Goal: Task Accomplishment & Management: Manage account settings

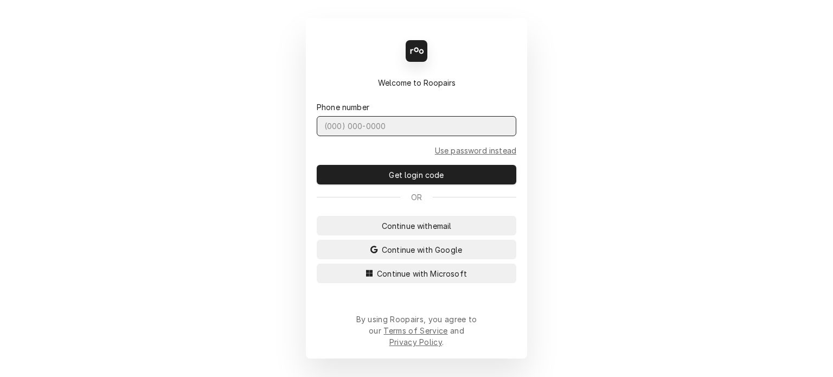
click at [429, 136] on input "Dynamic Content Wrapper" at bounding box center [417, 126] width 200 height 20
type input "[PHONE_NUMBER]"
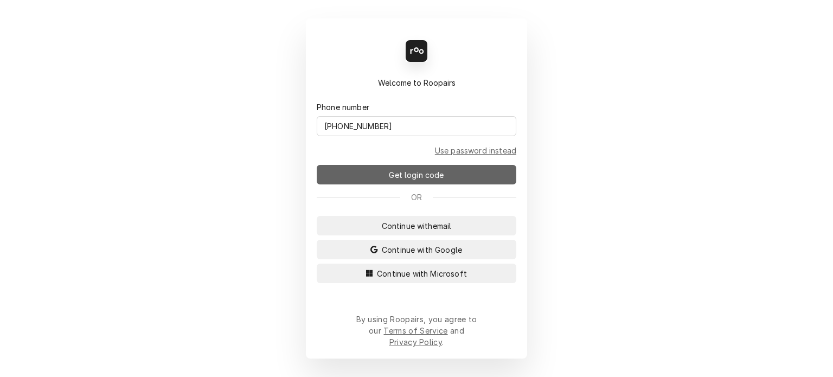
click at [418, 181] on span "Get login code" at bounding box center [416, 174] width 59 height 11
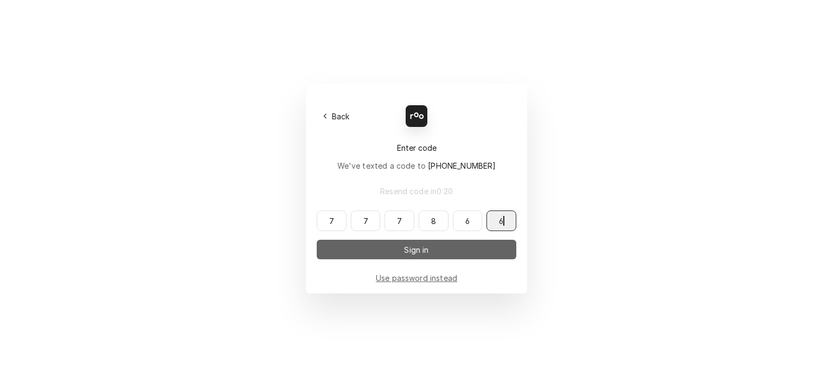
type input "777866"
click at [412, 247] on span "Sign in" at bounding box center [416, 249] width 29 height 11
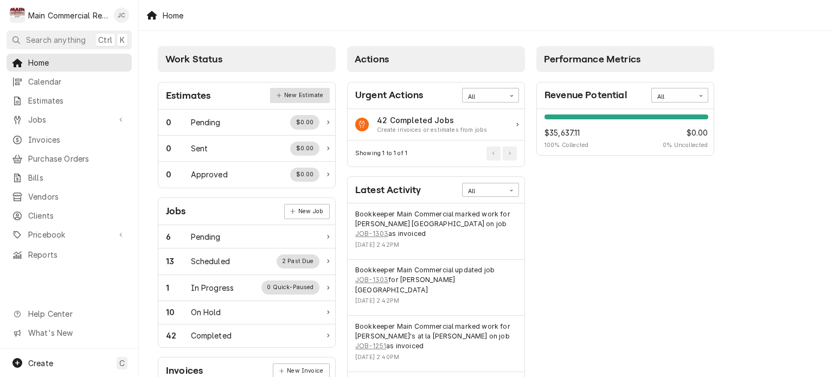
click at [306, 99] on link "New Estimate" at bounding box center [299, 95] width 59 height 15
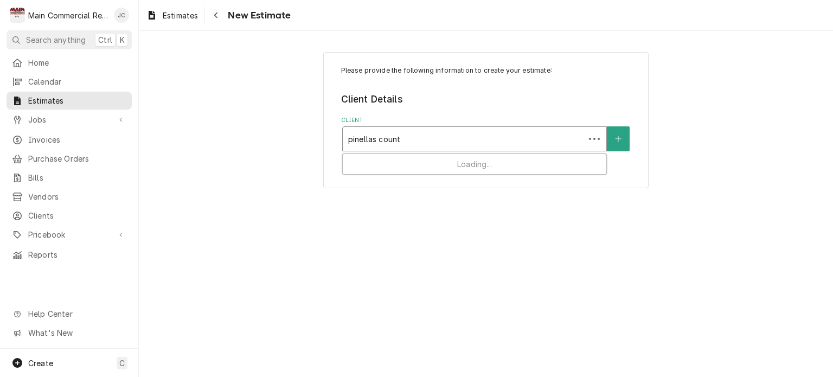
type input "pinellas county"
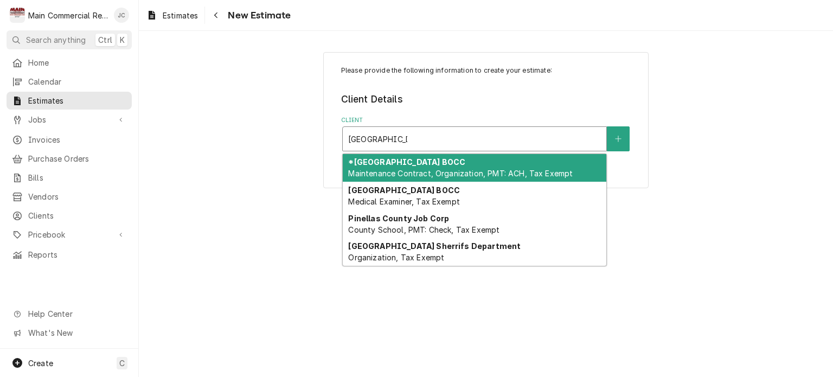
click at [482, 170] on span "Maintenance Contract, Organization, PMT: ACH, Tax Exempt" at bounding box center [460, 173] width 225 height 9
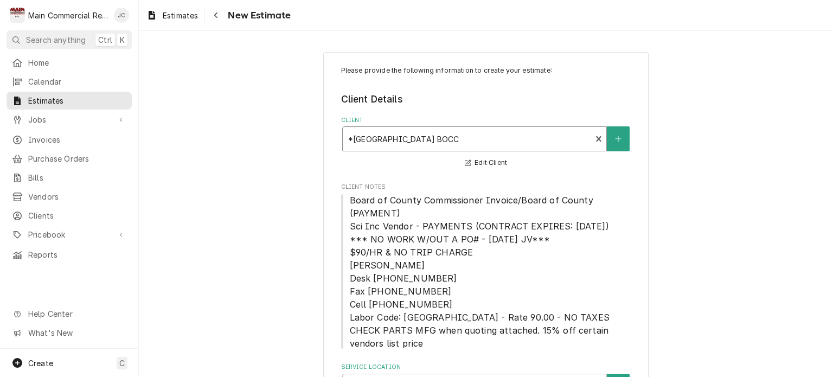
scroll to position [67, 0]
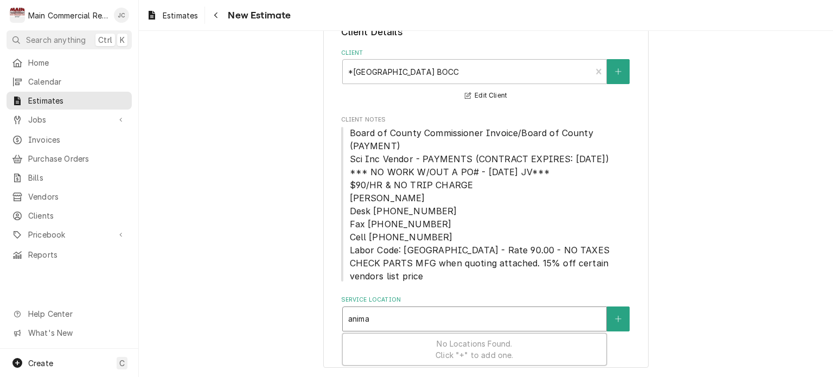
type input "animal"
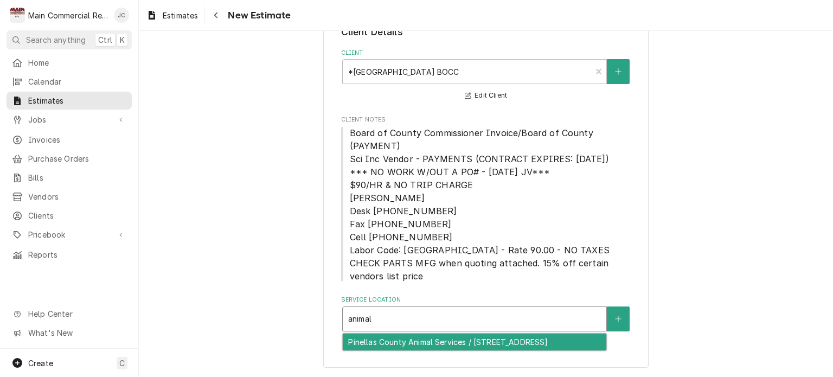
click at [483, 347] on div "Pinellas County Animal Services / 12450 Ulmerton Rd, Largo, FL 33774" at bounding box center [475, 342] width 264 height 17
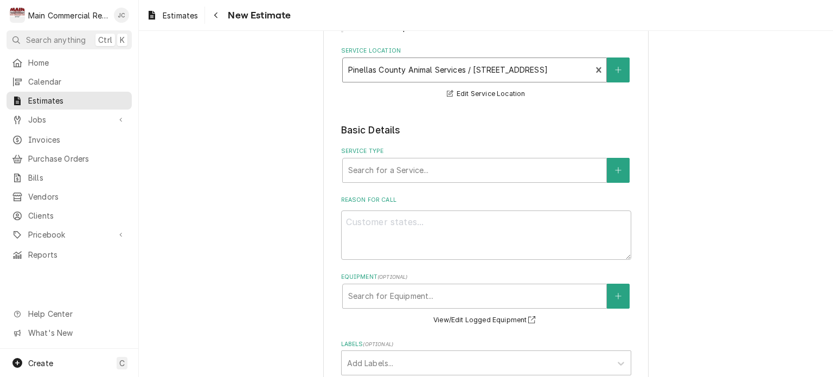
scroll to position [317, 0]
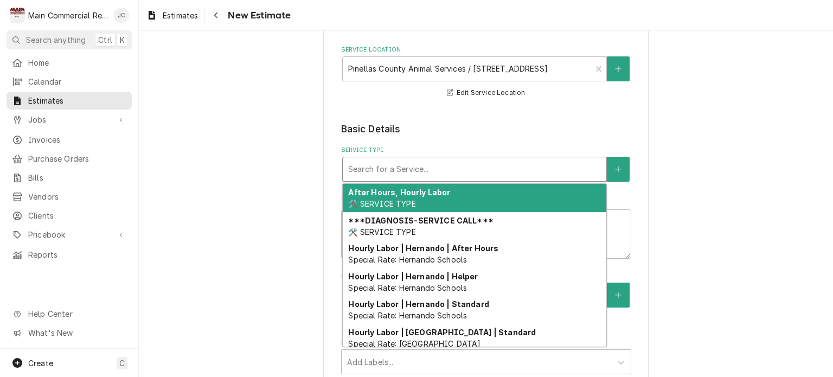
type textarea "x"
type input "W"
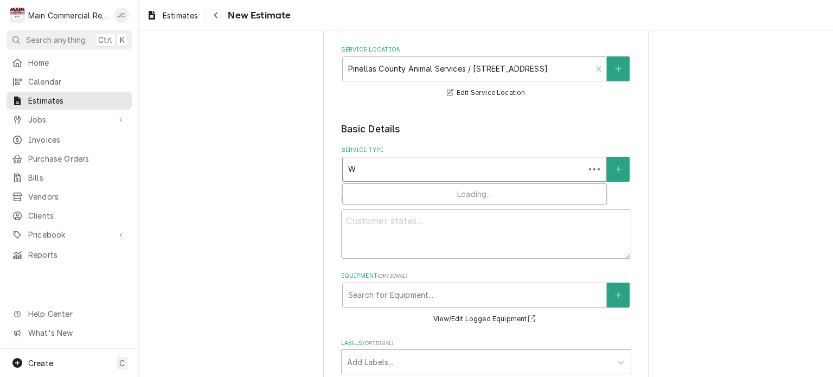
type textarea "x"
type input "Wa"
type textarea "x"
type input "Wal"
type textarea "x"
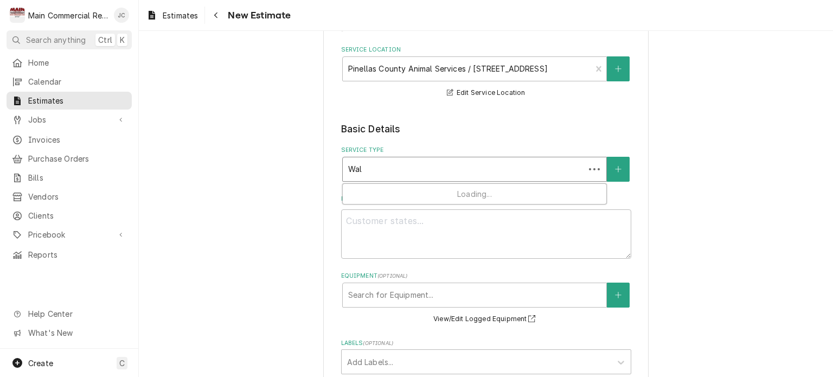
type input "Walk"
type textarea "x"
type input "Walk"
type textarea "x"
type input "Walk i"
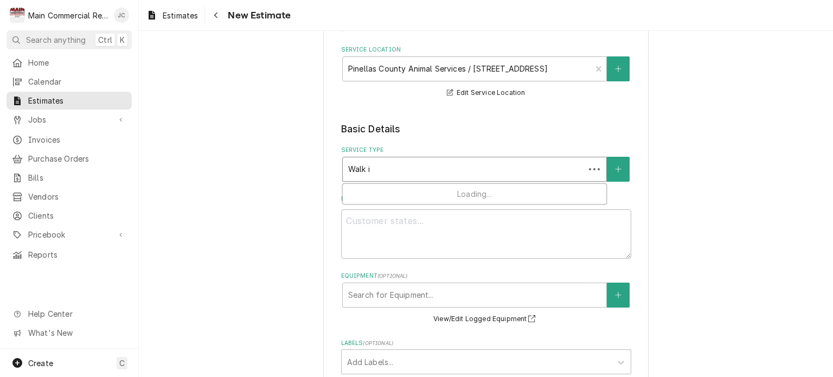
type textarea "x"
type input "Walk in"
type textarea "x"
type input "Walk in"
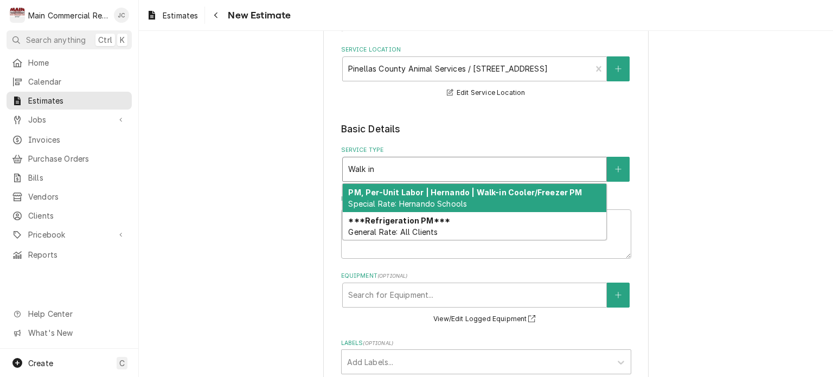
type textarea "x"
type input "Walk in"
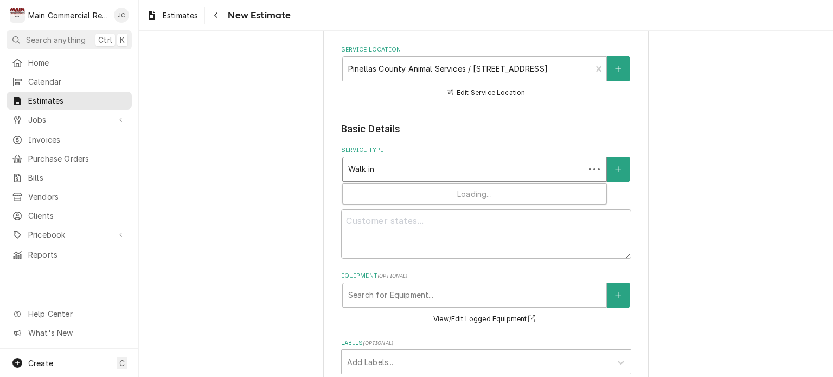
type textarea "x"
type input "Walk i"
type textarea "x"
type input "Walk"
type textarea "x"
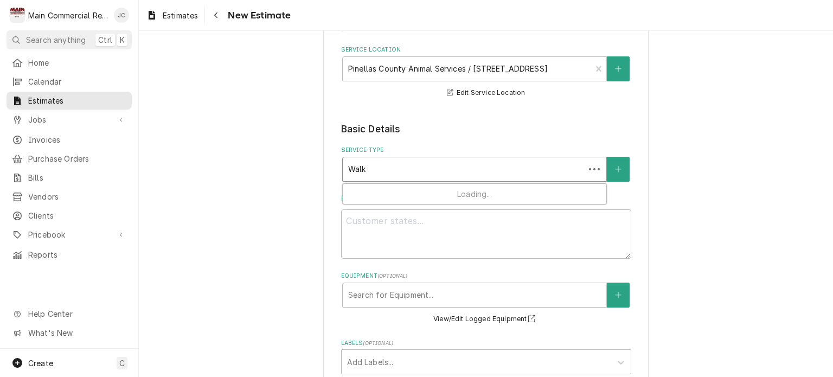
type input "Walk"
type textarea "x"
type input "Wal"
type textarea "x"
type input "Wa"
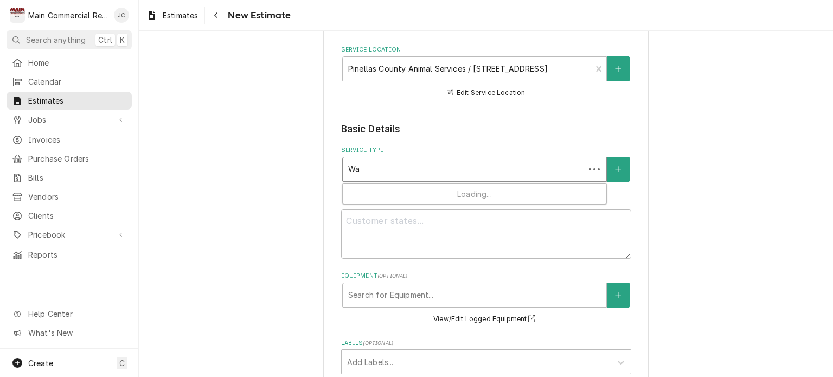
type textarea "x"
type input "W"
type textarea "x"
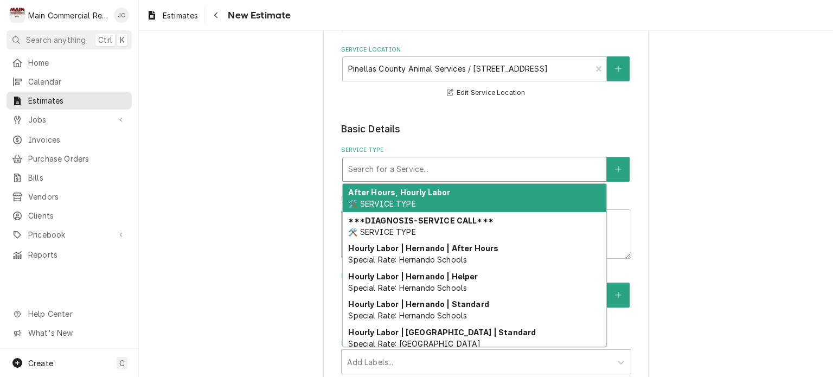
type textarea "x"
type input "d"
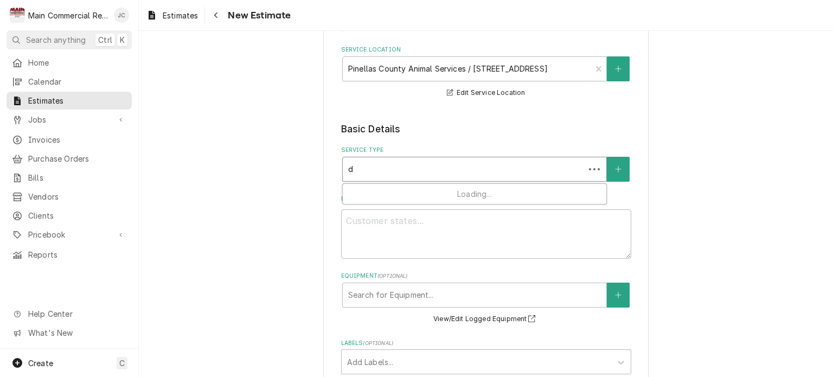
type textarea "x"
type input "di"
type textarea "x"
type input "dia"
type textarea "x"
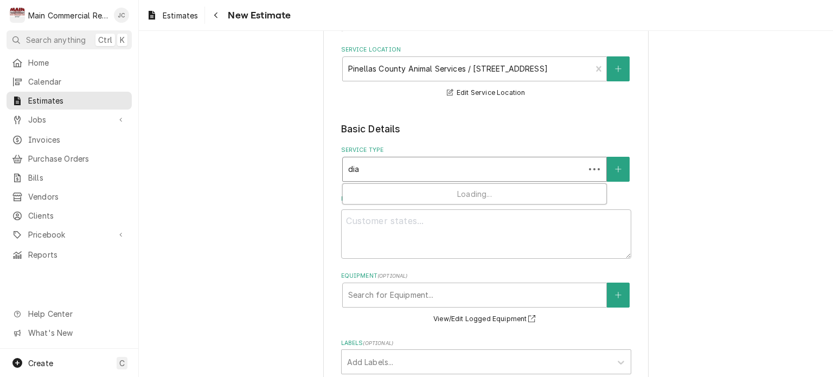
type input "diag"
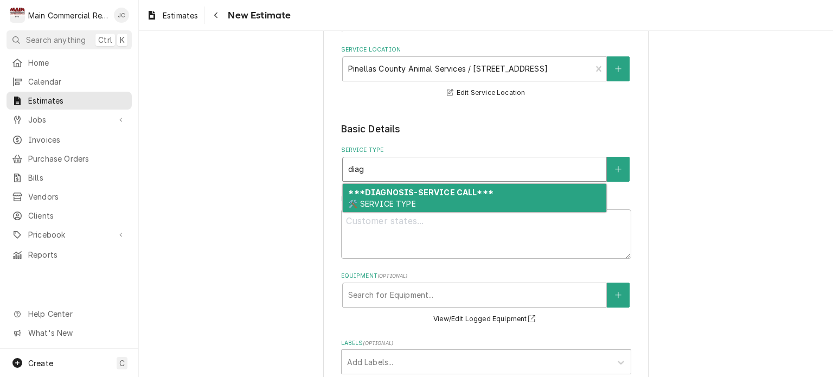
type textarea "x"
type input "dia"
type textarea "x"
type input "di"
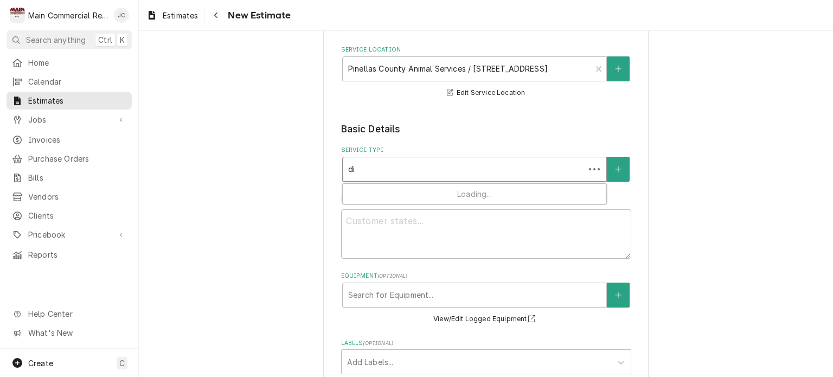
type textarea "x"
type input "d"
type textarea "x"
type input "a"
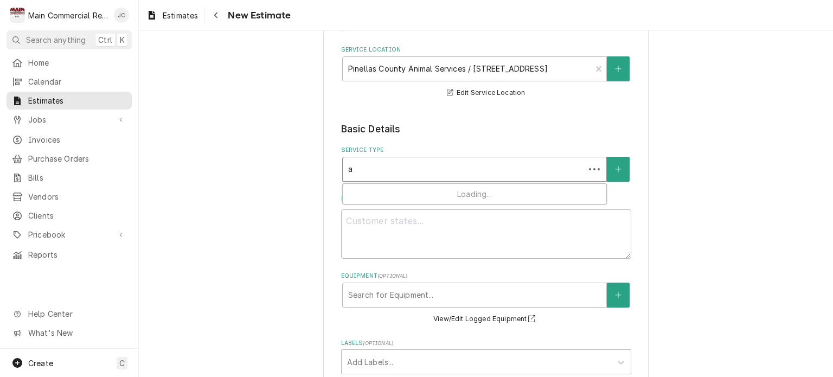
type textarea "x"
type input "af"
type textarea "x"
type input "aft"
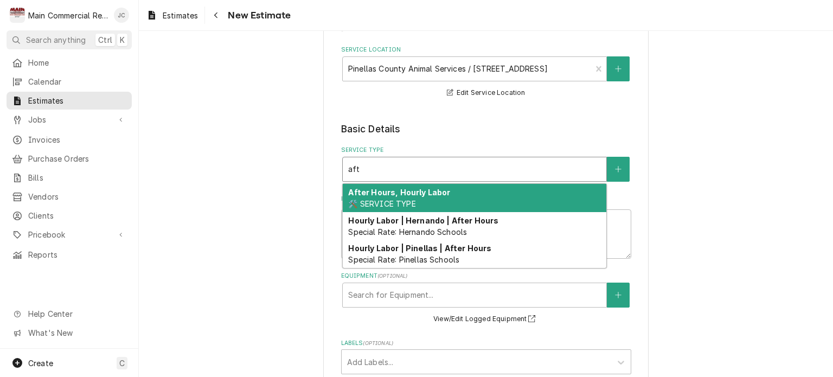
click at [424, 194] on strong "After Hours, Hourly Labor" at bounding box center [399, 192] width 102 height 9
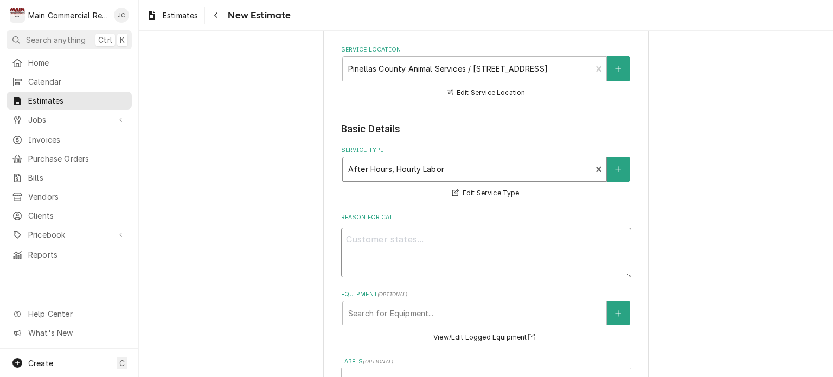
click at [427, 243] on textarea "Reason For Call" at bounding box center [486, 252] width 290 height 49
type textarea "x"
type textarea "W"
type textarea "x"
type textarea "WI"
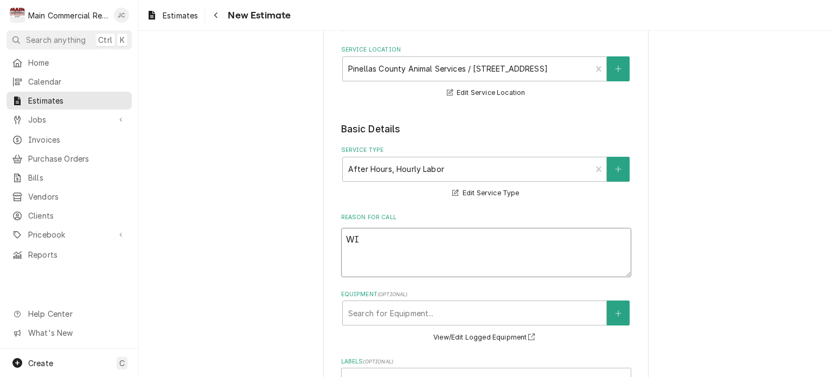
type textarea "x"
type textarea "WIF"
type textarea "x"
type textarea "WI"
type textarea "x"
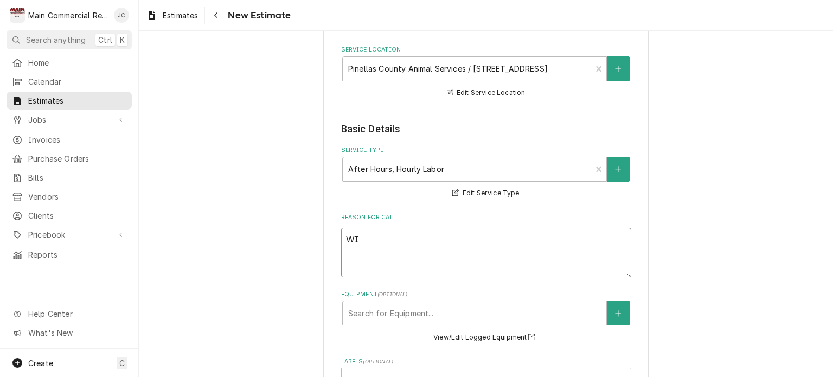
type textarea "WIC"
type textarea "x"
type textarea "WIC"
type textarea "x"
type textarea "WIC n"
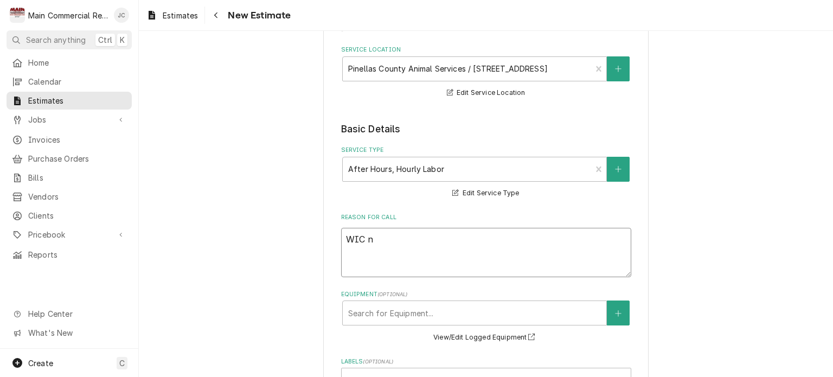
type textarea "x"
type textarea "WIC no"
type textarea "x"
type textarea "WIC not"
type textarea "x"
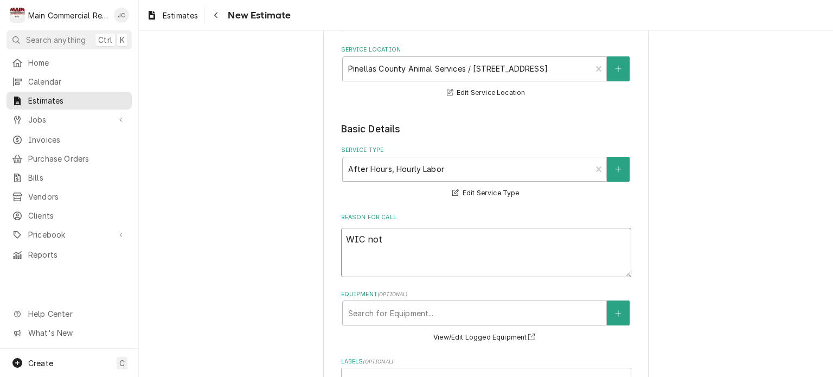
type textarea "WIC not"
type textarea "x"
type textarea "WIC not c"
type textarea "x"
type textarea "WIC not co"
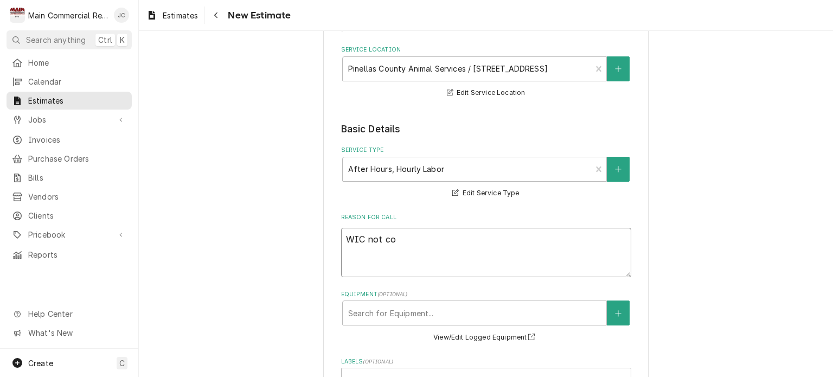
type textarea "x"
type textarea "WIC not coo"
type textarea "x"
type textarea "WIC not cool"
type textarea "x"
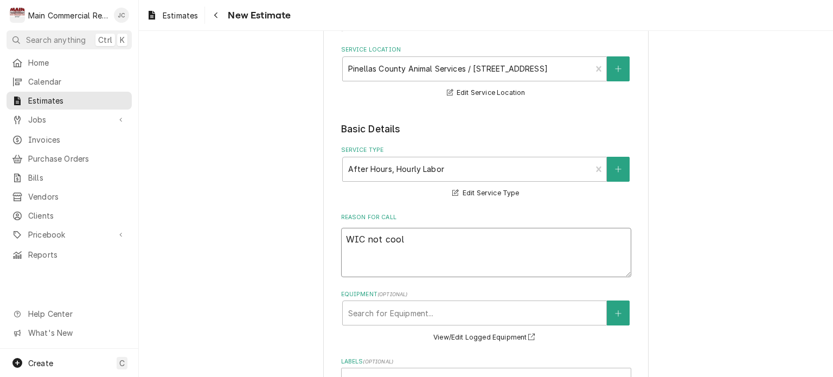
type textarea "WIC not cooli"
type textarea "x"
type textarea "WIC not coolin"
type textarea "x"
type textarea "WIC not cooling"
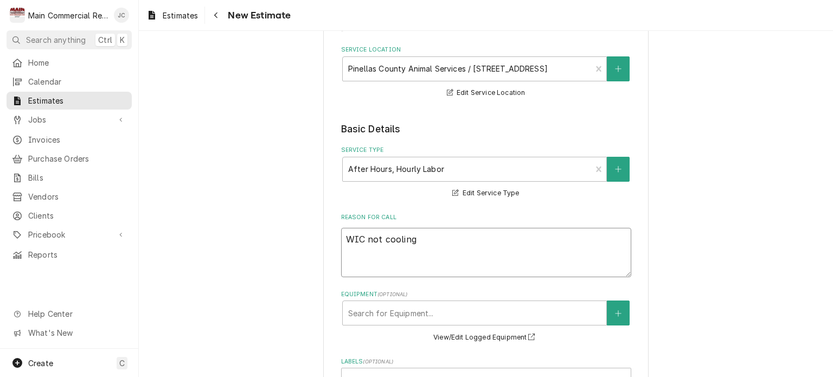
type textarea "x"
type textarea "WIC not cooling"
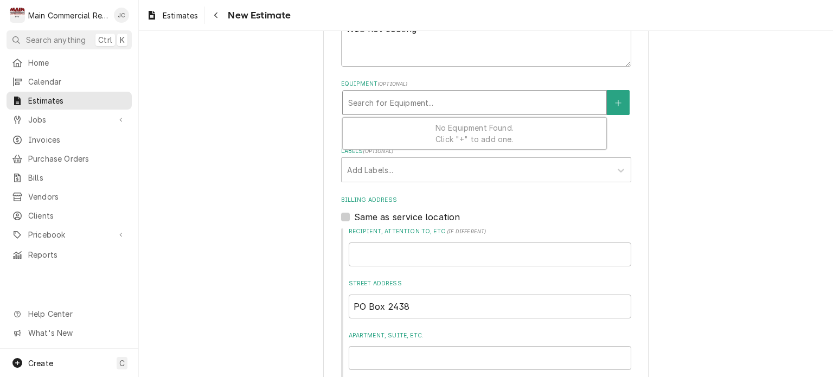
scroll to position [532, 0]
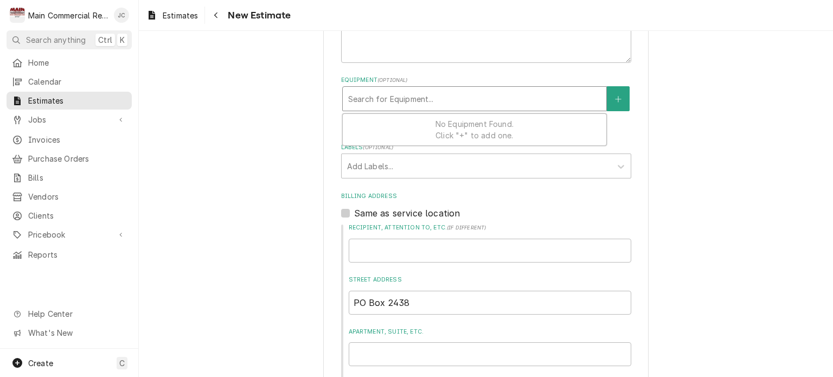
click at [712, 225] on div "Please provide the following information to create your estimate: Client Detail…" at bounding box center [486, 111] width 694 height 1201
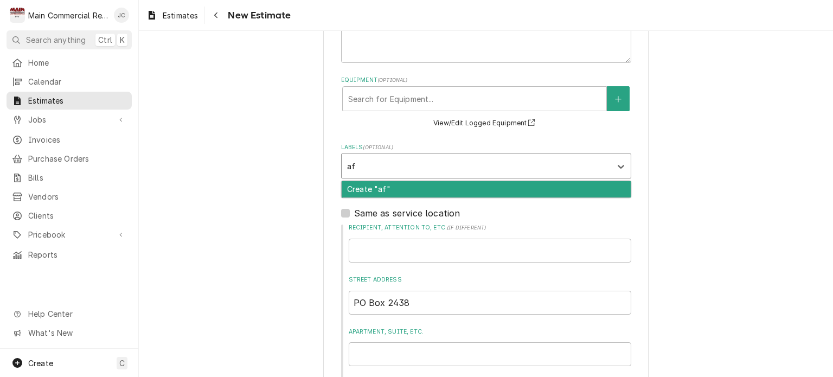
type input "a"
type input "p"
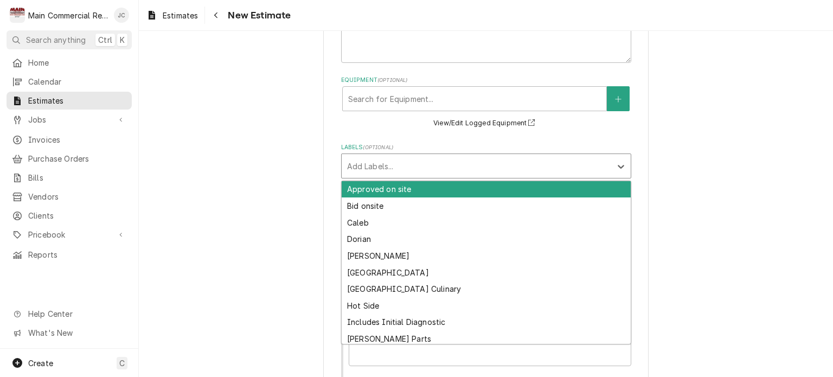
click at [663, 183] on div "Please provide the following information to create your estimate: Client Detail…" at bounding box center [486, 111] width 694 height 1201
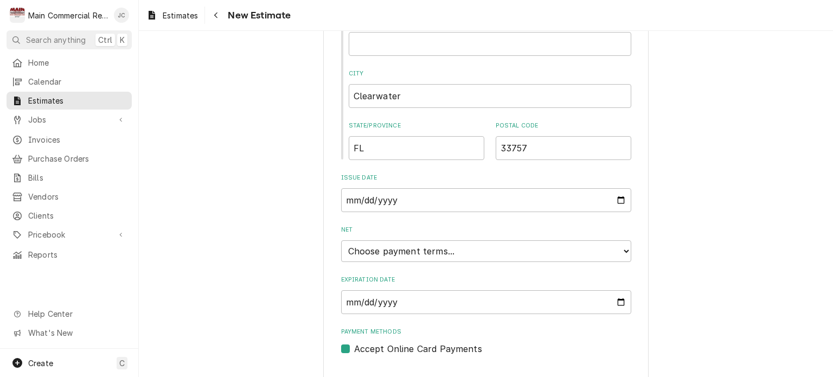
scroll to position [867, 0]
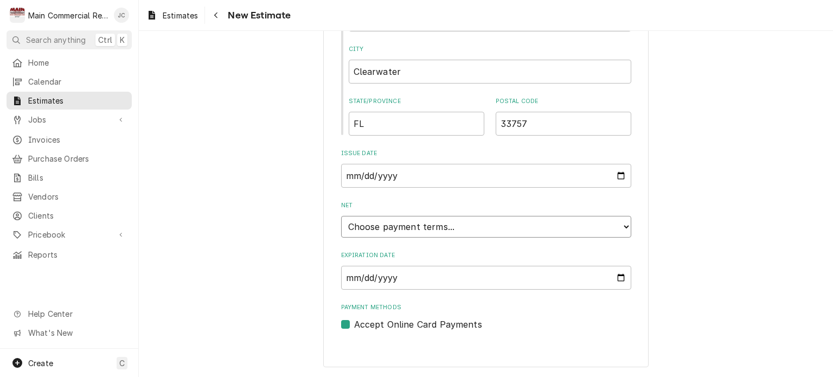
click at [584, 229] on select "Choose payment terms... Same Day Net 7 Net 14 Net 21 Net 30 Net 45 Net 60 Net 90" at bounding box center [486, 227] width 290 height 22
type textarea "x"
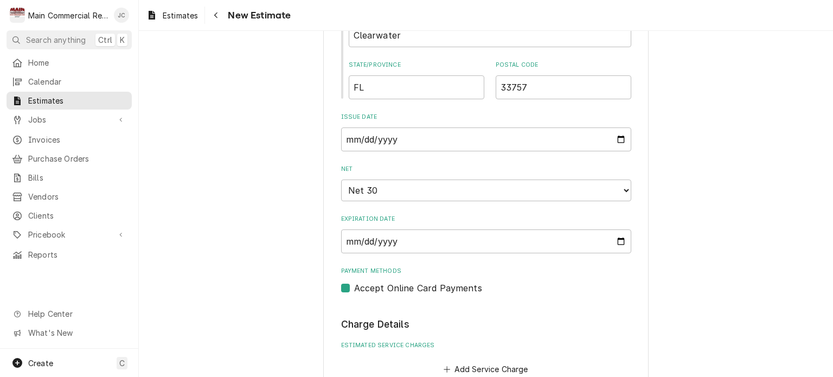
scroll to position [902, 0]
click at [33, 118] on span "Jobs" at bounding box center [69, 119] width 82 height 11
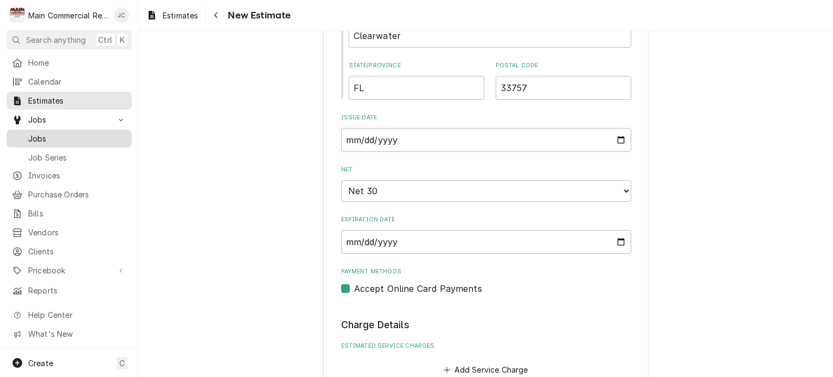
click at [35, 137] on span "Jobs" at bounding box center [77, 138] width 98 height 11
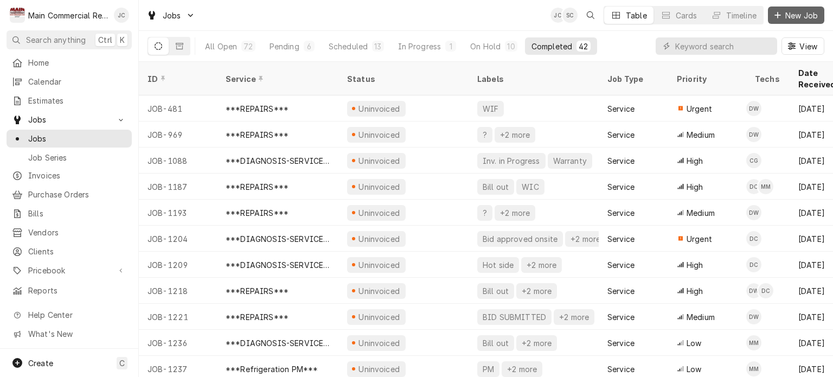
click at [794, 17] on span "New Job" at bounding box center [801, 15] width 37 height 11
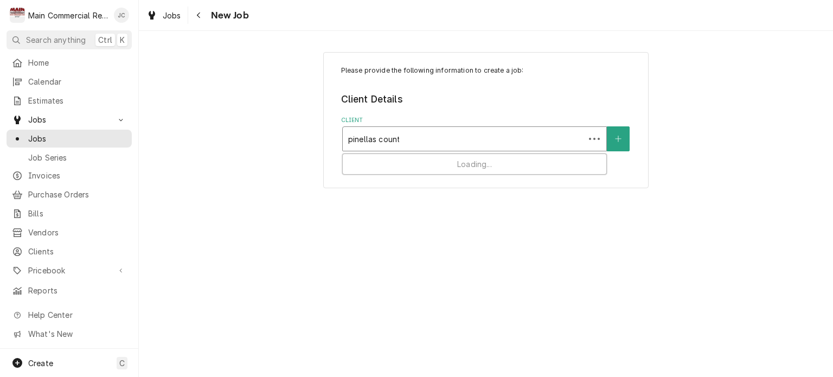
type input "pinellas county"
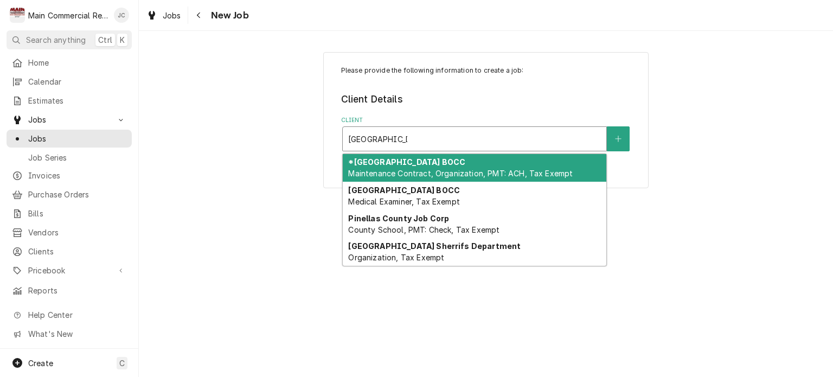
click at [446, 165] on div "*Pinellas County BOCC Maintenance Contract, Organization, PMT: ACH, Tax Exempt" at bounding box center [475, 168] width 264 height 28
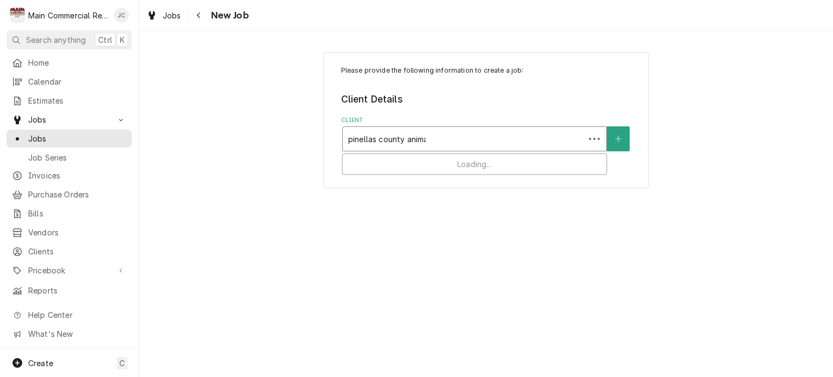
type input "pinellas county animal"
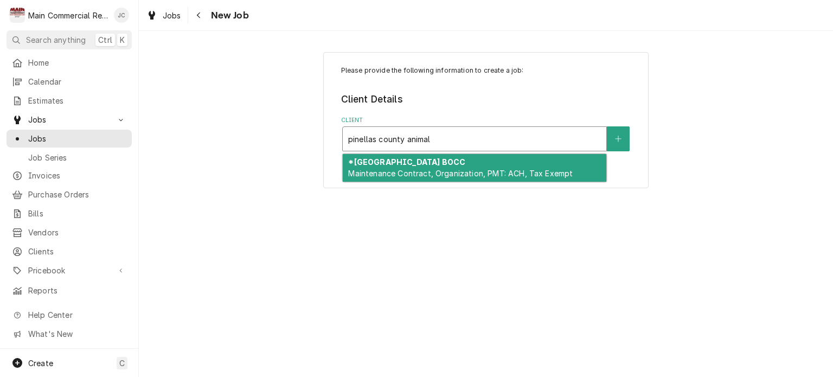
click at [516, 170] on span "Maintenance Contract, Organization, PMT: ACH, Tax Exempt" at bounding box center [460, 173] width 225 height 9
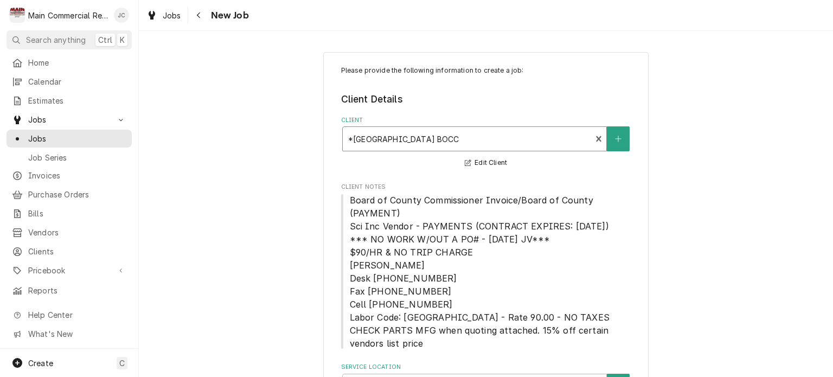
scroll to position [67, 0]
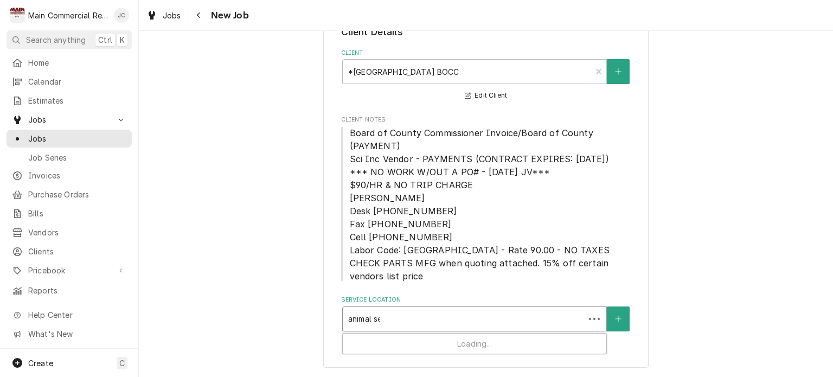
type input "animal ser"
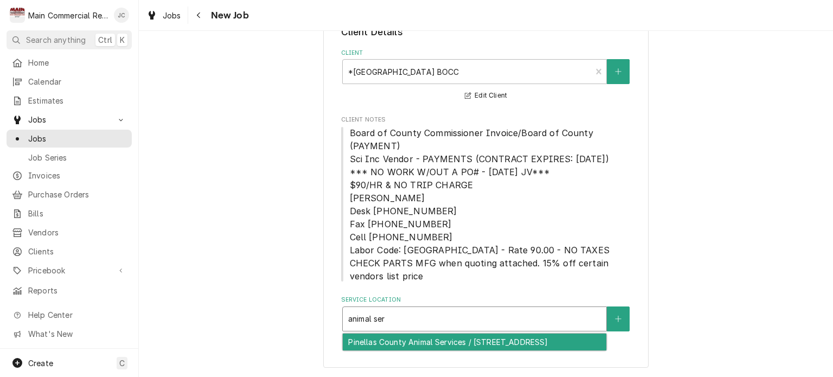
click at [479, 348] on div "Pinellas County Animal Services / [STREET_ADDRESS]" at bounding box center [475, 342] width 264 height 17
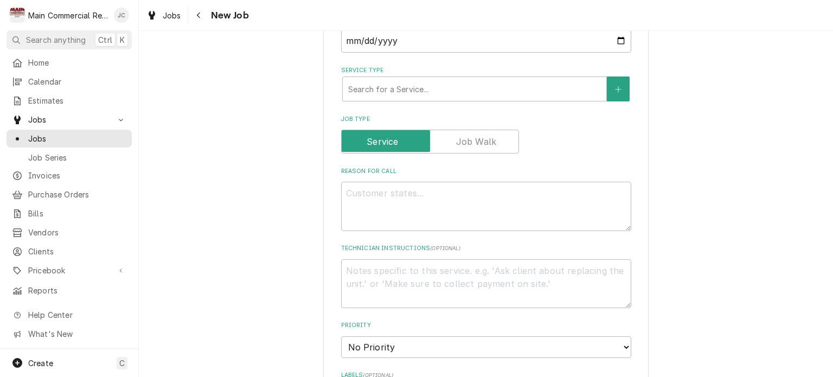
scroll to position [502, 0]
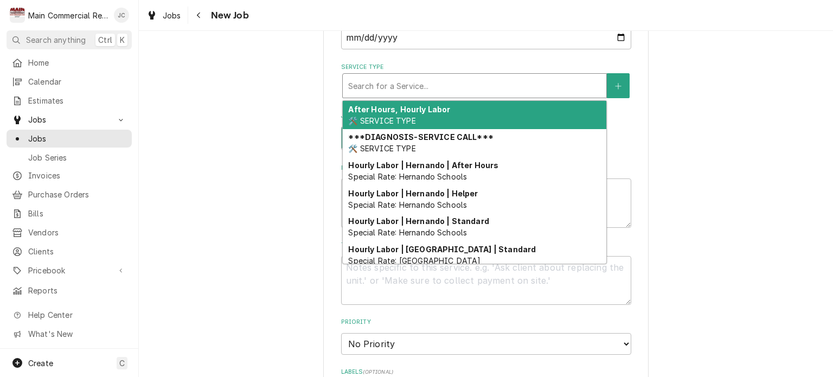
click at [428, 117] on div "After Hours, Hourly Labor 🛠️ SERVICE TYPE" at bounding box center [475, 115] width 264 height 28
type textarea "x"
type input "a"
type textarea "x"
type input "af"
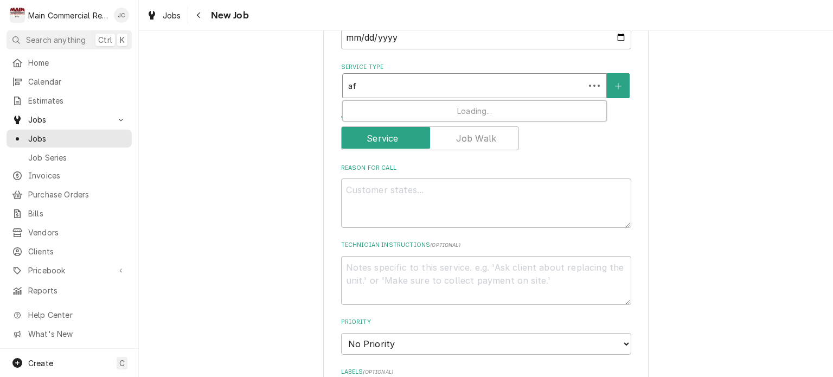
type textarea "x"
type input "aft"
type textarea "x"
type input "afte"
type textarea "x"
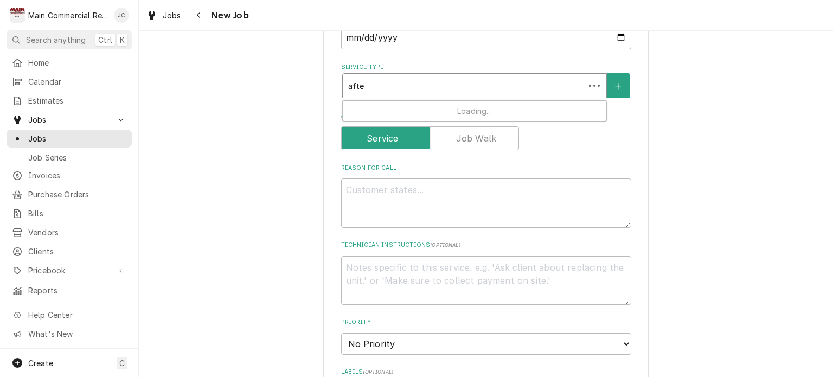
type input "after"
type textarea "x"
type input "afte"
type textarea "x"
type input "aft"
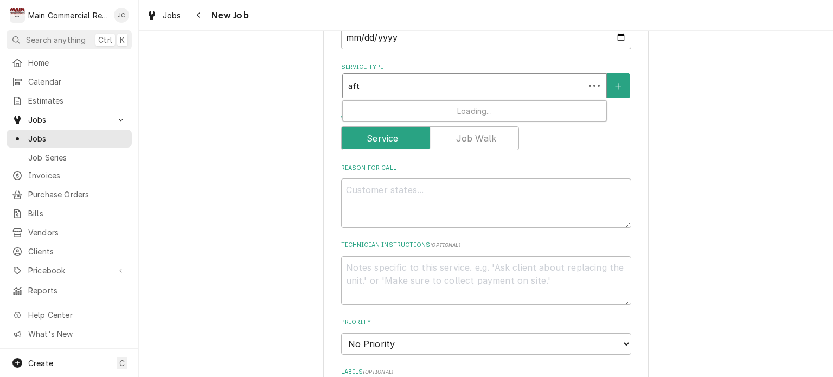
type textarea "x"
type input "af"
type textarea "x"
type input "a"
type textarea "x"
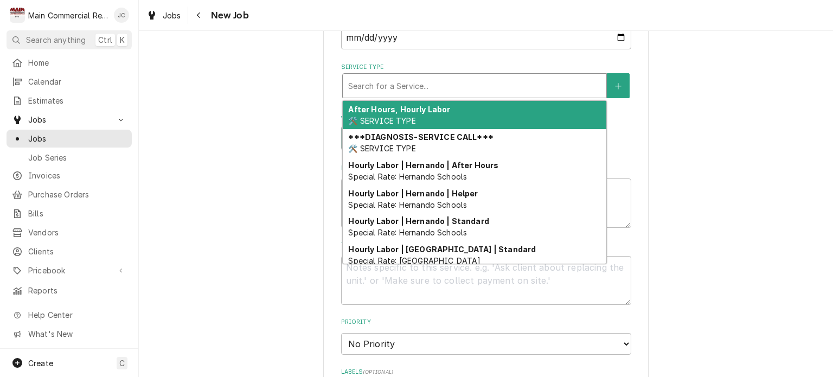
type textarea "x"
type input "d"
type textarea "x"
type input "di"
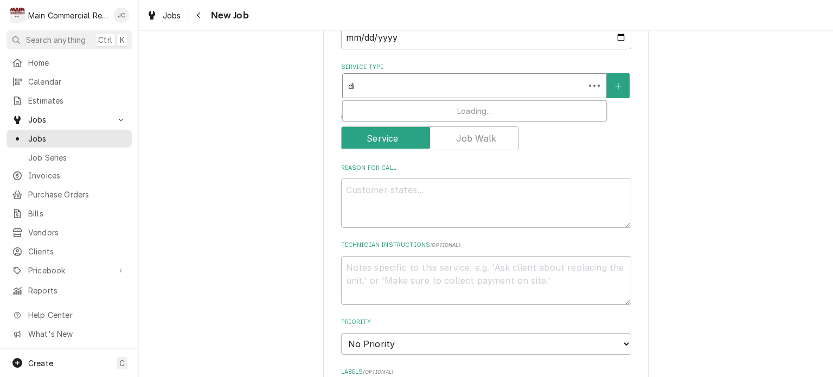
type textarea "x"
type input "dia"
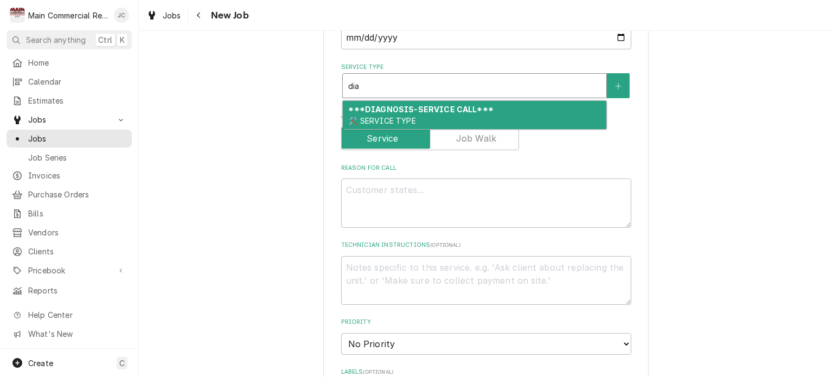
type textarea "x"
type input "diag"
type textarea "x"
type input "diagn"
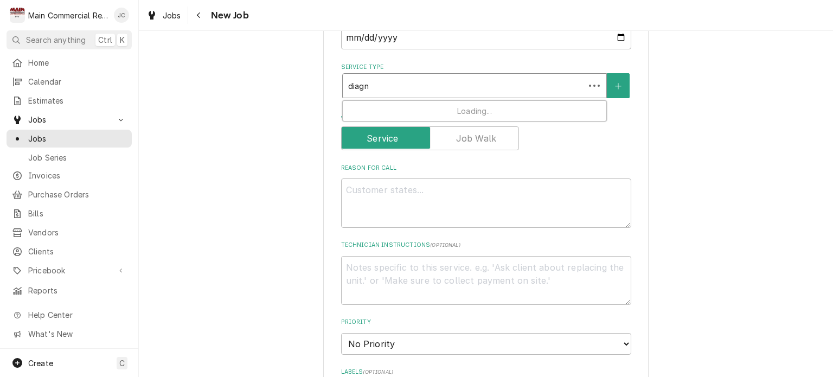
type textarea "x"
type input "diagno"
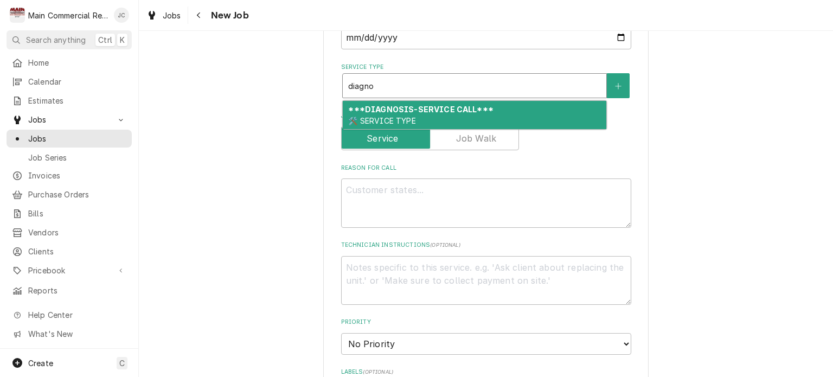
type textarea "x"
type input "diagn"
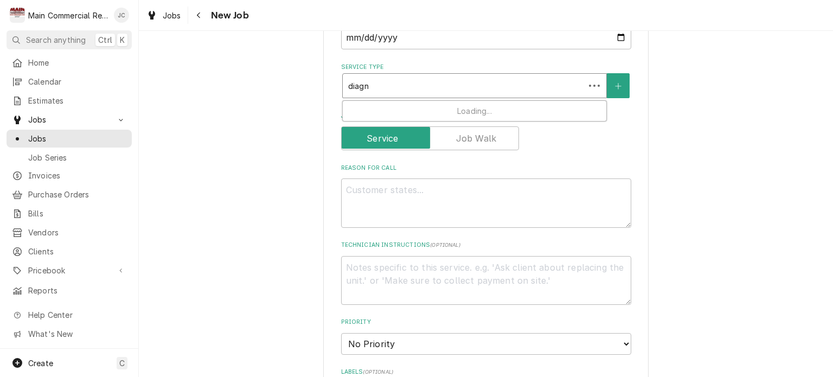
type textarea "x"
type input "diag"
type textarea "x"
type input "dia"
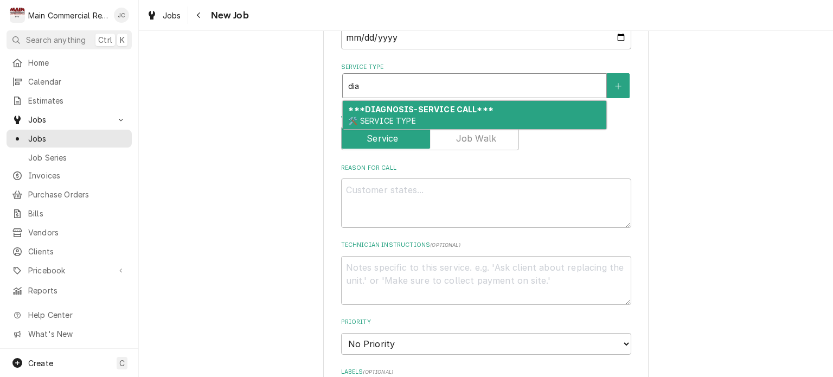
type textarea "x"
type input "d"
type textarea "x"
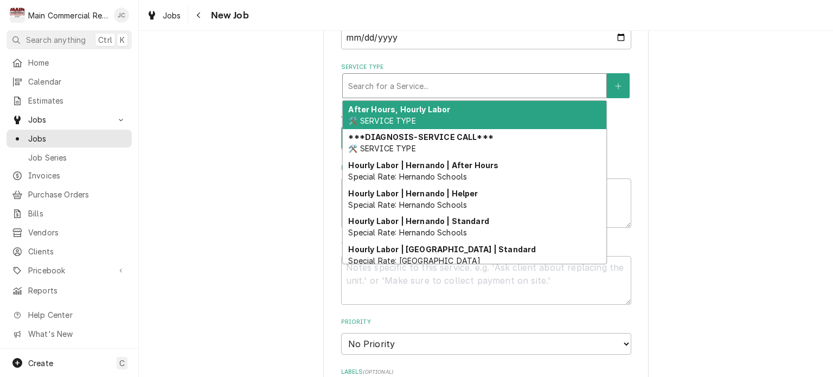
type textarea "x"
type input "a"
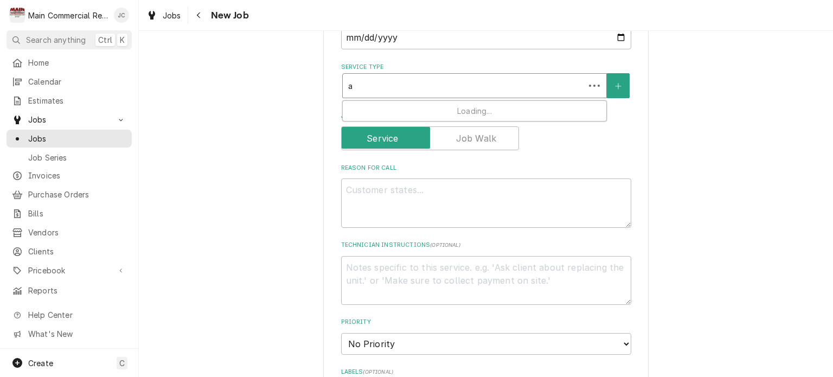
type textarea "x"
type input "af"
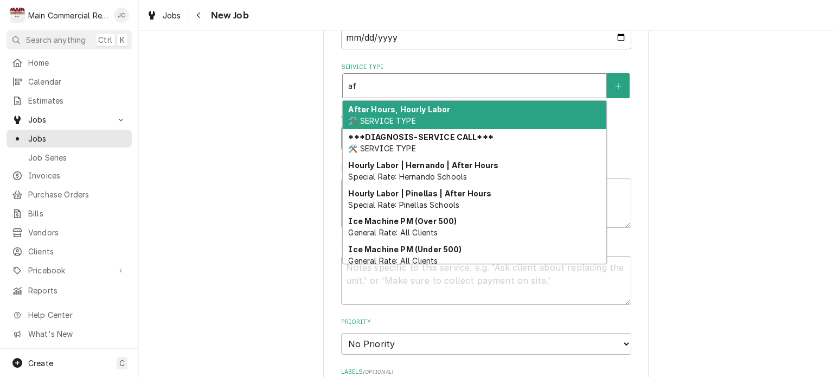
type textarea "x"
type input "aft"
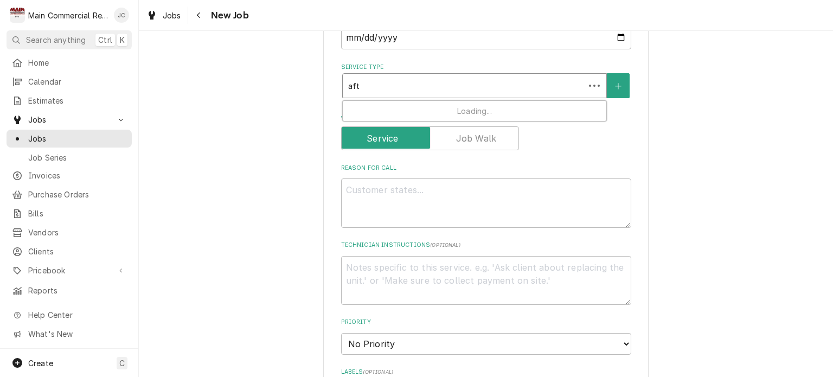
type textarea "x"
type input "afte"
type textarea "x"
type input "after"
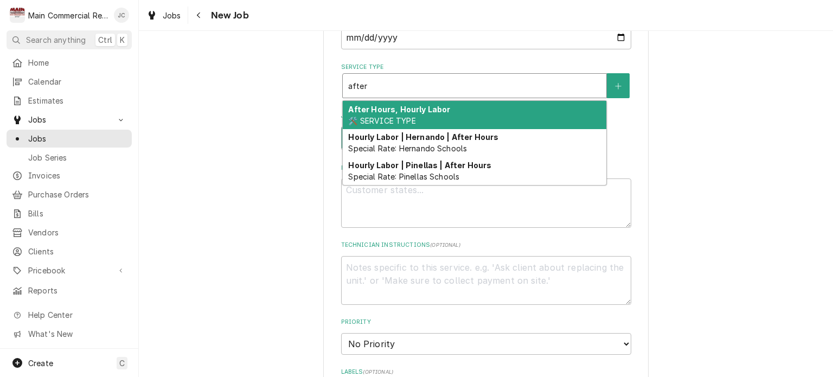
type textarea "x"
type input "after"
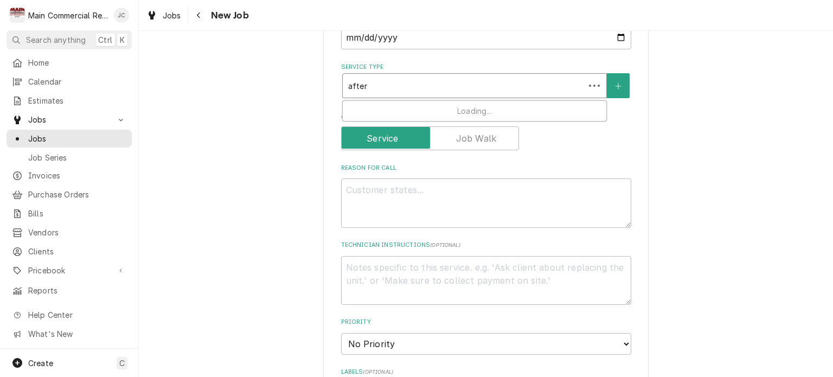
type textarea "x"
type input "after h"
type textarea "x"
type input "after hou"
type textarea "x"
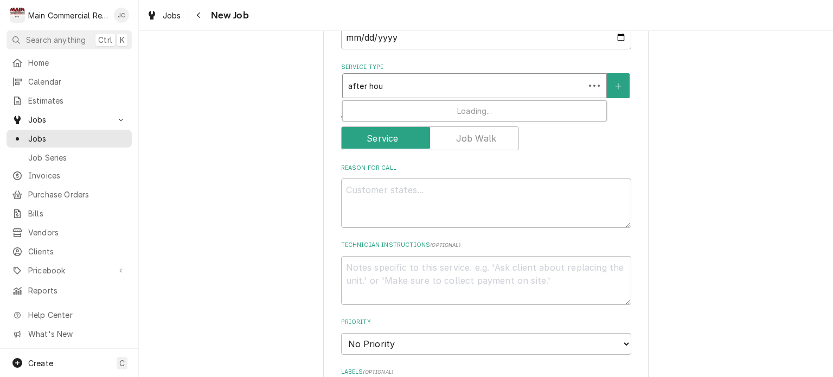
type input "after hour"
type textarea "x"
type input "after hours"
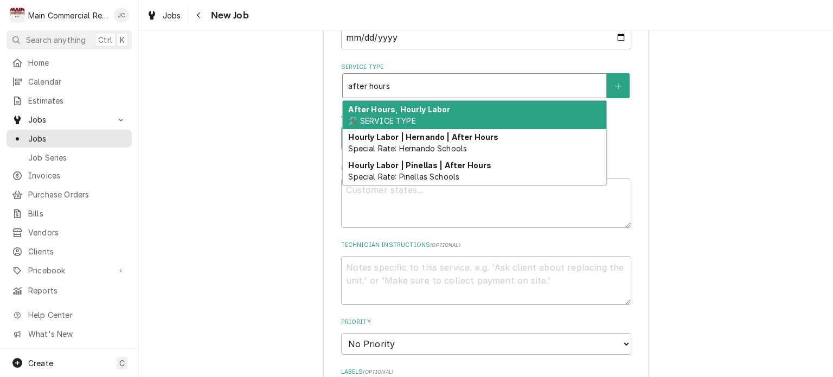
click at [408, 118] on span "🛠️ SERVICE TYPE" at bounding box center [381, 120] width 67 height 9
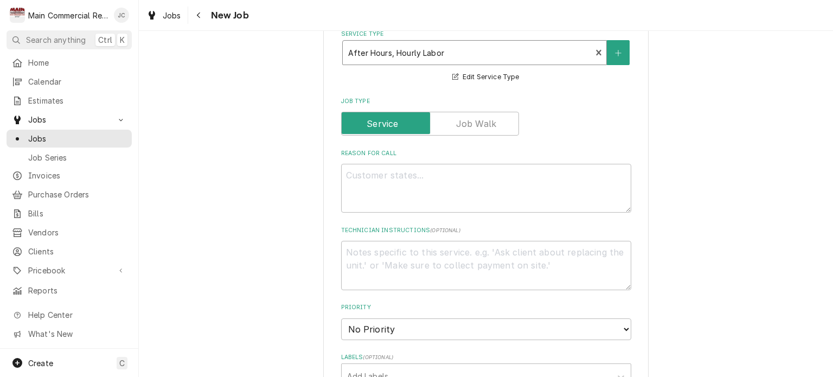
scroll to position [544, 0]
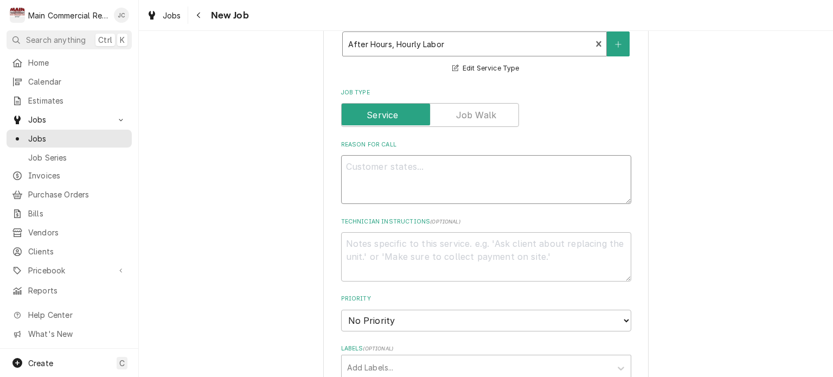
click at [527, 183] on textarea "Reason For Call" at bounding box center [486, 179] width 290 height 49
type textarea "x"
type textarea "W"
type textarea "x"
type textarea "WI"
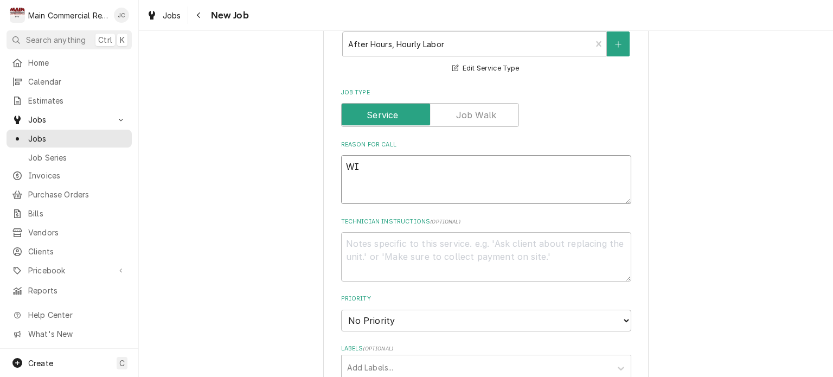
type textarea "x"
type textarea "WIC"
type textarea "x"
type textarea "WIC"
type textarea "x"
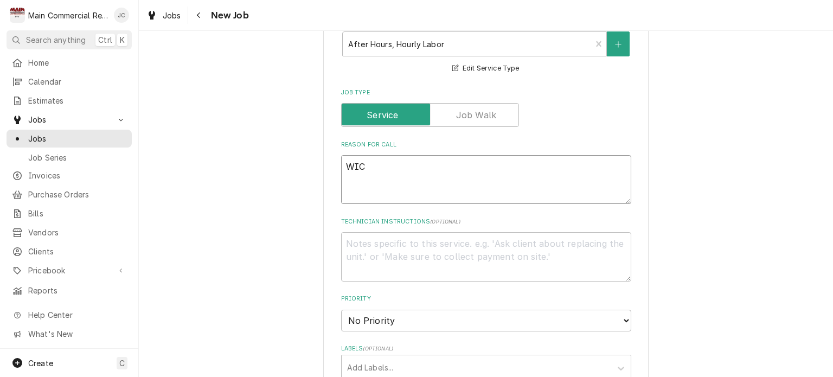
type textarea "WIC n"
type textarea "x"
type textarea "WIC no"
type textarea "x"
type textarea "WIC not"
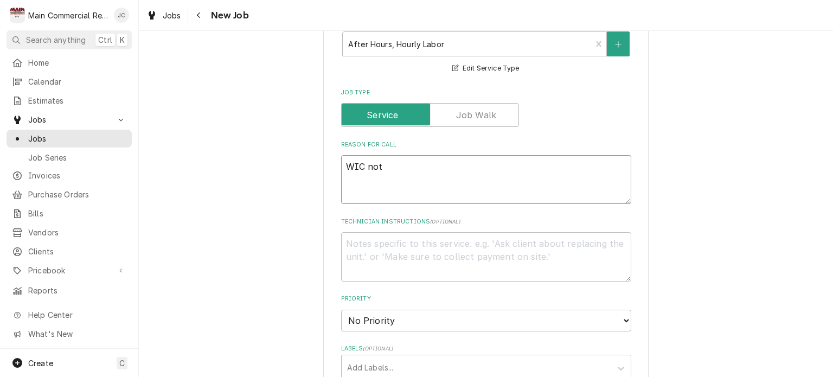
type textarea "x"
type textarea "WIC not"
type textarea "x"
type textarea "WIC not c"
type textarea "x"
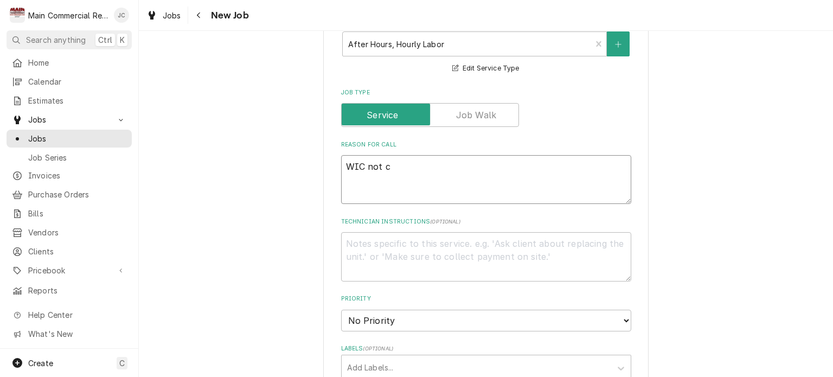
type textarea "WIC not co"
type textarea "x"
type textarea "WIC not coo"
type textarea "x"
type textarea "WIC not cool"
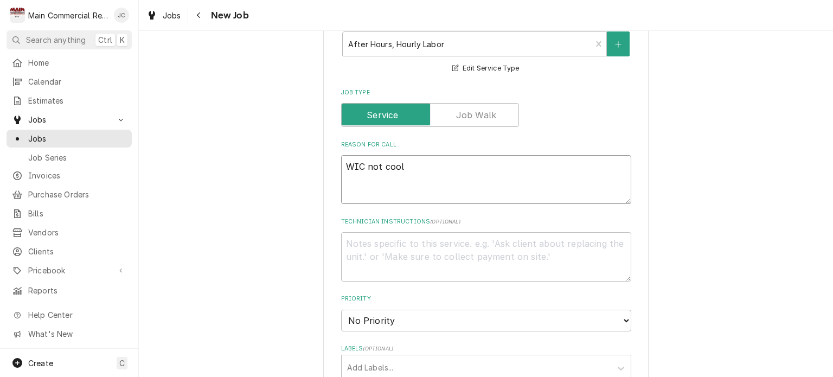
type textarea "x"
type textarea "WIC not cooli"
type textarea "x"
type textarea "WIC not coolin"
type textarea "x"
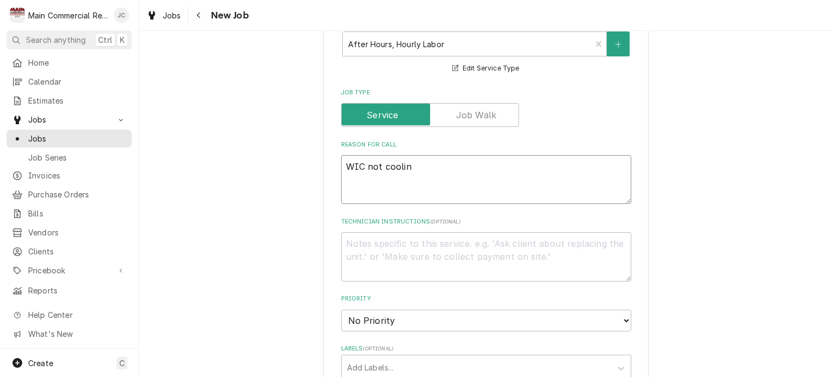
type textarea "WIC not cooling"
type textarea "x"
type textarea "WIC not cooling"
click at [435, 258] on textarea "Technician Instructions ( optional )" at bounding box center [486, 256] width 290 height 49
type textarea "x"
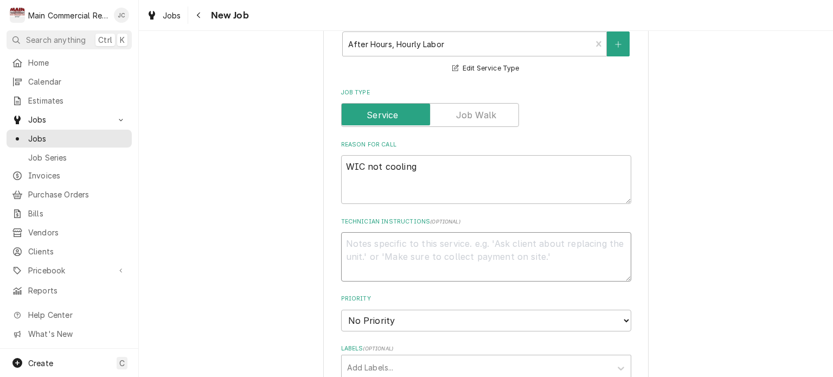
type textarea "A"
type textarea "x"
type textarea "An"
type textarea "x"
type textarea "Ani"
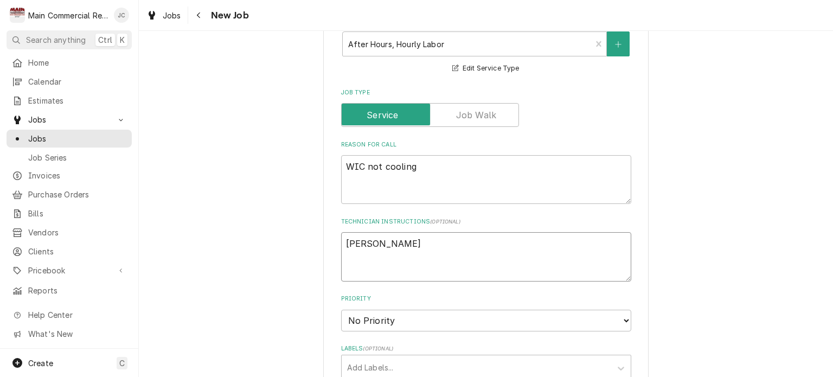
type textarea "x"
type textarea "Anim"
type textarea "x"
type textarea "Anima"
type textarea "x"
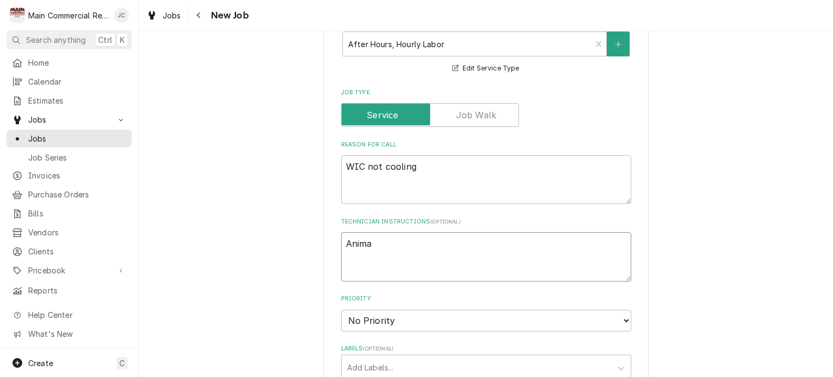
type textarea "Animal"
type textarea "x"
type textarea "Animals"
type textarea "x"
type textarea "Animals"
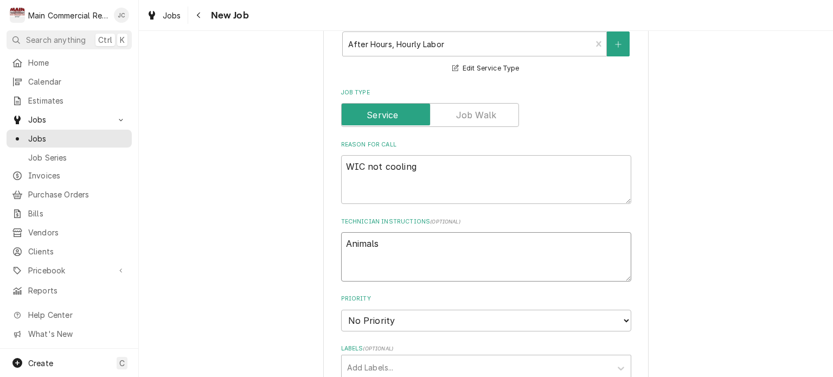
type textarea "x"
type textarea "Animals h"
type textarea "x"
type textarea "Animals hv"
type textarea "x"
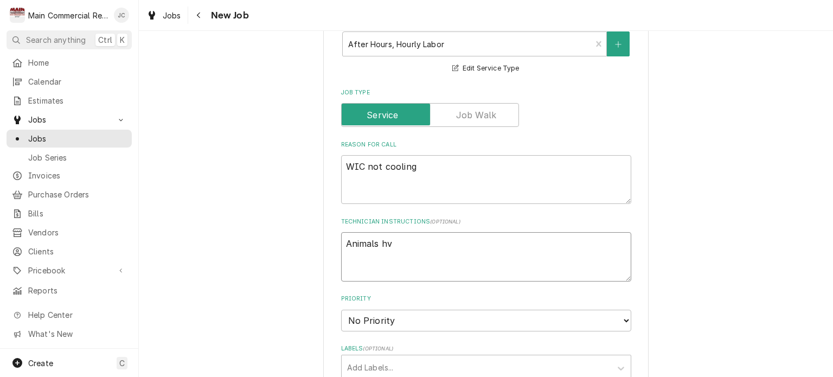
type textarea "Animals hve"
type textarea "x"
type textarea "Animals hve"
type textarea "x"
type textarea "Animals hve"
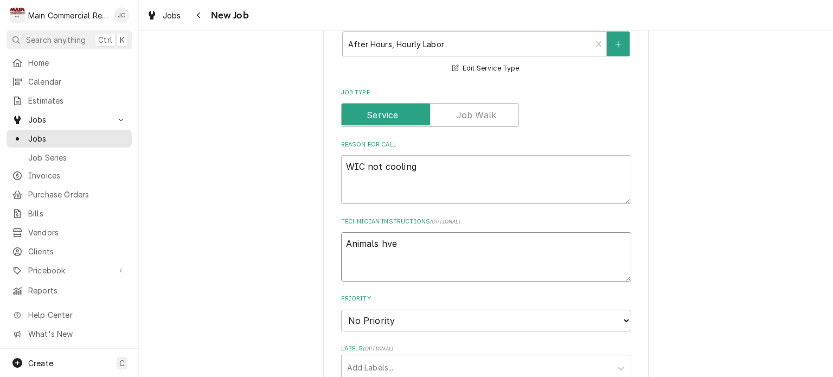
type textarea "x"
type textarea "Animals hv"
type textarea "x"
type textarea "Animals h"
type textarea "x"
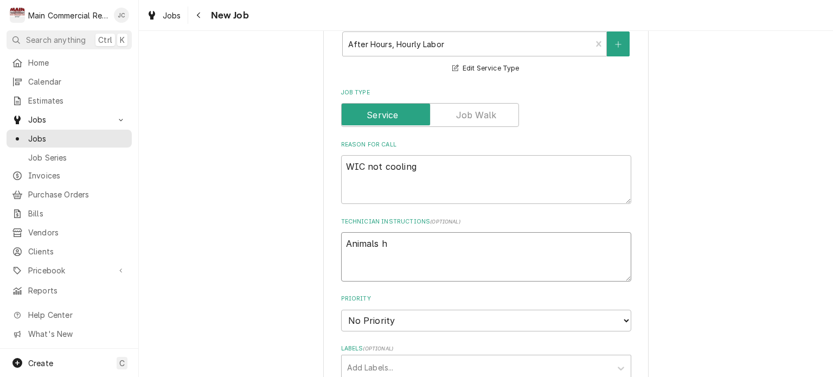
type textarea "Animals ha"
type textarea "x"
type textarea "Animals have"
type textarea "x"
type textarea "Animals have"
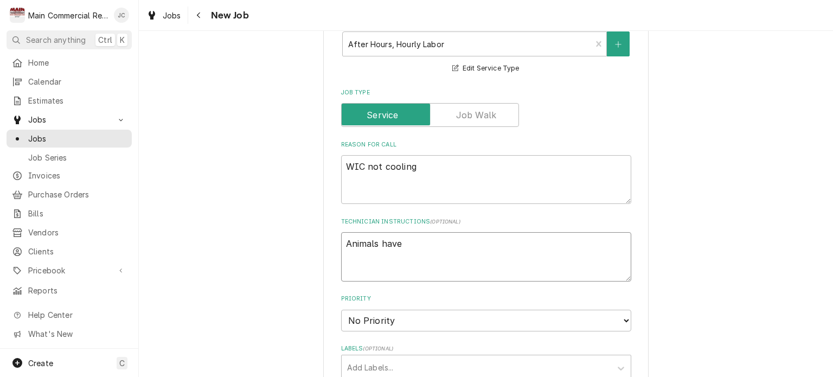
type textarea "x"
type textarea "Animals have a"
type textarea "x"
type textarea "Animals have al"
type textarea "x"
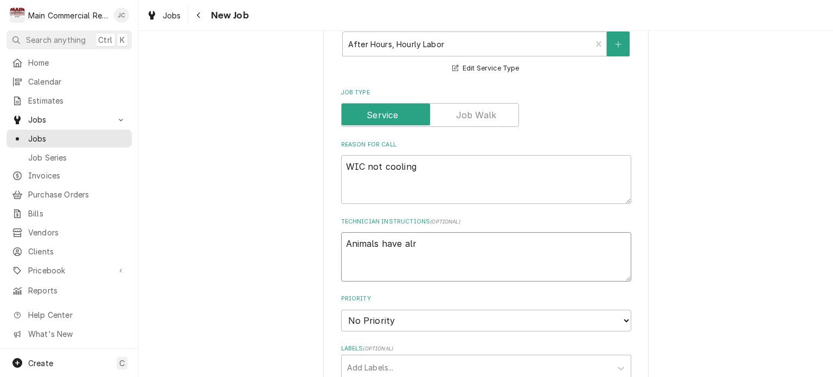
type textarea "Animals have alre"
type textarea "x"
type textarea "Animals have alrea"
type textarea "x"
type textarea "Animals have alread"
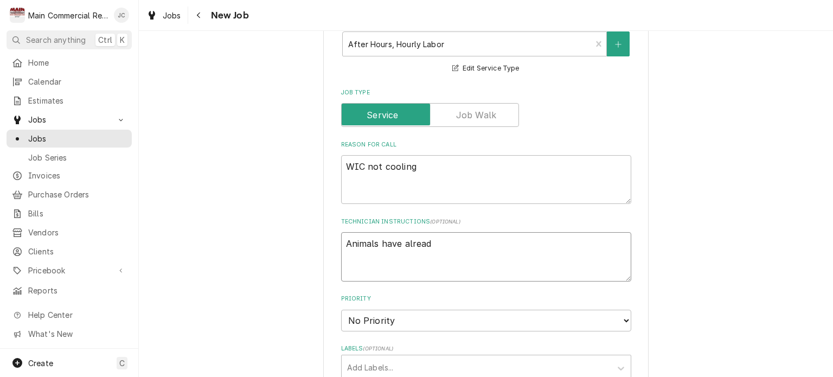
type textarea "x"
type textarea "Animals have already"
type textarea "x"
type textarea "Animals have already"
type textarea "x"
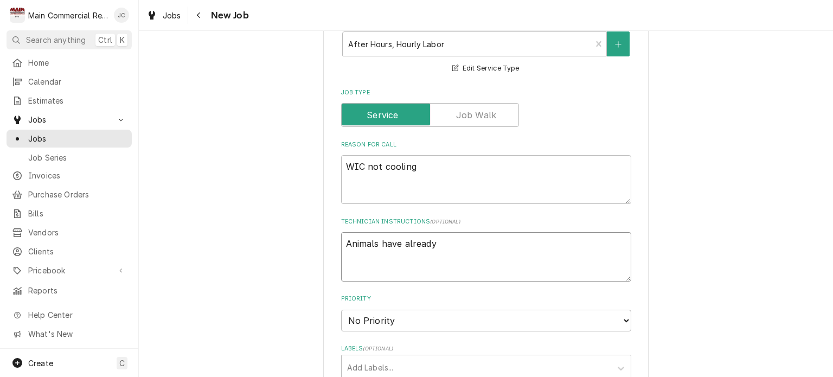
type textarea "Animals have already b"
type textarea "x"
type textarea "Animals have already be"
type textarea "x"
type textarea "Animals have already bee"
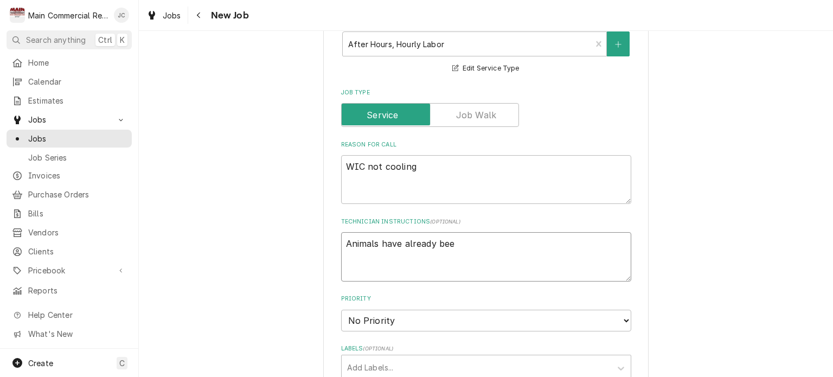
type textarea "x"
type textarea "Animals have already been"
type textarea "x"
type textarea "Animals have already been"
type textarea "x"
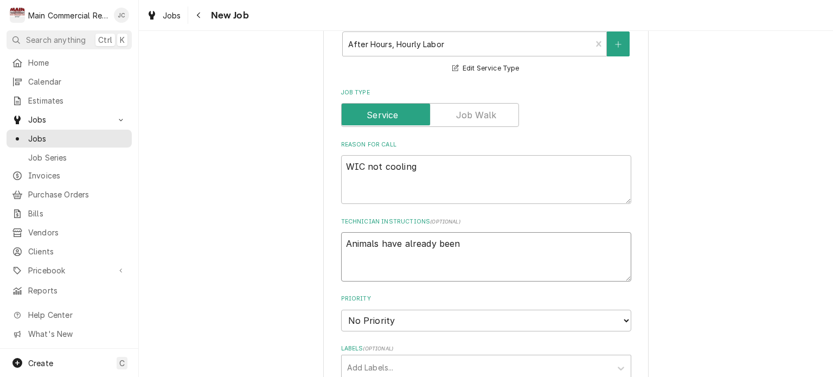
type textarea "Animals have already been m"
type textarea "x"
type textarea "Animals have already been mo"
type textarea "x"
type textarea "Animals have already been mov"
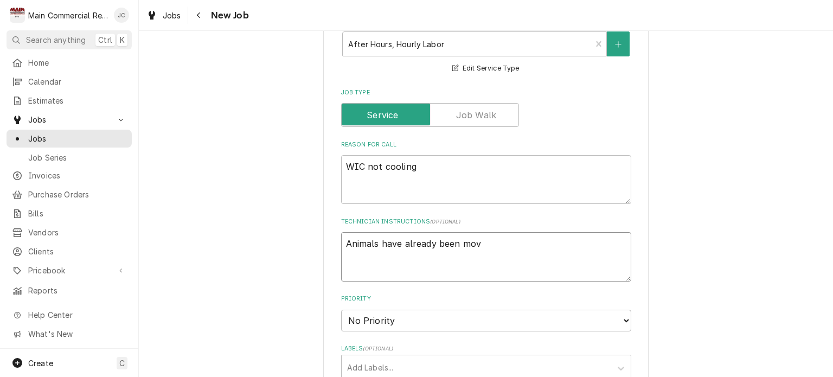
type textarea "x"
type textarea "Animals have already been move"
type textarea "x"
type textarea "Animals have already been moved"
type textarea "x"
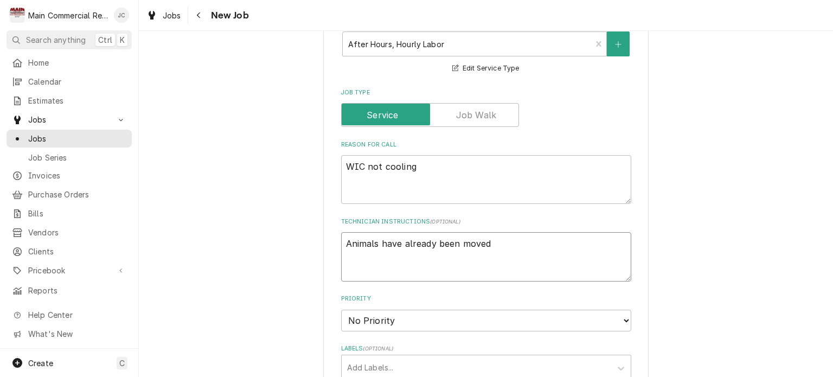
type textarea "Animals have already been moved"
type textarea "x"
type textarea "Animals have already been moved ou"
type textarea "x"
type textarea "Animals have already been moved out"
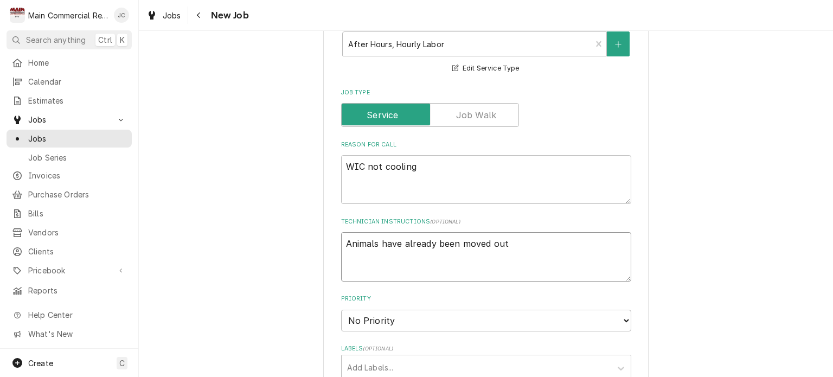
type textarea "x"
type textarea "Animals have already been moved out"
type textarea "x"
type textarea "Animals have already been moved out o"
type textarea "x"
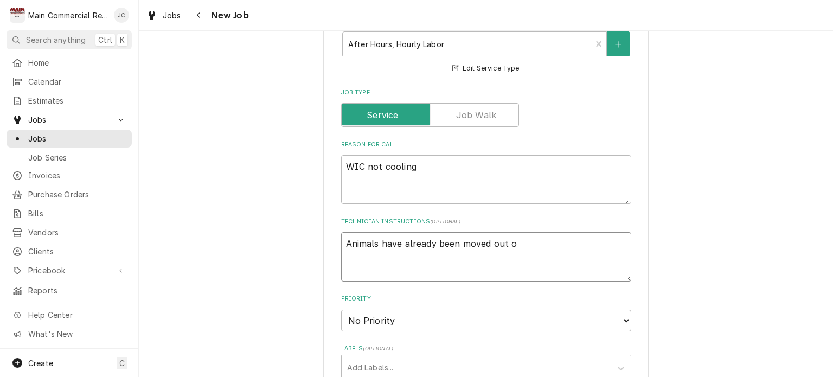
type textarea "Animals have already been moved out of"
type textarea "x"
type textarea "Animals have already been moved out of"
type textarea "x"
type textarea "Animals have already been moved out of t"
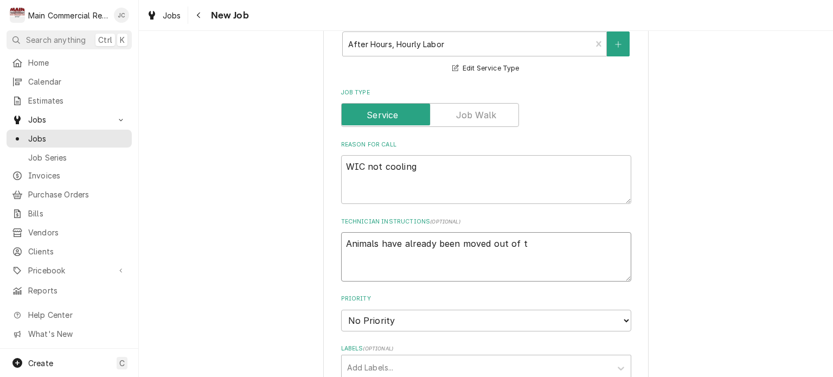
type textarea "x"
type textarea "Animals have already been moved out of th"
type textarea "x"
type textarea "Animals have already been moved out of the"
type textarea "x"
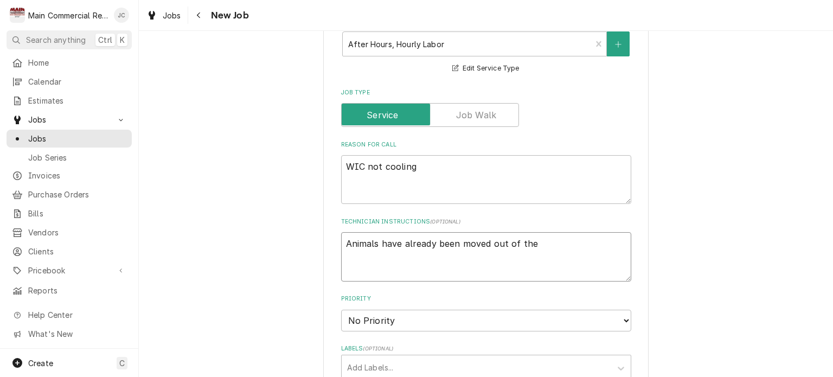
type textarea "Animals have already been moved out of the"
type textarea "x"
type textarea "Animals have already been moved out of the u"
type textarea "x"
type textarea "Animals have already been moved out of the un"
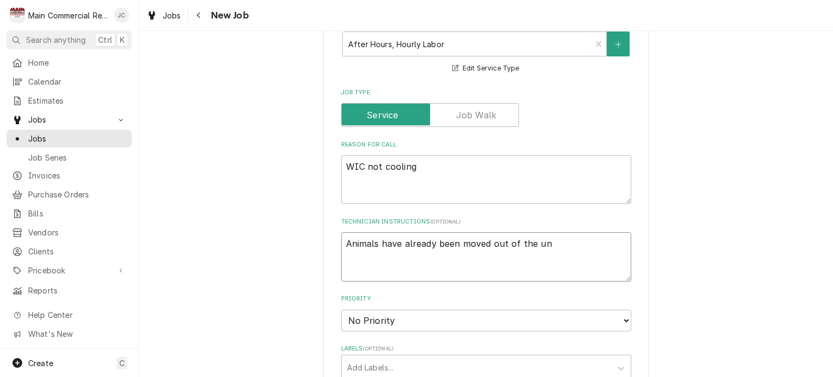
type textarea "x"
type textarea "Animals have already been moved out of the uni"
type textarea "x"
type textarea "Animals have already been moved out of the unit"
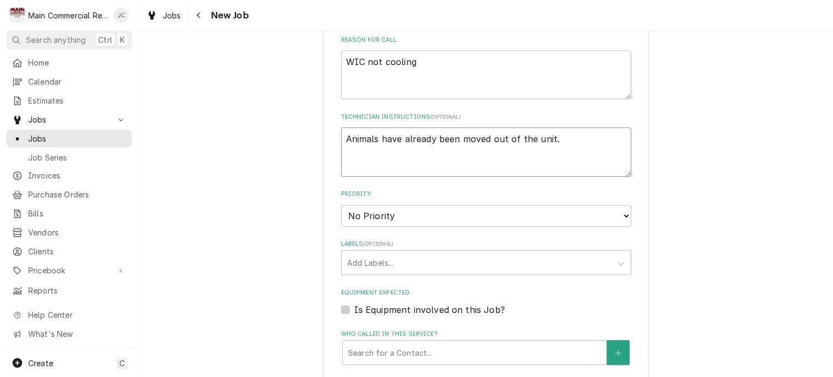
scroll to position [649, 0]
click at [518, 222] on select "No Priority Urgent High Medium Low" at bounding box center [486, 216] width 290 height 22
click at [341, 205] on select "No Priority Urgent High Medium Low" at bounding box center [486, 216] width 290 height 22
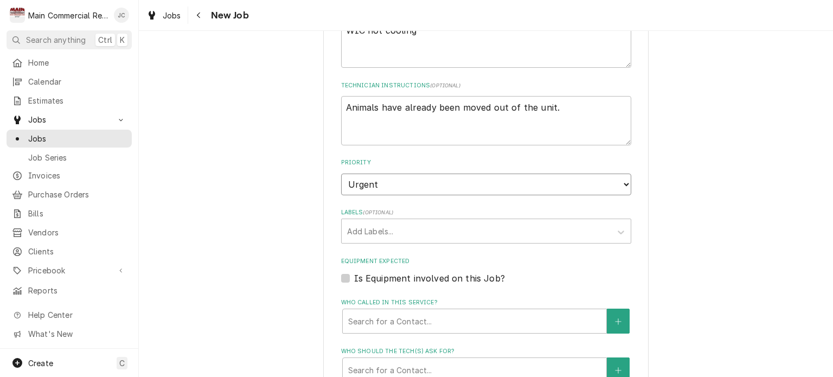
scroll to position [685, 0]
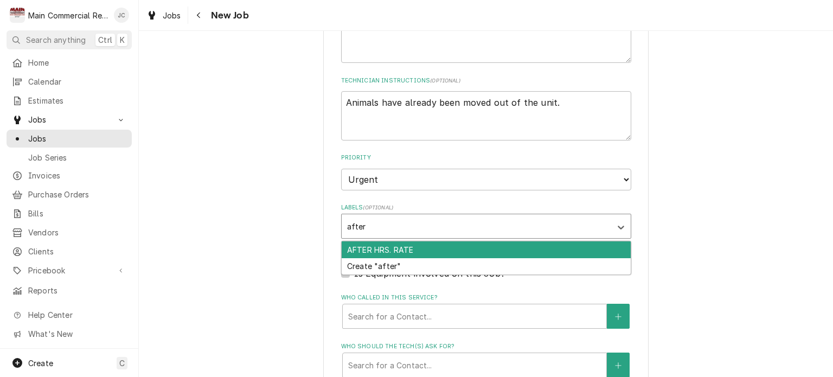
click at [399, 251] on div "AFTER HRS. RATE" at bounding box center [486, 249] width 289 height 17
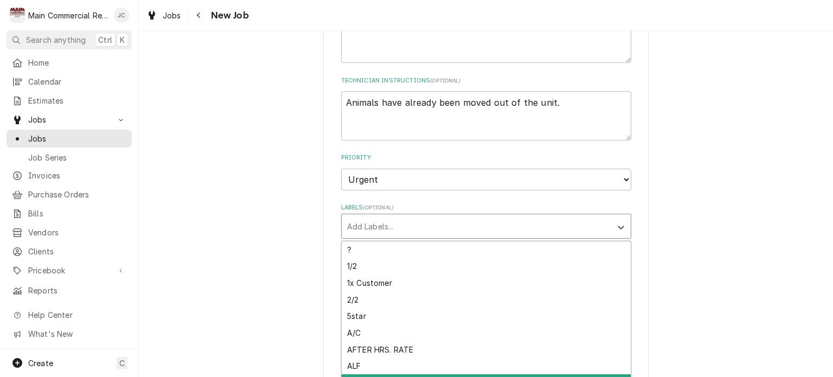
click at [695, 197] on div "Please provide the following information to create a job: Client Details Client…" at bounding box center [486, 15] width 694 height 1316
click at [714, 245] on div "Please provide the following information to create a job: Client Details Client…" at bounding box center [486, 15] width 694 height 1316
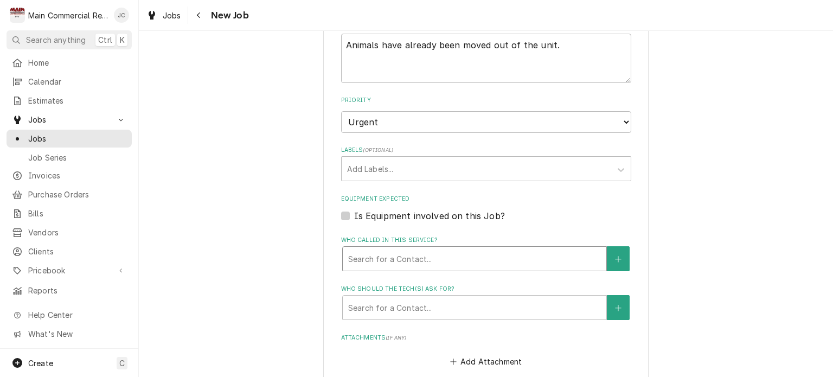
scroll to position [749, 0]
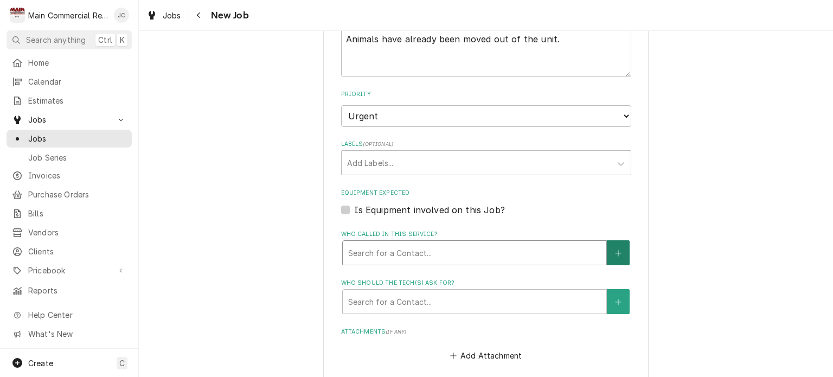
click at [616, 254] on icon "Create New Contact" at bounding box center [618, 254] width 7 height 8
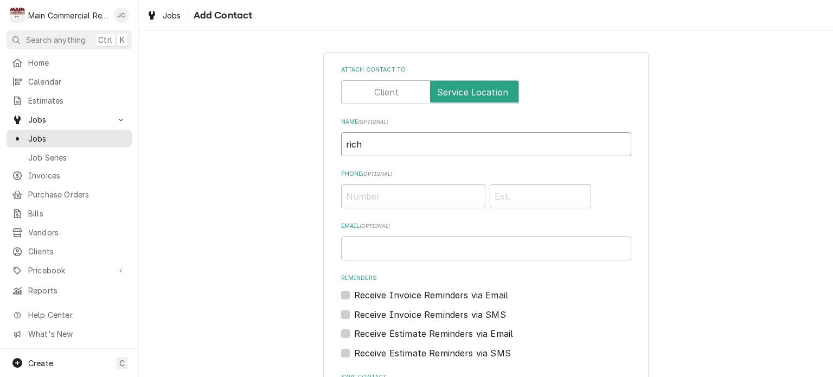
click at [445, 141] on input "rich" at bounding box center [486, 144] width 290 height 24
click at [538, 247] on input "Email ( optional )" at bounding box center [486, 248] width 290 height 24
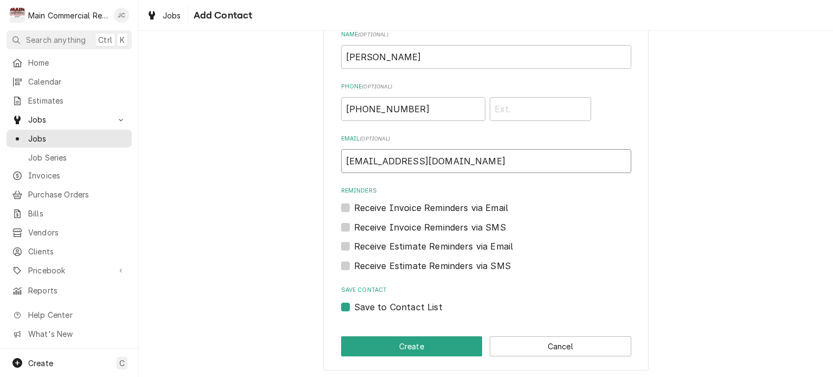
scroll to position [89, 0]
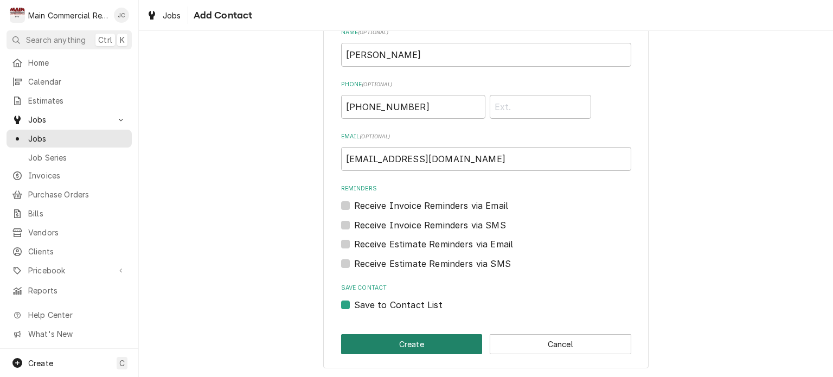
click at [407, 346] on button "Create" at bounding box center [412, 344] width 142 height 20
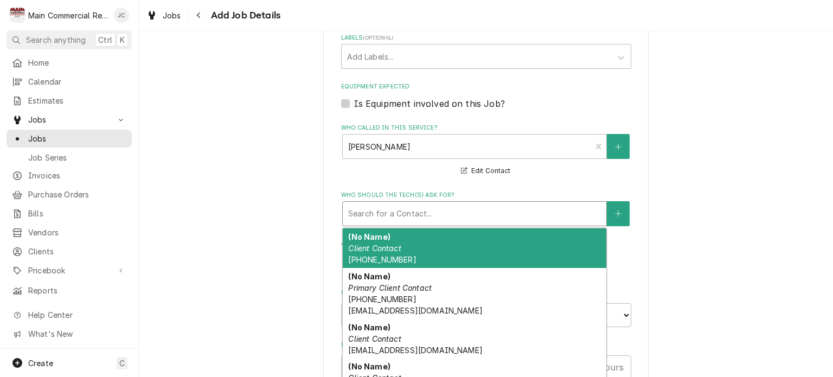
scroll to position [856, 0]
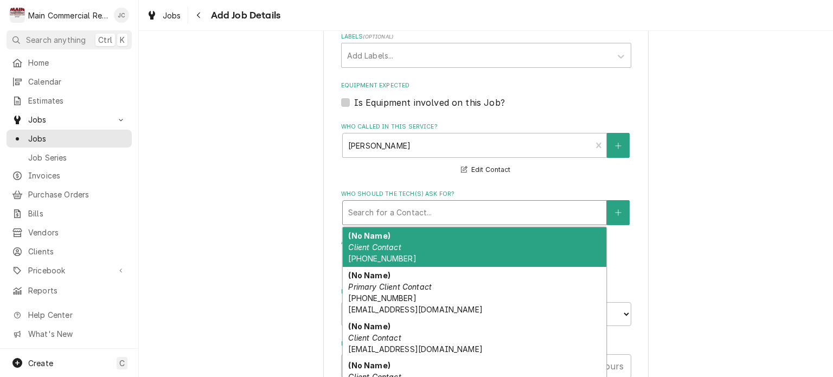
click at [462, 246] on div "(No Name) Client Contact (727) 464-4674" at bounding box center [475, 247] width 264 height 40
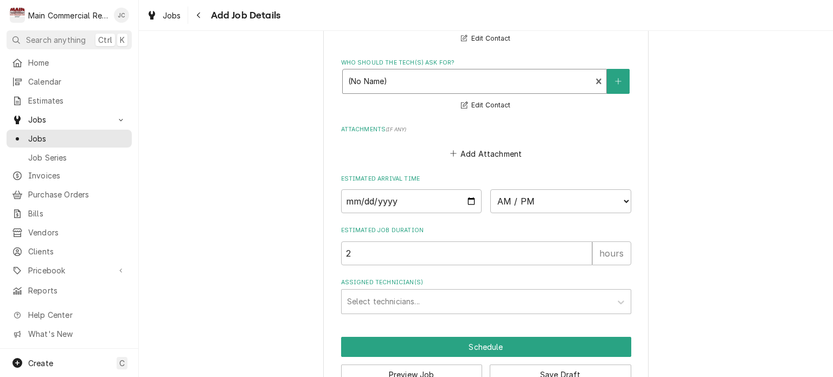
scroll to position [988, 0]
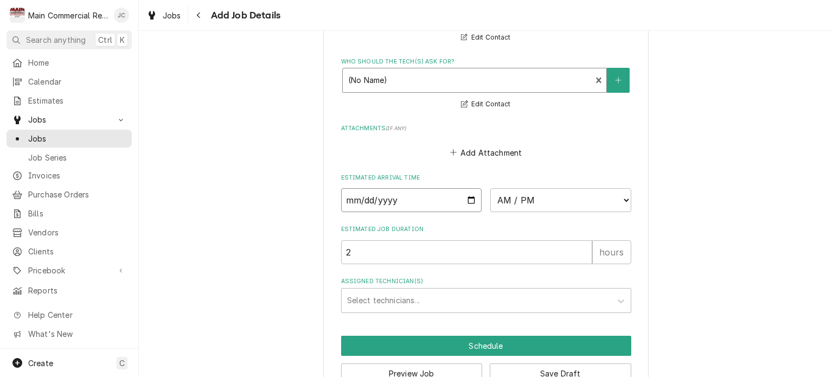
click at [427, 203] on input "Date" at bounding box center [411, 200] width 141 height 24
click at [469, 203] on input "Date" at bounding box center [411, 200] width 141 height 24
click at [593, 207] on select "AM / PM 6:00 AM 6:15 AM 6:30 AM 6:45 AM 7:00 AM 7:15 AM 7:30 AM 7:45 AM 8:00 AM…" at bounding box center [560, 200] width 141 height 24
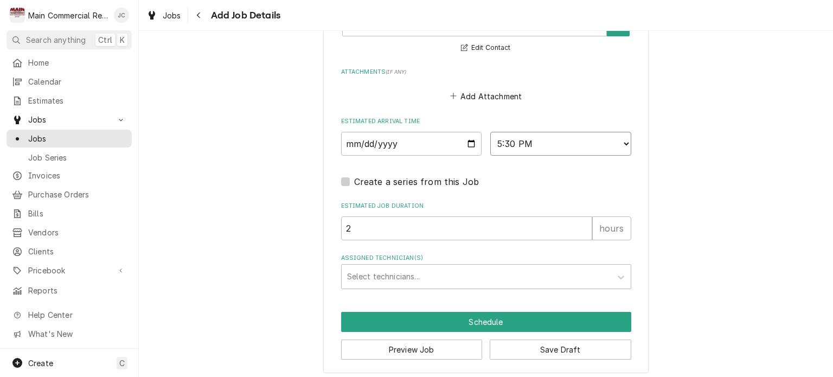
scroll to position [1052, 0]
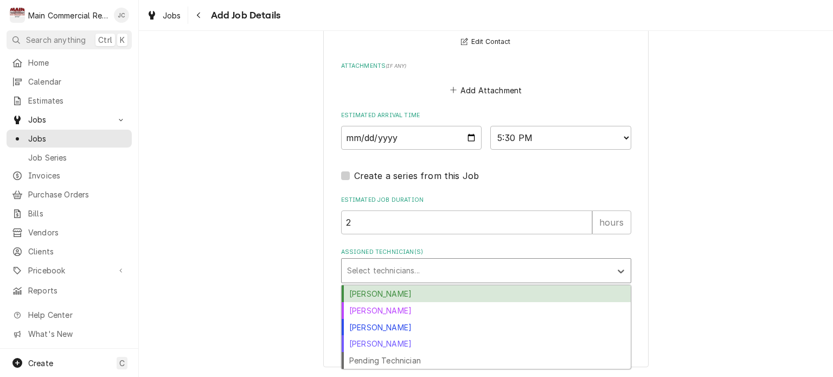
click at [374, 297] on div "Caleb Gorton" at bounding box center [486, 293] width 289 height 17
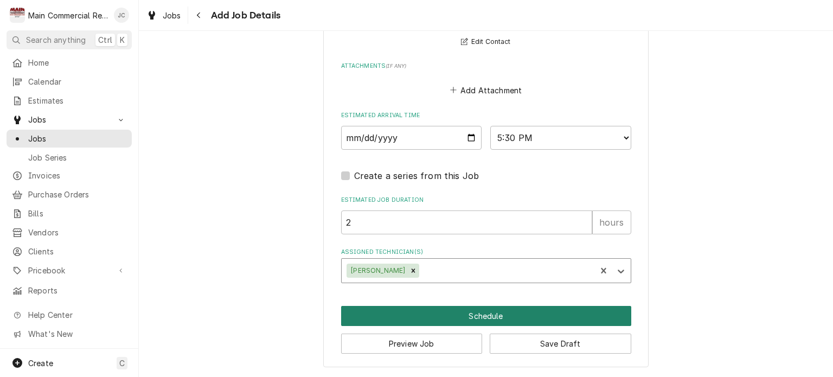
click at [478, 311] on button "Schedule" at bounding box center [486, 316] width 290 height 20
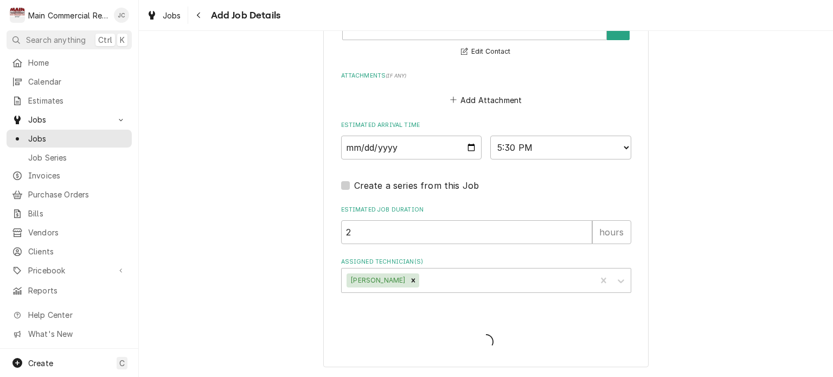
scroll to position [1041, 0]
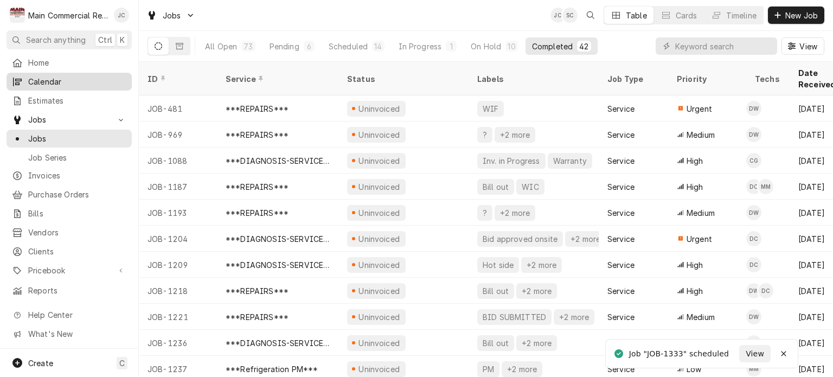
click at [50, 82] on span "Calendar" at bounding box center [77, 81] width 98 height 11
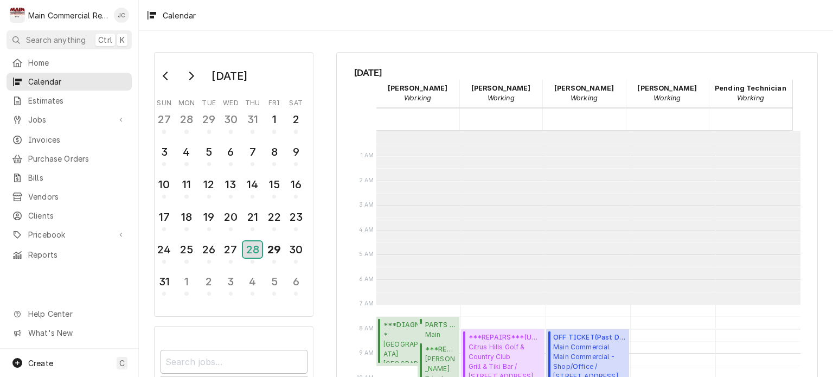
scroll to position [173, 0]
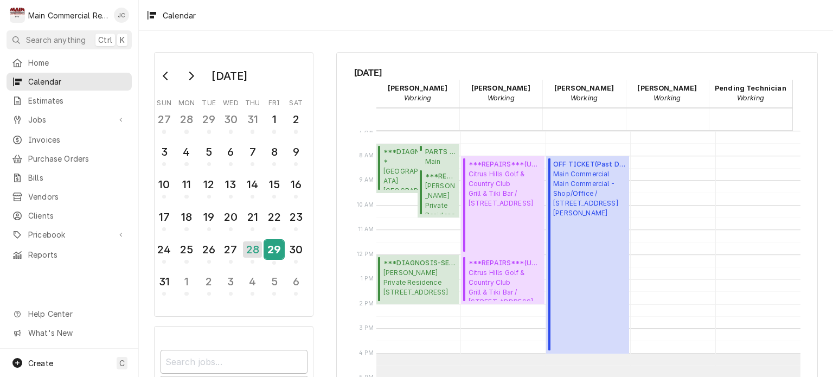
click at [273, 248] on div "29" at bounding box center [274, 249] width 19 height 18
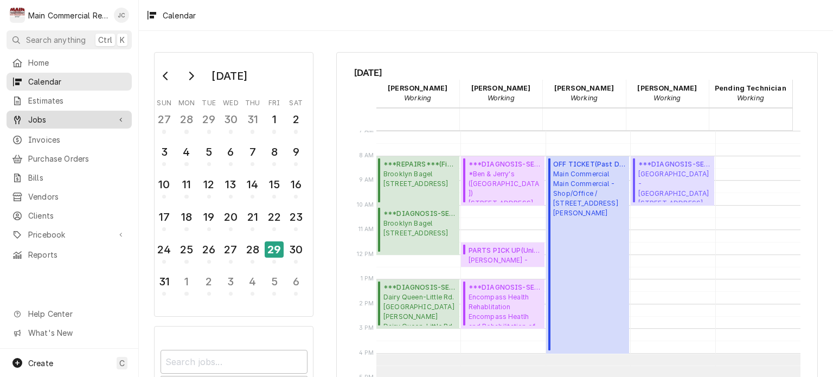
click at [47, 115] on span "Jobs" at bounding box center [69, 119] width 82 height 11
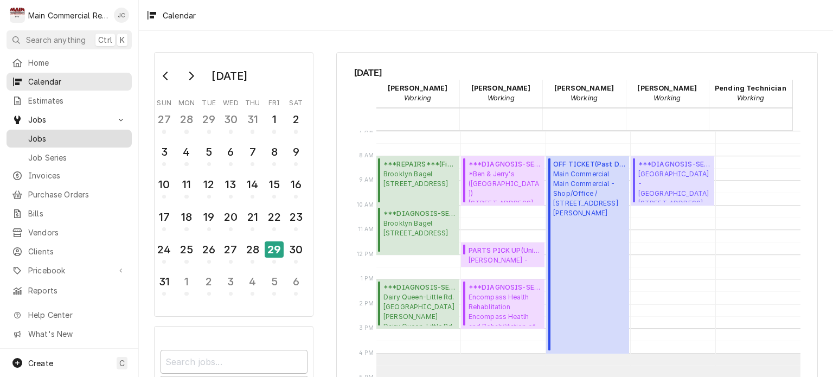
click at [44, 137] on span "Jobs" at bounding box center [77, 138] width 98 height 11
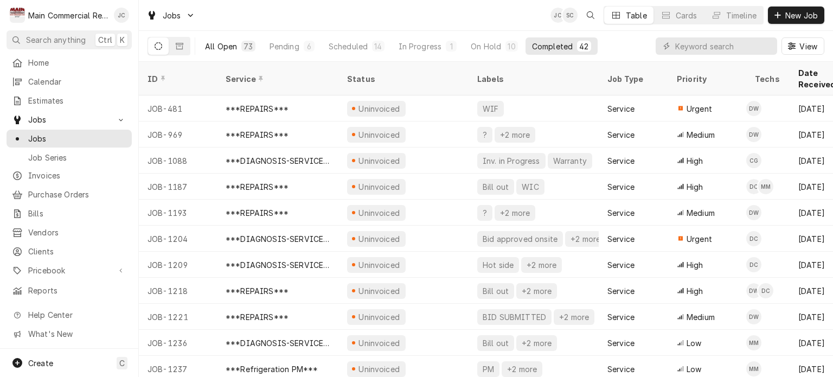
click at [225, 43] on div "All Open" at bounding box center [221, 46] width 32 height 11
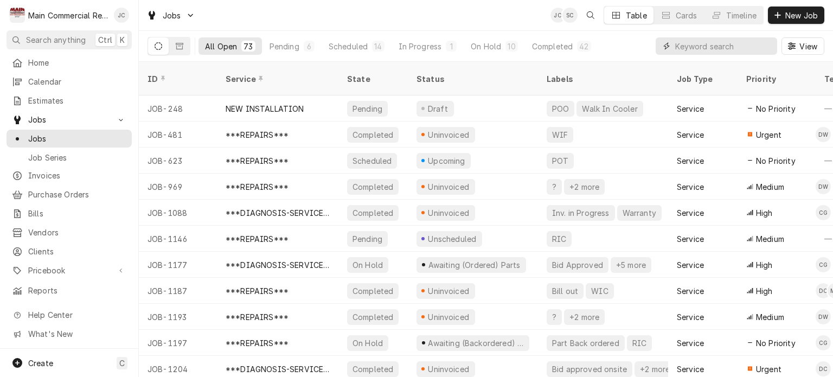
click at [718, 48] on input "Dynamic Content Wrapper" at bounding box center [723, 45] width 97 height 17
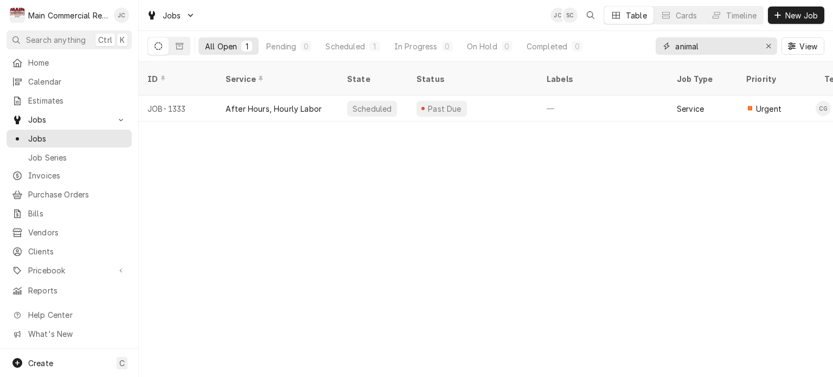
type input "animal"
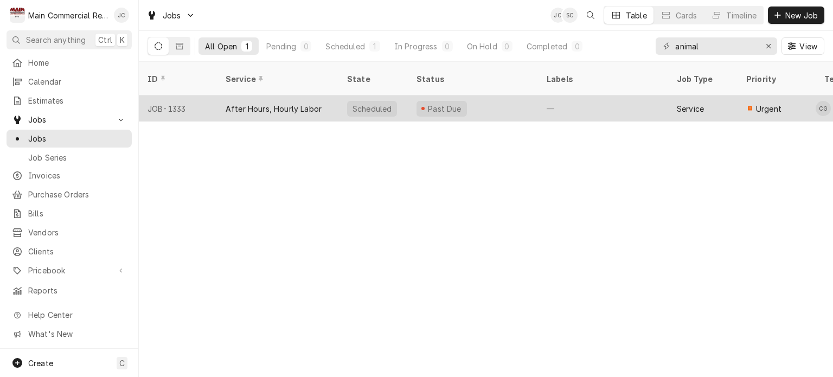
click at [263, 103] on div "After Hours, Hourly Labor" at bounding box center [274, 108] width 96 height 11
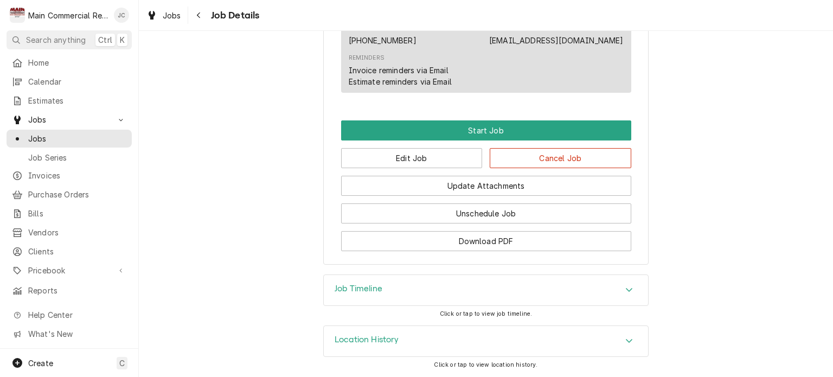
scroll to position [929, 0]
click at [431, 154] on button "Edit Job" at bounding box center [412, 158] width 142 height 20
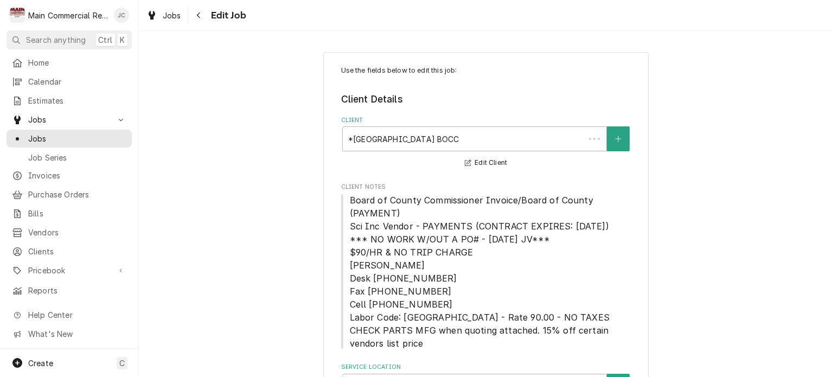
type textarea "x"
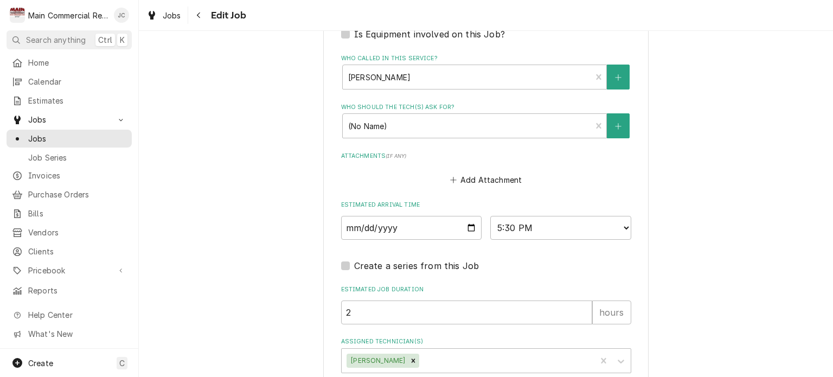
scroll to position [926, 0]
click at [443, 232] on input "2025-08-28" at bounding box center [411, 226] width 141 height 24
click at [466, 231] on input "2025-08-28" at bounding box center [411, 226] width 141 height 24
type input "[DATE]"
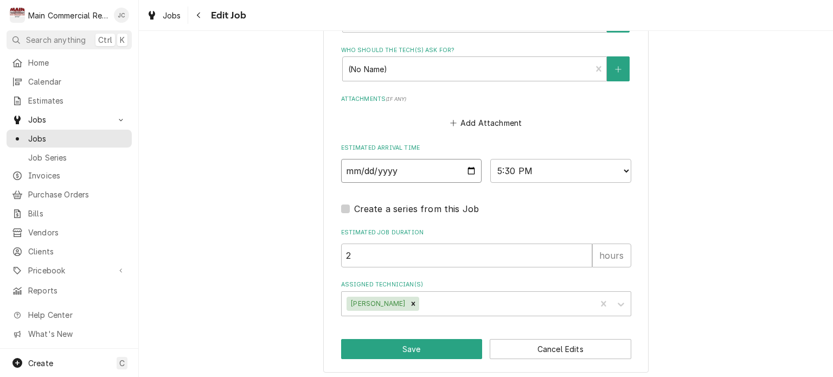
scroll to position [987, 0]
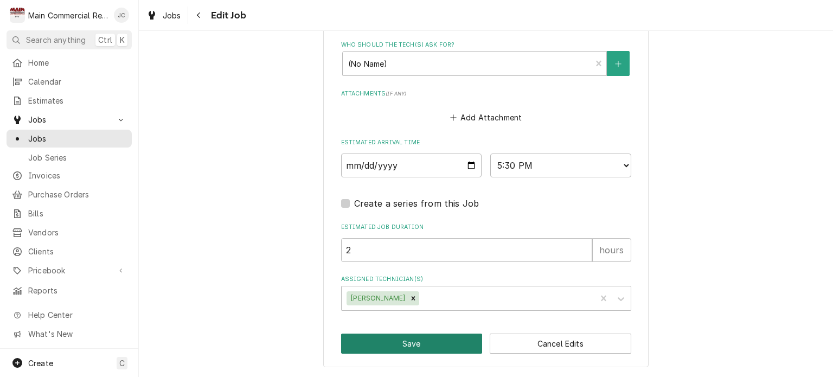
click at [423, 348] on button "Save" at bounding box center [412, 344] width 142 height 20
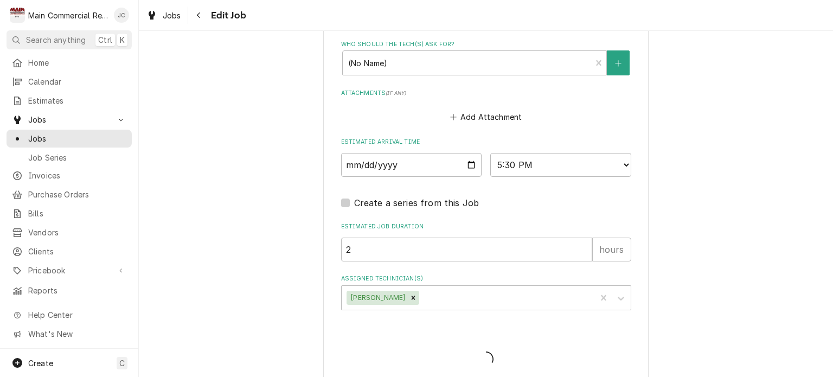
type textarea "x"
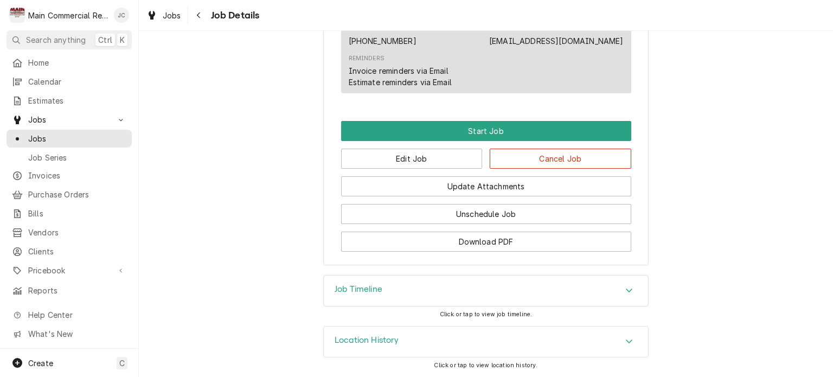
scroll to position [929, 0]
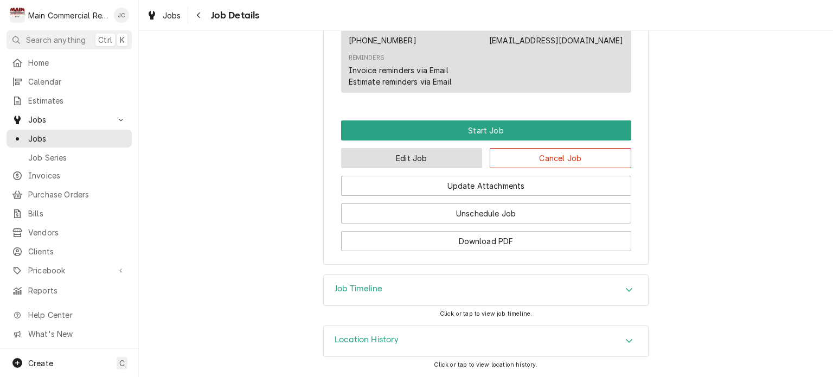
click at [418, 159] on button "Edit Job" at bounding box center [412, 158] width 142 height 20
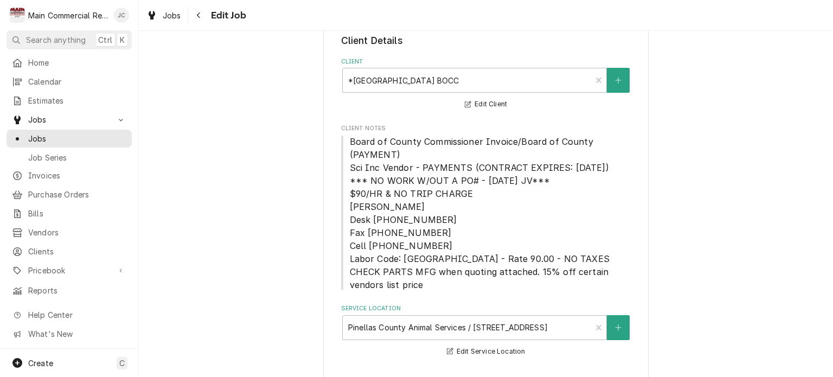
scroll to position [55, 0]
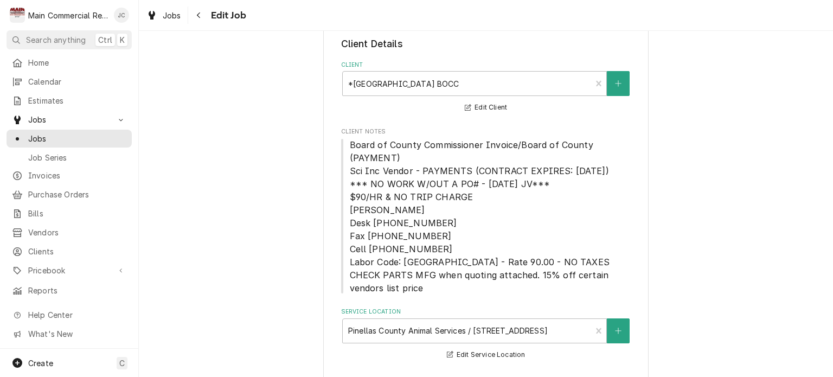
click at [458, 200] on span "Board of County Commissioner Invoice/Board of County (PAYMENT) Sci Inc Vendor -…" at bounding box center [481, 216] width 262 height 154
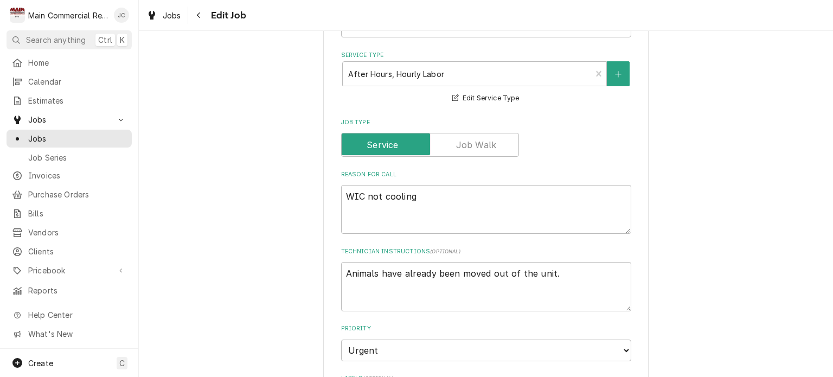
scroll to position [519, 0]
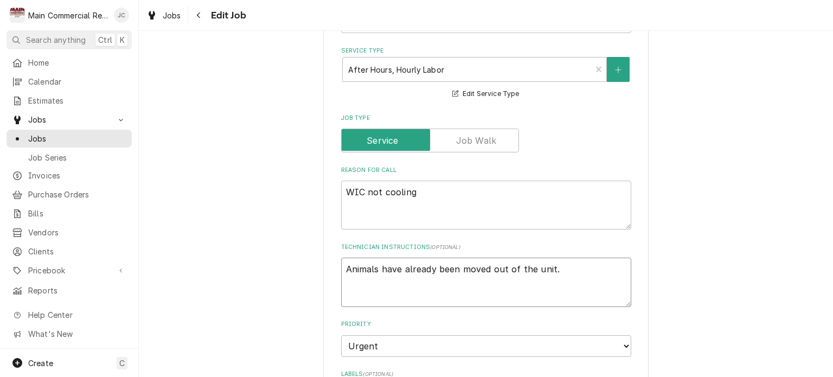
click at [341, 267] on textarea "Animals have already been moved out of the unit." at bounding box center [486, 282] width 290 height 49
type textarea "x"
type textarea "Animals have already been moved out of the unit."
type textarea "x"
type textarea "E Animals have already been moved out of the unit."
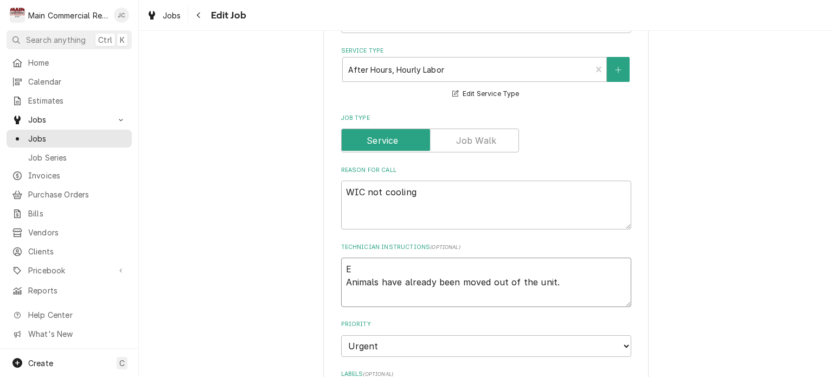
type textarea "x"
type textarea "Es Animals have already been moved out of the unit."
type textarea "x"
type textarea "Est Animals have already been moved out of the unit."
type textarea "x"
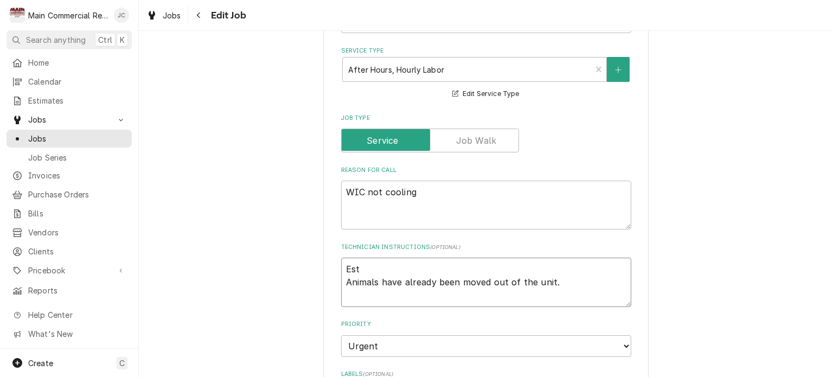
type textarea "Est# Animals have already been moved out of the unit."
type textarea "x"
type textarea "Est#3 Animals have already been moved out of the unit."
type textarea "x"
type textarea "Est#38 Animals have already been moved out of the unit."
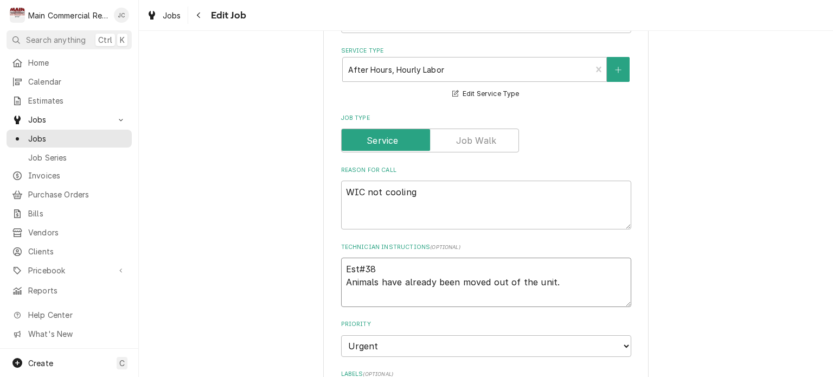
type textarea "x"
type textarea "Est#381 Animals have already been moved out of the unit."
type textarea "x"
type textarea "Est#3811 Animals have already been moved out of the unit."
type textarea "x"
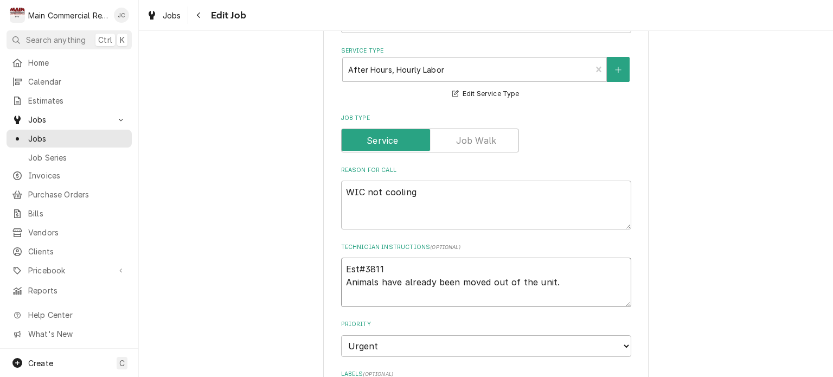
type textarea "Est#3811 Animals have already been moved out of the unit."
type textarea "x"
type textarea "Est#3811 s Animals have already been moved out of the unit."
type textarea "x"
type textarea "Est#3811 se Animals have already been moved out of the unit."
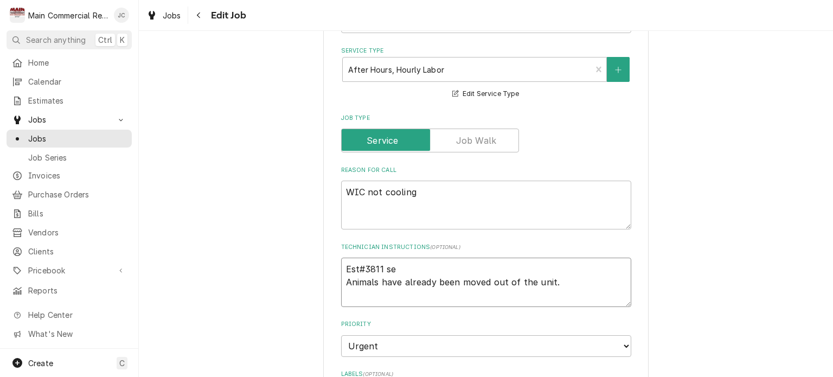
type textarea "x"
type textarea "Est#3811 sen Animals have already been moved out of the unit."
type textarea "x"
type textarea "Est#3811 sent Animals have already been moved out of the unit."
type textarea "x"
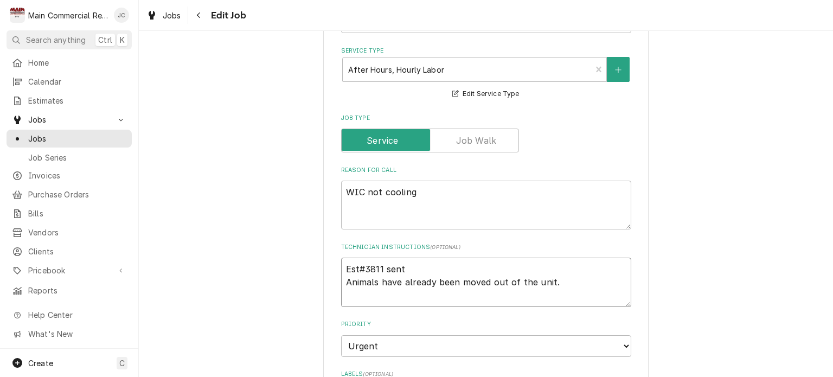
type textarea "Est#3811 sent Animals have already been moved out of the unit."
type textarea "x"
type textarea "Est#3811 sent t Animals have already been moved out of the unit."
type textarea "x"
type textarea "Est#3811 sent to Animals have already been moved out of the unit."
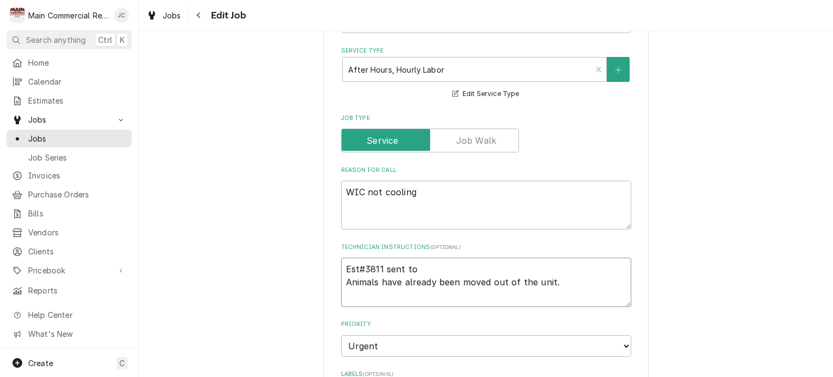
type textarea "x"
type textarea "Est#3811 sent to Animals have already been moved out of the unit."
type textarea "x"
type textarea "Est#3811 sent to R Animals have already been moved out of the unit."
type textarea "x"
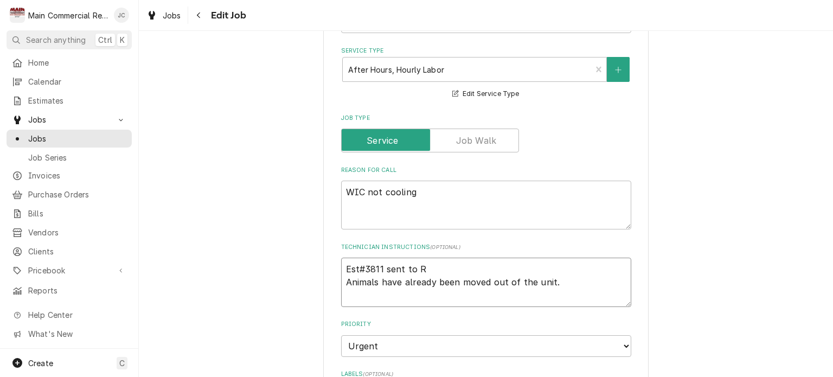
type textarea "Est#3811 sent to Ri Animals have already been moved out of the unit."
type textarea "x"
type textarea "Est#3811 sent to Ric Animals have already been moved out of the unit."
type textarea "x"
type textarea "Est#3811 sent to Rich Animals have already been moved out of the unit."
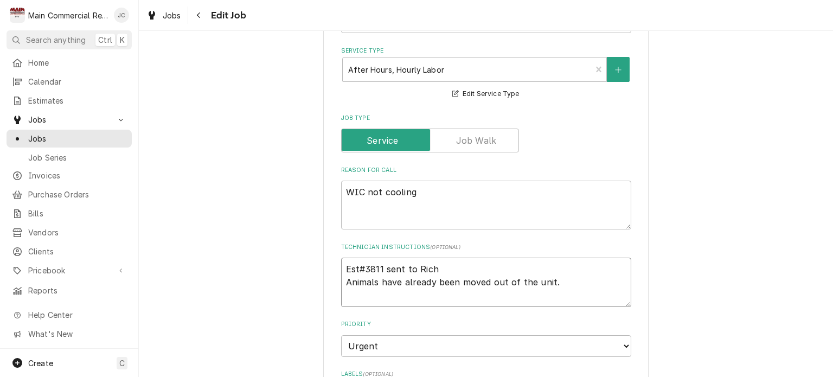
type textarea "x"
type textarea "Est#3811 sent to Rich. Animals have already been moved out of the unit."
type textarea "x"
type textarea "Est#3811 sent to Rich. Animals have already been moved out of the unit."
type textarea "x"
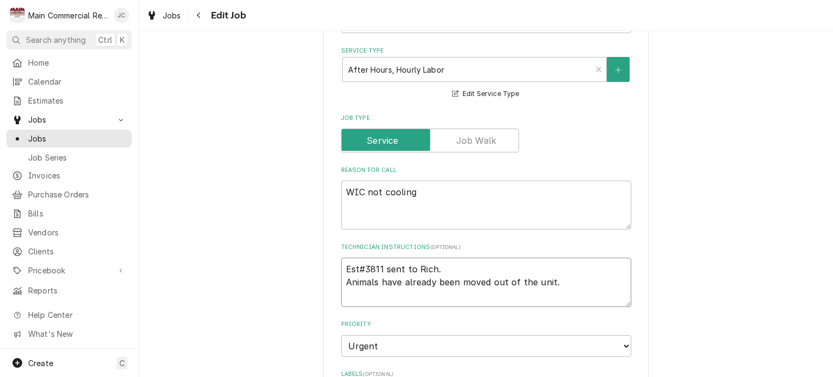
type textarea "Est#3811 sent to Rich. P Animals have already been moved out of the unit."
type textarea "x"
type textarea "Est#3811 sent to Rich. PO Animals have already been moved out of the unit."
type textarea "x"
type textarea "Est#3811 sent to Rich. PO Animals have already been moved out of the unit."
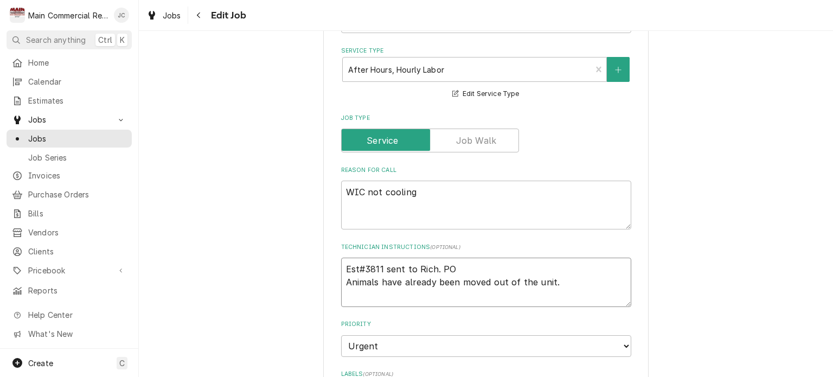
type textarea "x"
type textarea "Est#3811 sent to Rich. PO to Animals have already been moved out of the unit."
type textarea "x"
type textarea "Est#3811 sent to Rich. PO to Animals have already been moved out of the unit."
type textarea "x"
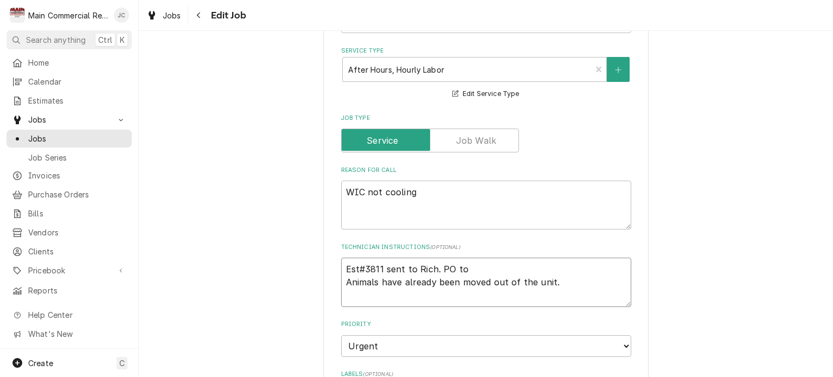
type textarea "Est#3811 sent to Rich. PO to f Animals have already been moved out of the unit."
type textarea "x"
type textarea "Est#3811 sent to Rich. PO to fo Animals have already been moved out of the unit."
type textarea "x"
type textarea "Est#3811 sent to Rich. PO to fol Animals have already been moved out of the uni…"
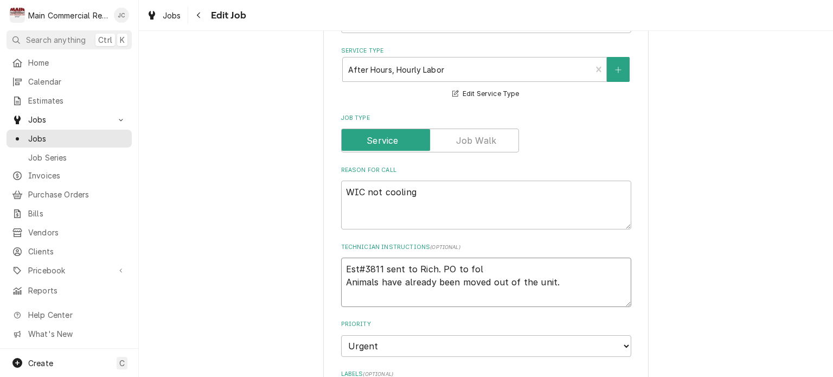
type textarea "x"
type textarea "Est#3811 sent to Rich. PO to foll Animals have already been moved out of the un…"
type textarea "x"
type textarea "Est#3811 sent to Rich. PO to follo Animals have already been moved out of the u…"
type textarea "x"
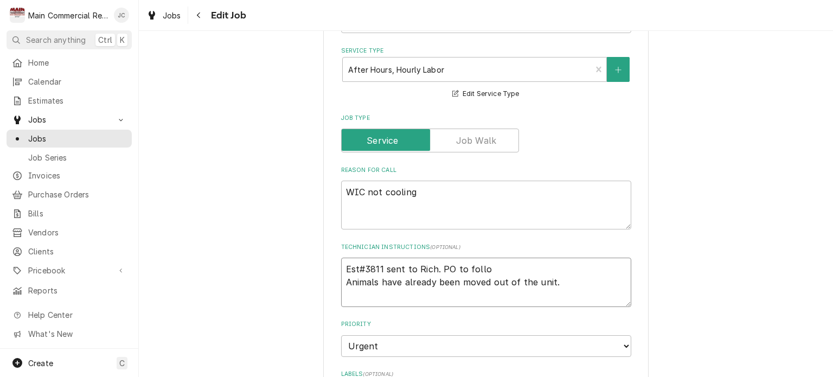
type textarea "Est#3811 sent to Rich. PO to follow Animals have already been moved out of the …"
type textarea "x"
type textarea "Est#3811 sent to Rich. PO to follow. Animals have already been moved out of the…"
type textarea "x"
type textarea "Est#3811 sent to Rich. PO to follow. Animals have already been moved out of the…"
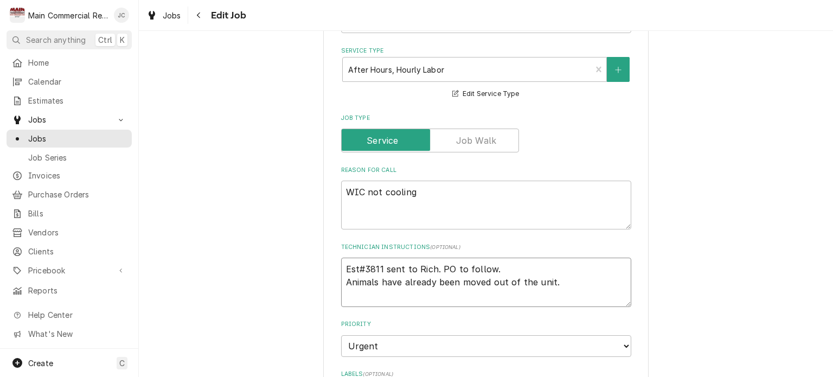
type textarea "x"
type textarea "Est#3811 sent to Rich. PO to follow. O Animals have already been moved out of t…"
type textarea "x"
type textarea "Est#3811 sent to Rich. PO to follow. Ov Animals have already been moved out of …"
type textarea "x"
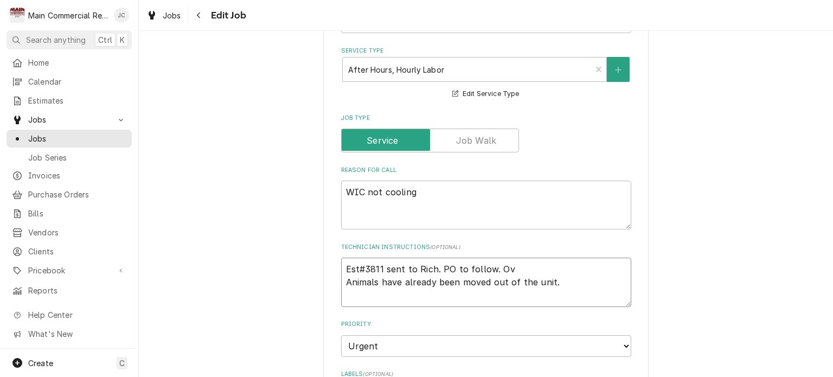
type textarea "Est#3811 sent to Rich. PO to follow. Ove Animals have already been moved out of…"
type textarea "x"
type textarea "Est#3811 sent to Rich. PO to follow. Over Animals have already been moved out o…"
type textarea "x"
type textarea "Est#3811 sent to Rich. PO to follow. Overt Animals have already been moved out …"
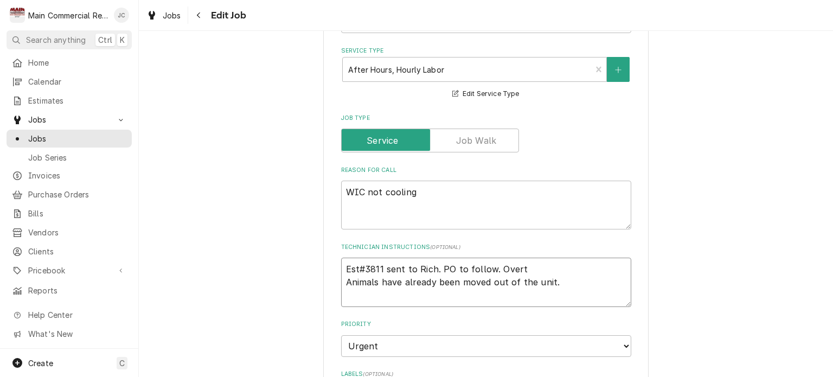
type textarea "x"
type textarea "Est#3811 sent to Rich. PO to follow. Overti Animals have already been moved out…"
type textarea "x"
type textarea "Est#3811 sent to Rich. PO to follow. Overtim Animals have already been moved ou…"
type textarea "x"
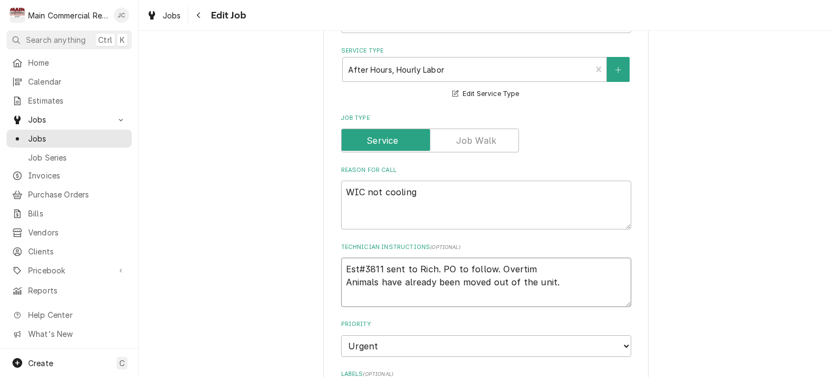
type textarea "Est#3811 sent to Rich. PO to follow. Overtime Animals have already been moved o…"
type textarea "x"
type textarea "Est#3811 sent to Rich. PO to follow. Overtime Animals have already been moved o…"
type textarea "x"
type textarea "Est#3811 sent to Rich. PO to follow. Overtime a Animals have already been moved…"
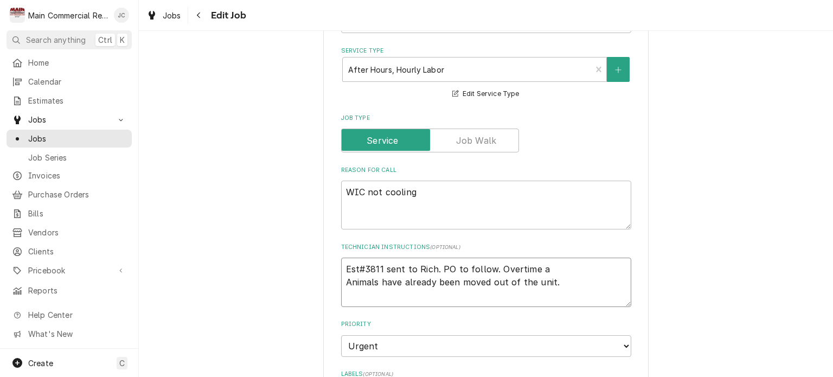
type textarea "x"
type textarea "Est#3811 sent to Rich. PO to follow. Overtime ar Animals have already been move…"
type textarea "x"
type textarea "Est#3811 sent to Rich. PO to follow. Overtime a Animals have already been moved…"
type textarea "x"
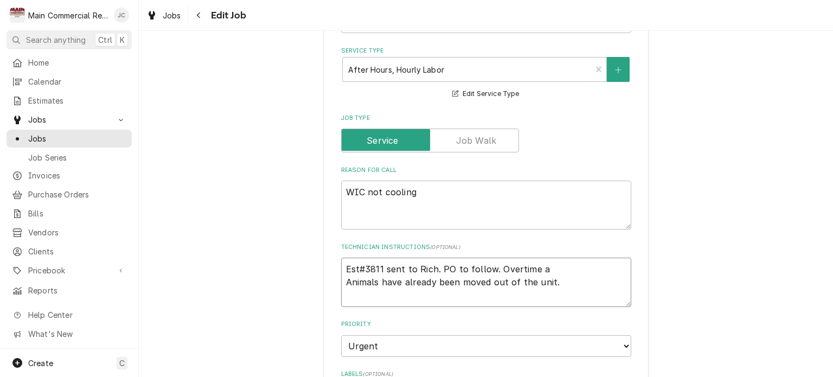
type textarea "Est#3811 sent to Rich. PO to follow. Overtime Animals have already been moved o…"
type textarea "x"
type textarea "Est#3811 sent to Rich. PO to follow. Overtime r Animals have already been moved…"
type textarea "x"
type textarea "Est#3811 sent to Rich. PO to follow. Overtime rat Animals have already been mov…"
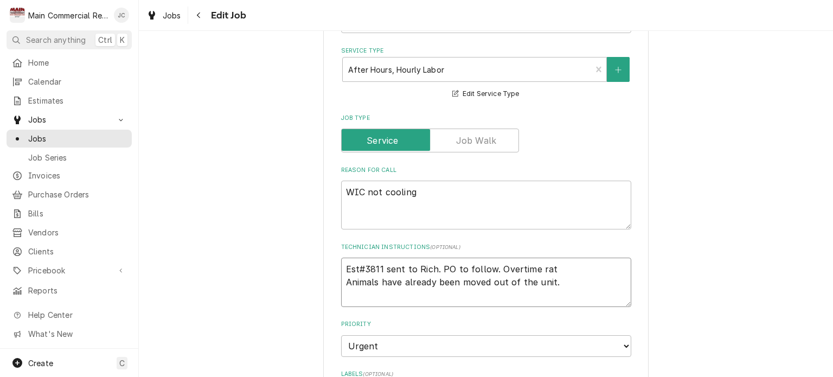
type textarea "x"
type textarea "Est#3811 sent to Rich. PO to follow. Overtime rate Animals have already been mo…"
type textarea "x"
type textarea "Est#3811 sent to Rich. PO to follow. Overtime rates Animals have already been m…"
type textarea "x"
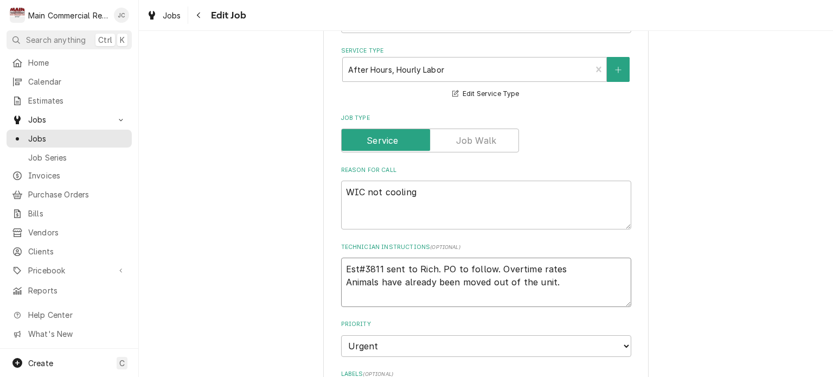
type textarea "Est#3811 sent to Rich. PO to follow. Overtime rates Animals have already been m…"
type textarea "x"
type textarea "Est#3811 sent to Rich. PO to follow. Overtime rates a Animals have already been…"
type textarea "x"
type textarea "Est#3811 sent to Rich. PO to follow. Overtime rates ap Animals have already bee…"
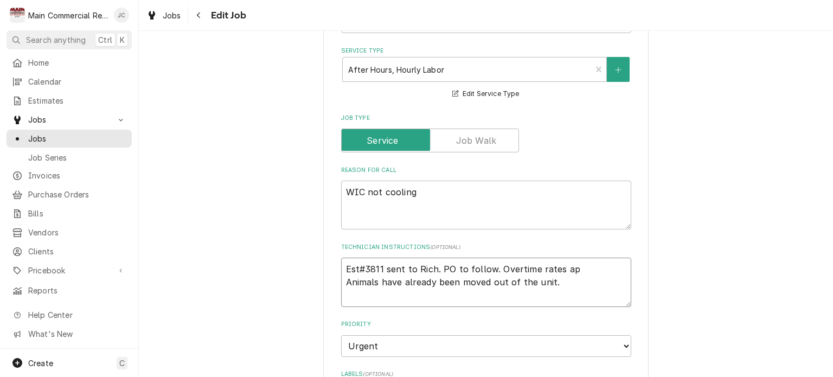
type textarea "x"
type textarea "Est#3811 sent to Rich. PO to follow. Overtime rates app Animals have already be…"
type textarea "x"
type textarea "Est#3811 sent to Rich. PO to follow. Overtime rates appl Animals have already b…"
type textarea "x"
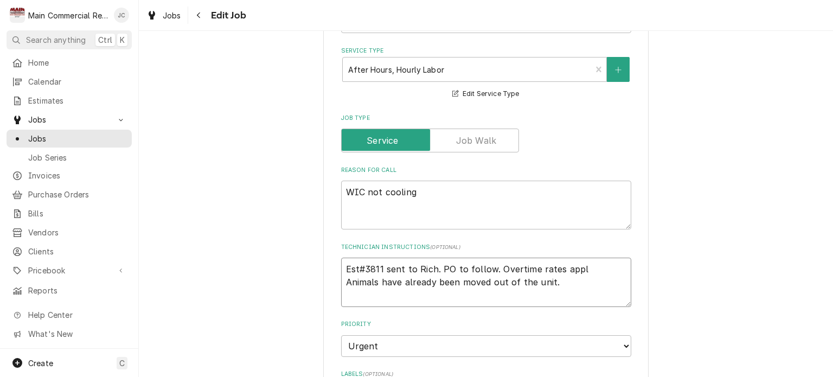
type textarea "Est#3811 sent to Rich. PO to follow. Overtime rates apply Animals have already …"
type textarea "x"
type textarea "Est#3811 sent to Rich. PO to follow. Overtime rates apply! Animals have already…"
type textarea "x"
type textarea "Est#3811 sent to Rich. PO to follow. Overtime rates apply!! Animals have alread…"
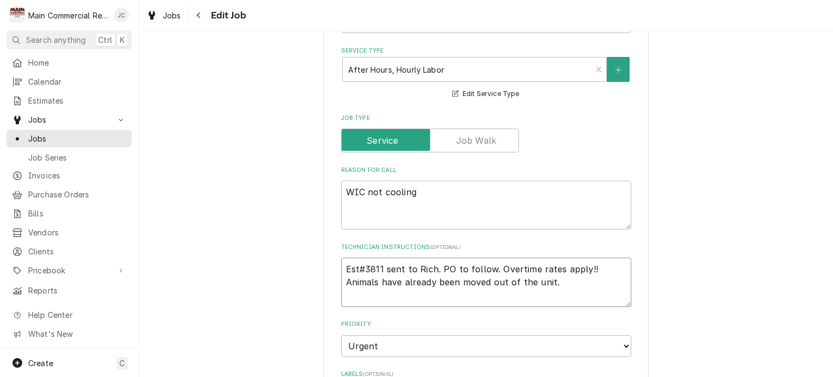
type textarea "x"
type textarea "Est#3811 sent to Rich. PO to follow. Overtime rates apply!!! Animals have alrea…"
type textarea "x"
type textarea "Est#3811 sent to Rich. PO to follow. Overtime rates apply!!! Animals have alrea…"
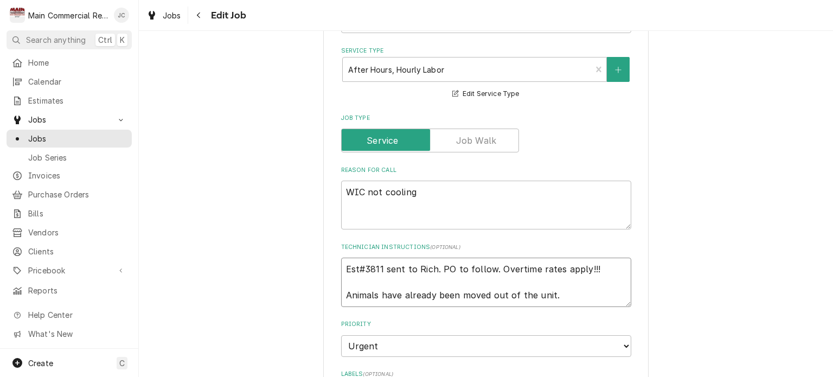
type textarea "x"
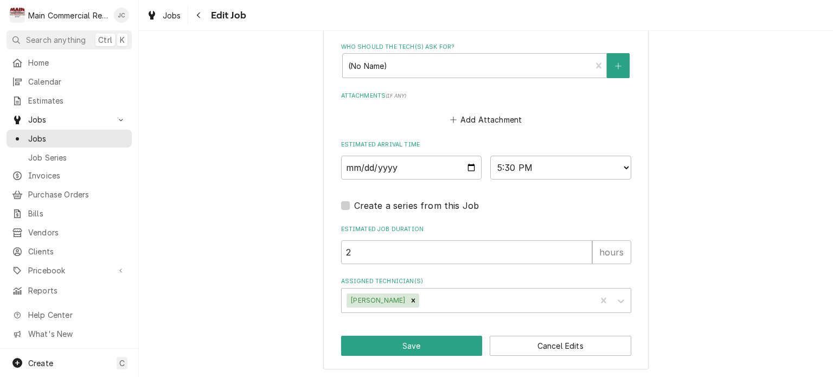
scroll to position [987, 0]
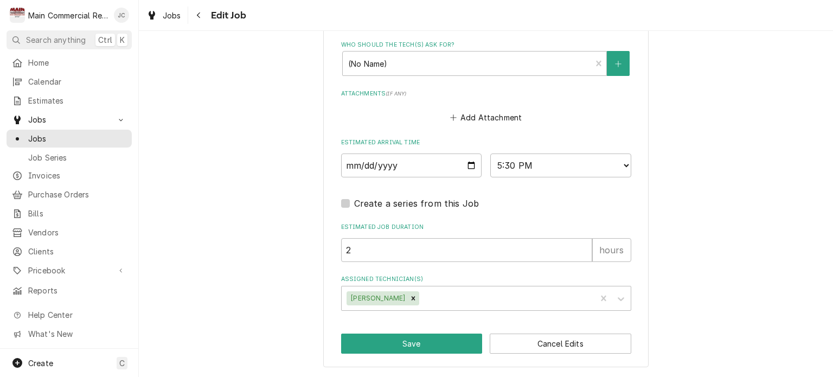
type textarea "Est#3811 sent to Rich. PO to follow. Overtime rates apply!!! Animals have alrea…"
click at [404, 351] on button "Save" at bounding box center [412, 344] width 142 height 20
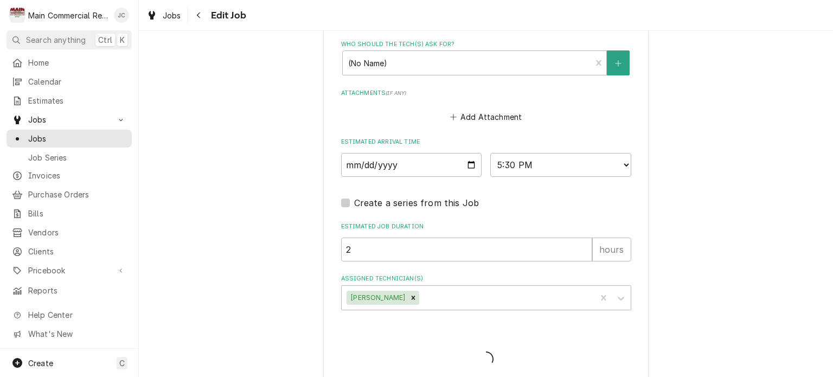
type textarea "x"
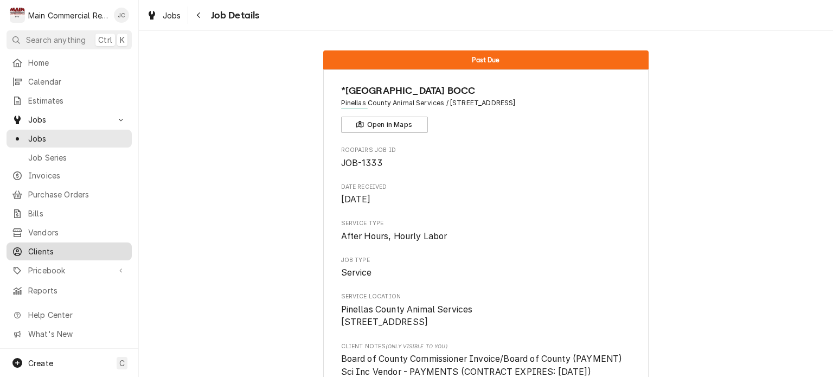
click at [47, 246] on span "Clients" at bounding box center [77, 251] width 98 height 11
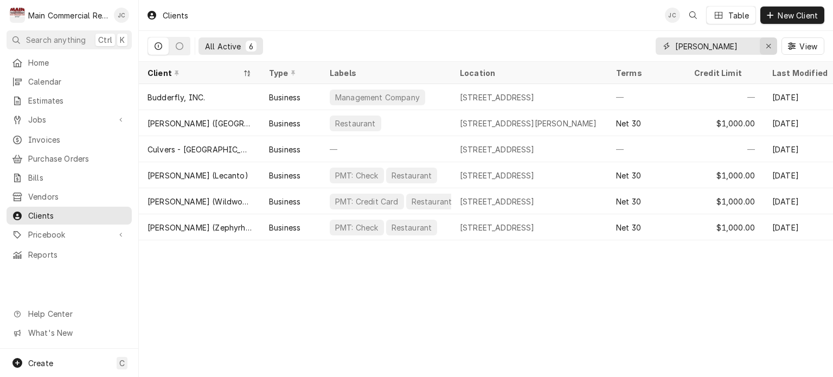
click at [770, 48] on icon "Erase input" at bounding box center [769, 46] width 6 height 8
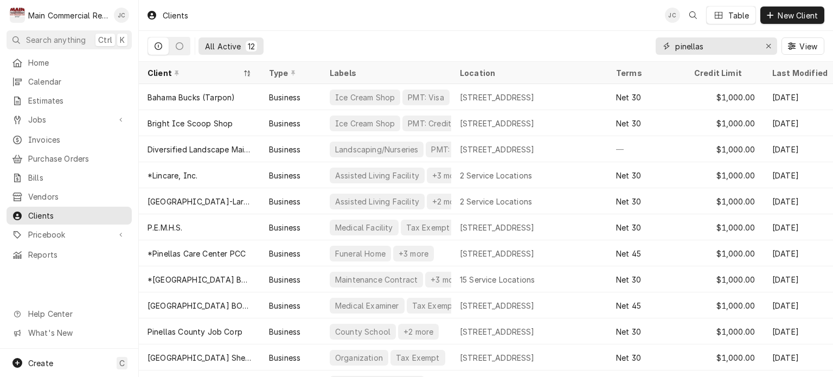
scroll to position [25, 0]
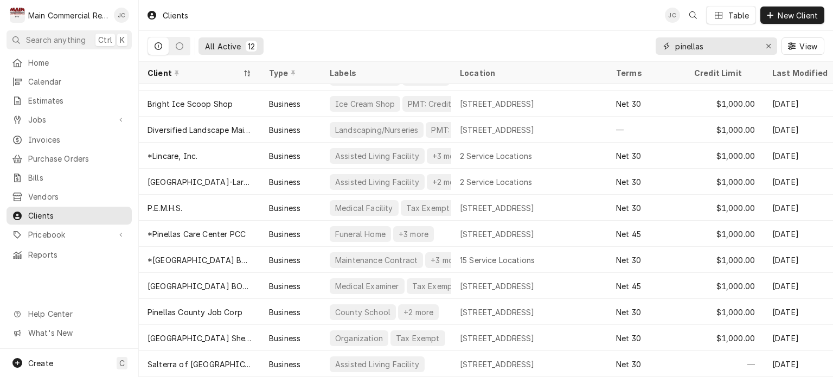
type input "pinellas"
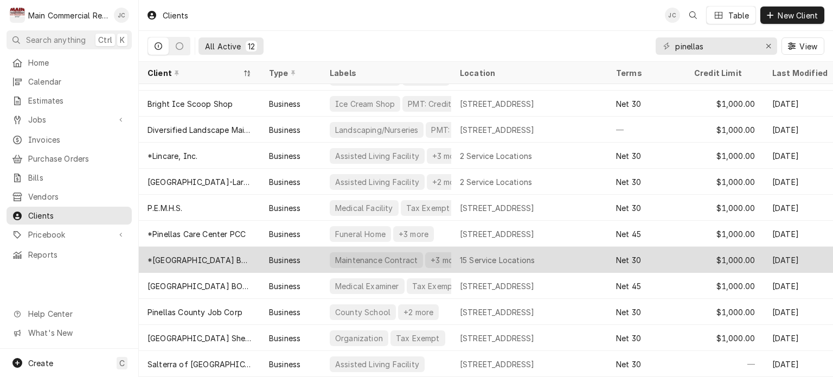
click at [519, 258] on div "15 Service Locations" at bounding box center [529, 260] width 156 height 26
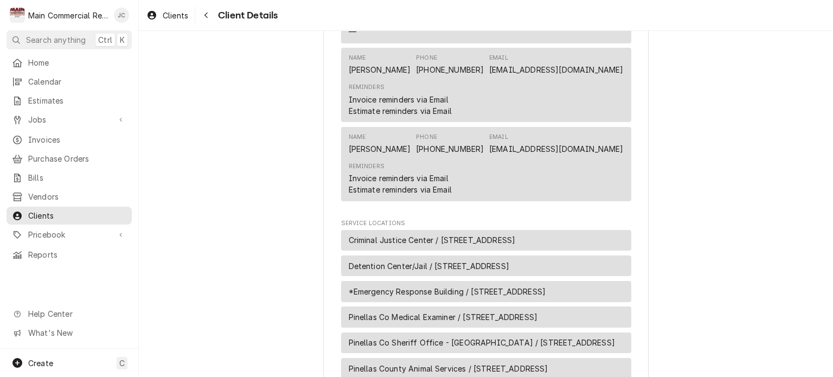
scroll to position [2816, 0]
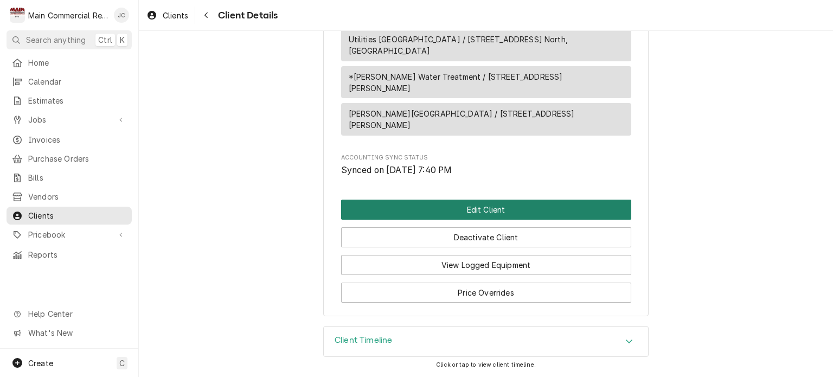
click at [511, 210] on button "Edit Client" at bounding box center [486, 210] width 290 height 20
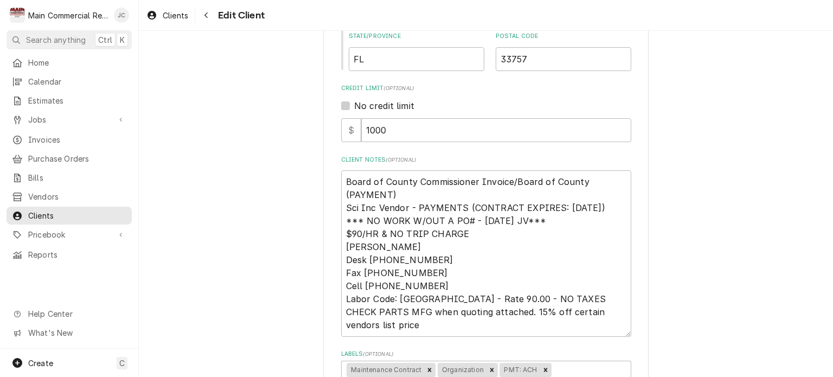
scroll to position [435, 0]
click at [520, 219] on textarea "Board of County Commissioner Invoice/Board of County (PAYMENT) Sci Inc Vendor -…" at bounding box center [486, 253] width 290 height 166
type textarea "x"
type textarea "Board of County Commissioner Invoice/Board of County (PAYMENT) Sci Inc Vendor -…"
type textarea "x"
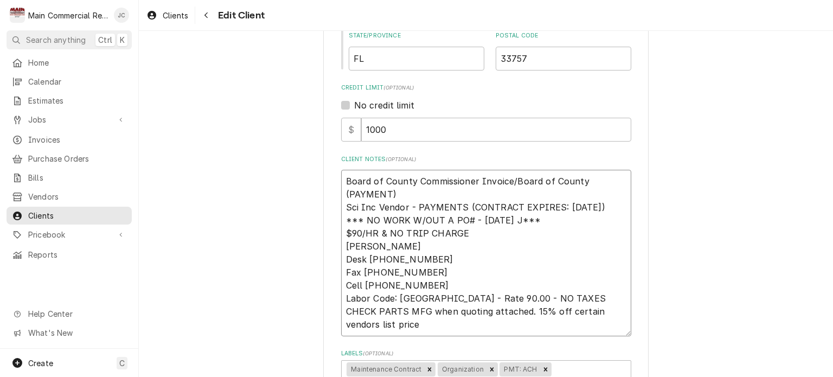
type textarea "Board of County Commissioner Invoice/Board of County (PAYMENT) Sci Inc Vendor -…"
type textarea "x"
type textarea "Board of County Commissioner Invoice/Board of County (PAYMENT) Sci Inc Vendor -…"
type textarea "x"
type textarea "Board of County Commissioner Invoice/Board of County (PAYMENT) Sci Inc Vendor -…"
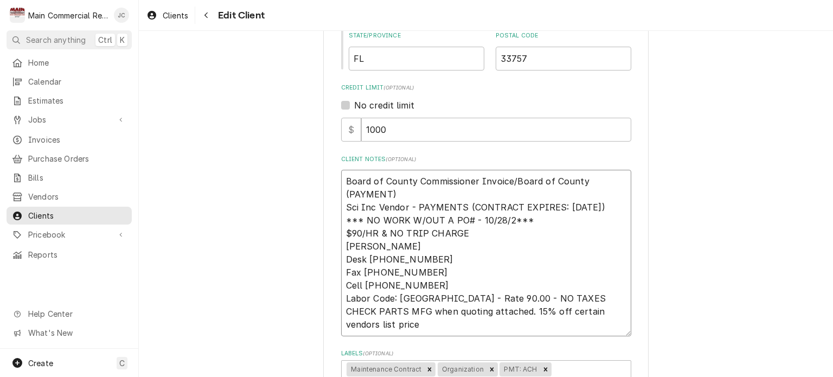
type textarea "x"
type textarea "Board of County Commissioner Invoice/Board of County (PAYMENT) Sci Inc Vendor -…"
type textarea "x"
type textarea "Board of County Commissioner Invoice/Board of County (PAYMENT) Sci Inc Vendor -…"
type textarea "x"
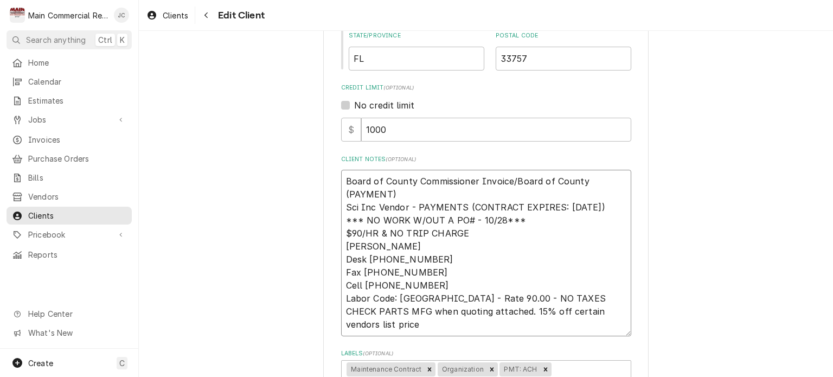
type textarea "Board of County Commissioner Invoice/Board of County (PAYMENT) Sci Inc Vendor -…"
type textarea "x"
type textarea "Board of County Commissioner Invoice/Board of County (PAYMENT) Sci Inc Vendor -…"
type textarea "x"
type textarea "Board of County Commissioner Invoice/Board of County (PAYMENT) Sci Inc Vendor -…"
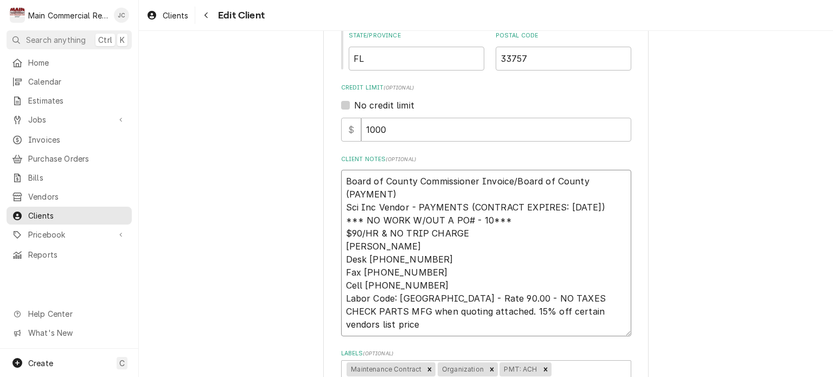
type textarea "x"
type textarea "Board of County Commissioner Invoice/Board of County (PAYMENT) Sci Inc Vendor -…"
type textarea "x"
type textarea "Board of County Commissioner Invoice/Board of County (PAYMENT) Sci Inc Vendor -…"
type textarea "x"
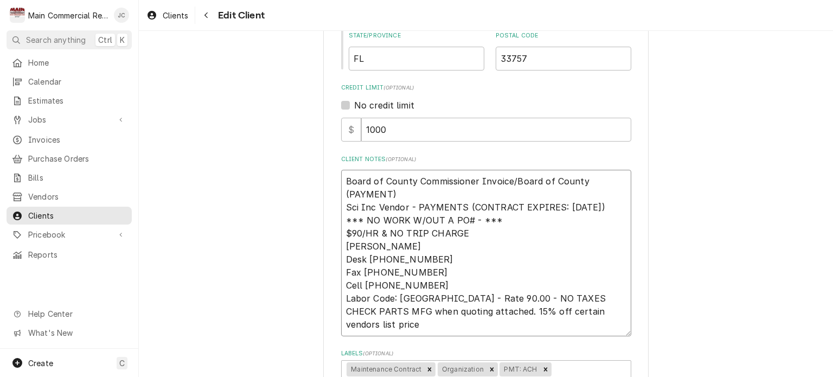
type textarea "Board of County Commissioner Invoice/Board of County (PAYMENT) Sci Inc Vendor -…"
click at [450, 232] on textarea "Board of County Commissioner Invoice/Board of County (PAYMENT) Sci Inc Vendor -…" at bounding box center [486, 253] width 290 height 166
type textarea "x"
type textarea "Board of County Commissioner Invoice/Board of County (PAYMENT) Sci Inc Vendor -…"
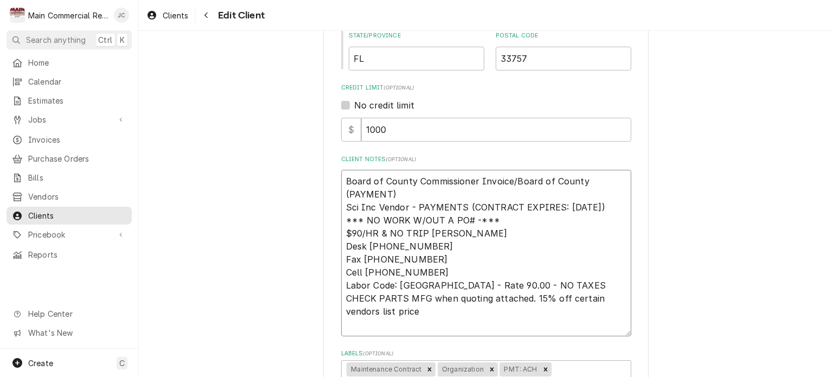
type textarea "x"
type textarea "Board of County Commissioner Invoice/Board of County (PAYMENT) Sci Inc Vendor -…"
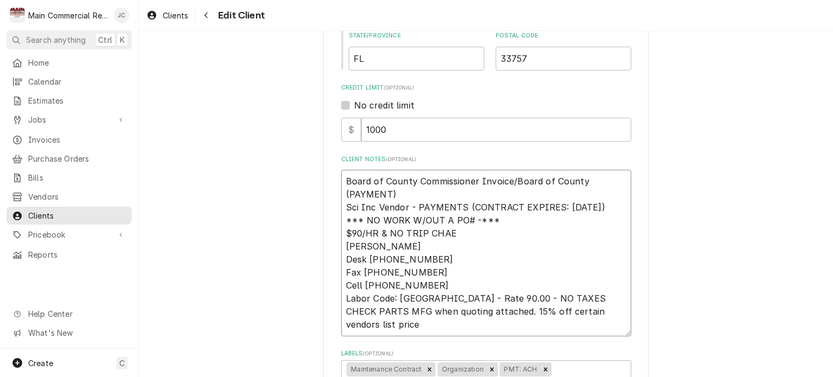
type textarea "x"
type textarea "Board of County Commissioner Invoice/Board of County (PAYMENT) Sci Inc Vendor -…"
type textarea "x"
type textarea "Board of County Commissioner Invoice/Board of County (PAYMENT) Sci Inc Vendor -…"
type textarea "x"
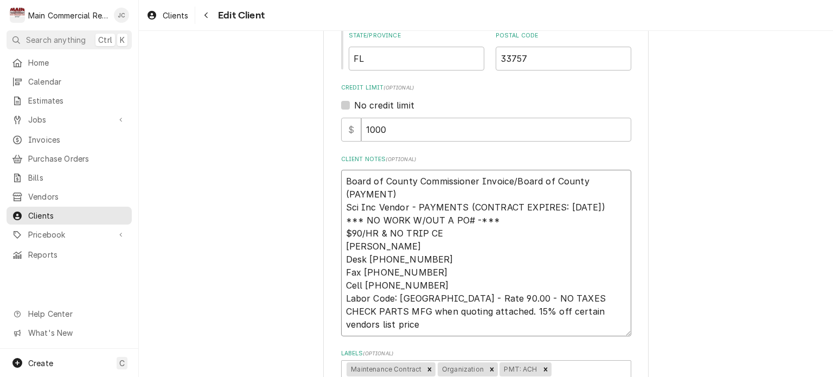
type textarea "Board of County Commissioner Invoice/Board of County (PAYMENT) Sci Inc Vendor -…"
type textarea "x"
type textarea "Board of County Commissioner Invoice/Board of County (PAYMENT) Sci Inc Vendor -…"
type textarea "x"
type textarea "Board of County Commissioner Invoice/Board of County (PAYMENT) Sci Inc Vendor -…"
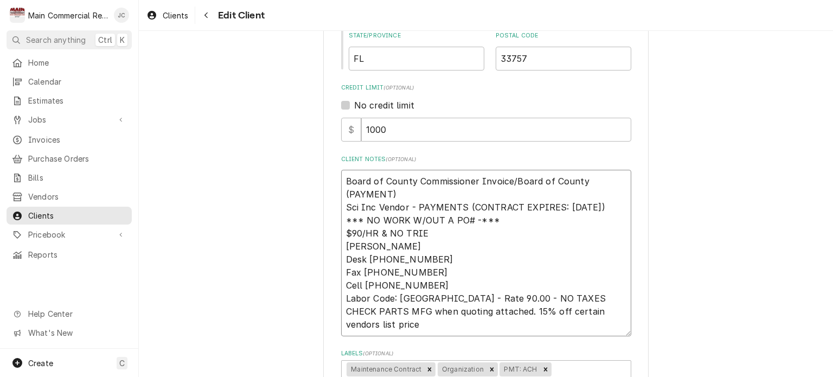
type textarea "x"
type textarea "Board of County Commissioner Invoice/Board of County (PAYMENT) Sci Inc Vendor -…"
type textarea "x"
type textarea "Board of County Commissioner Invoice/Board of County (PAYMENT) Sci Inc Vendor -…"
type textarea "x"
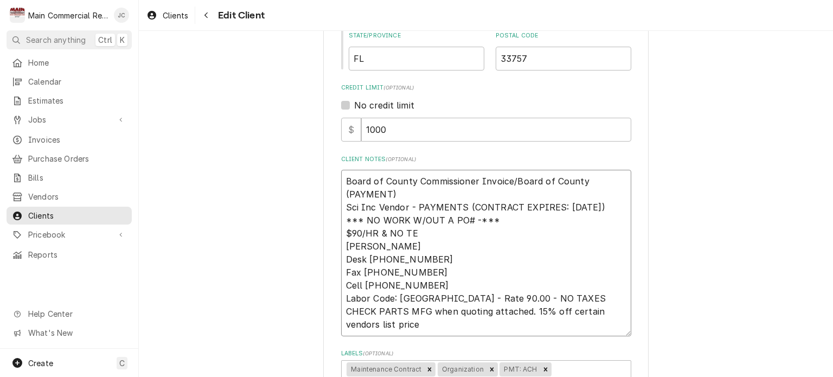
type textarea "Board of County Commissioner Invoice/Board of County (PAYMENT) Sci Inc Vendor -…"
type textarea "x"
type textarea "Board of County Commissioner Invoice/Board of County (PAYMENT) Sci Inc Vendor -…"
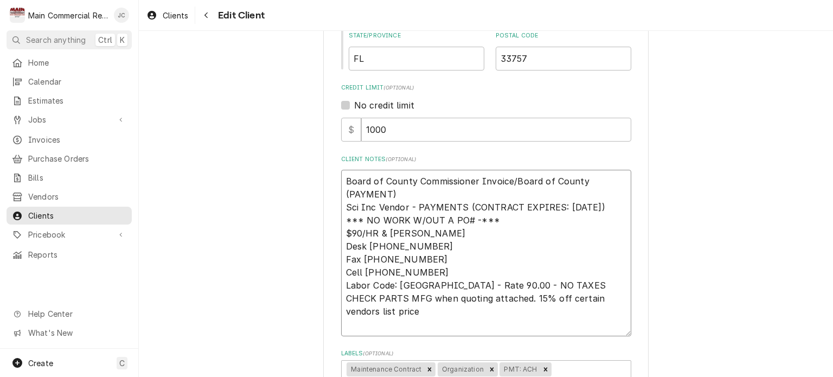
type textarea "x"
type textarea "Board of County Commissioner Invoice/Board of County (PAYMENT) Sci Inc Vendor -…"
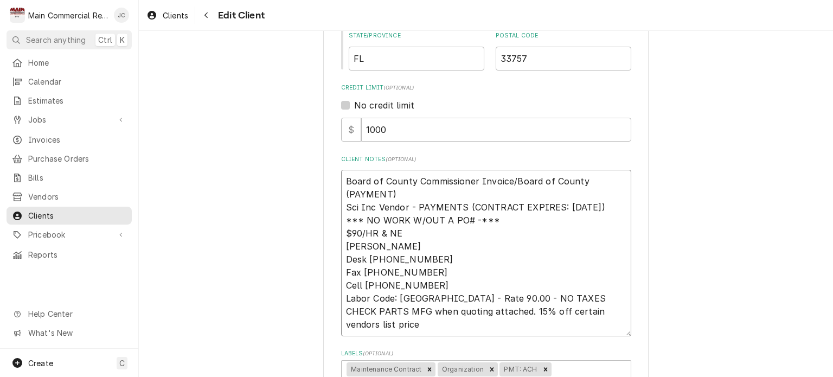
type textarea "x"
type textarea "Board of County Commissioner Invoice/Board of County (PAYMENT) Sci Inc Vendor -…"
type textarea "x"
type textarea "Board of County Commissioner Invoice/Board of County (PAYMENT) Sci Inc Vendor -…"
type textarea "x"
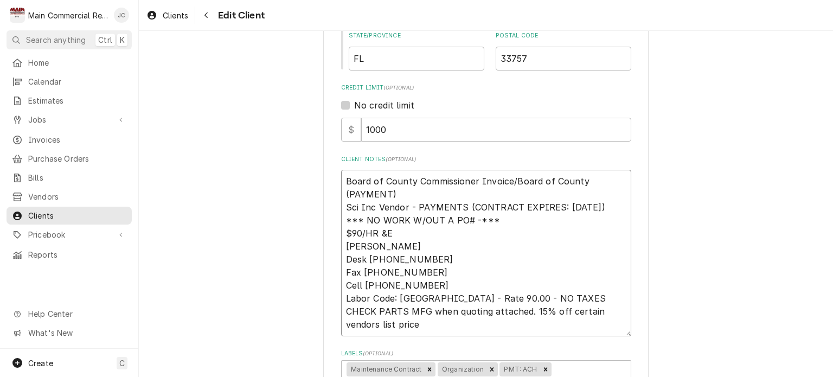
type textarea "Board of County Commissioner Invoice/Board of County (PAYMENT) Sci Inc Vendor -…"
type textarea "x"
type textarea "Board of County Commissioner Invoice/Board of County (PAYMENT) Sci Inc Vendor -…"
type textarea "x"
type textarea "Board of County Commissioner Invoice/Board of County (PAYMENT) Sci Inc Vendor -…"
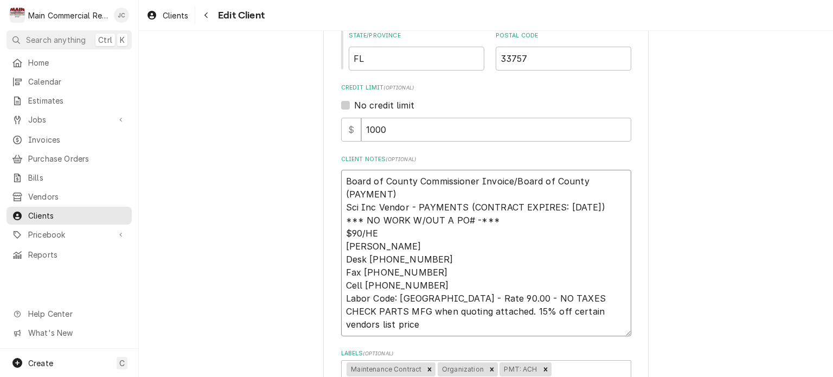
type textarea "x"
type textarea "Board of County Commissioner Invoice/Board of County (PAYMENT) Sci Inc Vendor -…"
type textarea "x"
type textarea "Board of County Commissioner Invoice/Board of County (PAYMENT) Sci Inc Vendor -…"
type textarea "x"
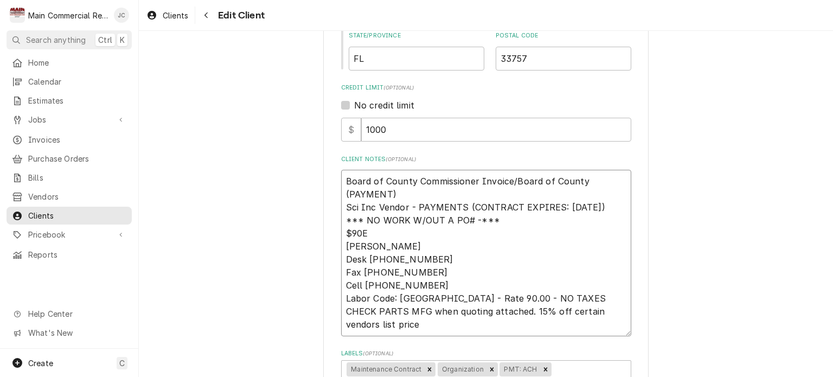
type textarea "Board of County Commissioner Invoice/Board of County (PAYMENT) Sci Inc Vendor -…"
type textarea "x"
type textarea "Board of County Commissioner Invoice/Board of County (PAYMENT) Sci Inc Vendor -…"
type textarea "x"
type textarea "Board of County Commissioner Invoice/Board of County (PAYMENT) Sci Inc Vendor -…"
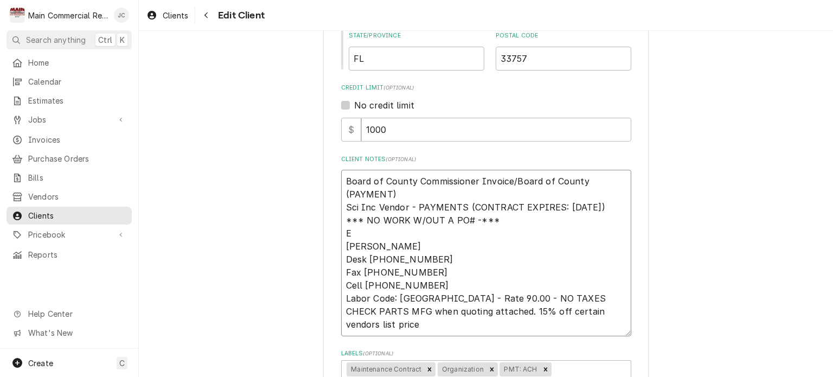
type textarea "x"
type textarea "Board of County Commissioner Invoice/Board of County (PAYMENT) Sci Inc Vendor -…"
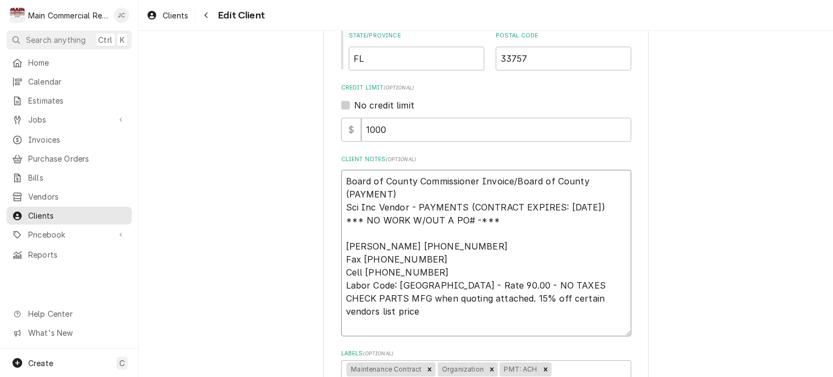
type textarea "x"
type textarea "Board of County Commissioner Invoice/Board of County (PAYMENT) Sci Inc Vendor -…"
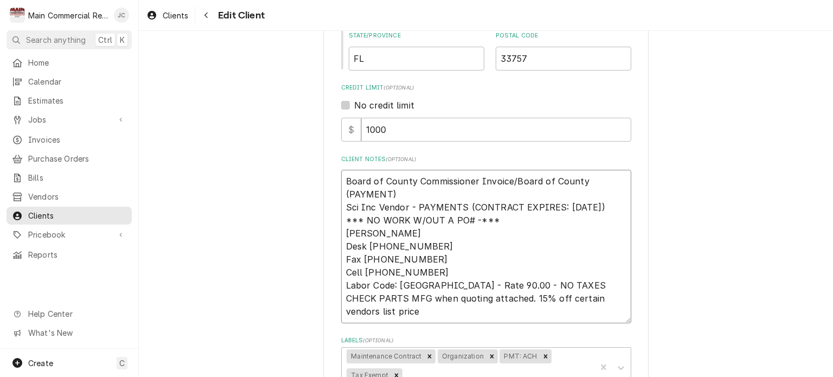
type textarea "x"
type textarea "Board of County Commissioner Invoice/Board of County (PAYMENT) Sci Inc Vendor -…"
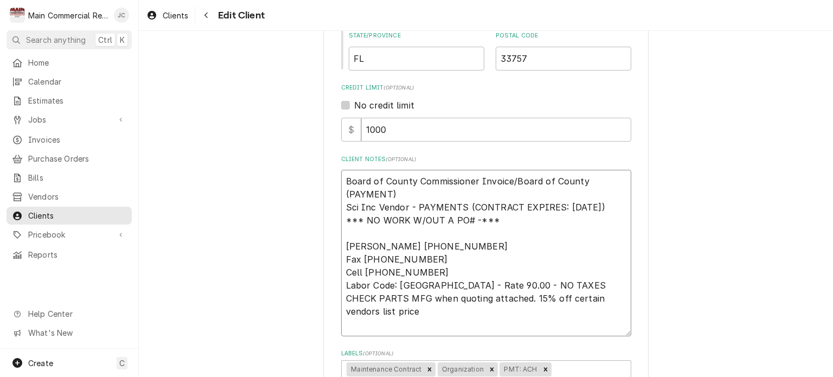
type textarea "x"
type textarea "Board of County Commissioner Invoice/Board of County (PAYMENT) Sci Inc Vendor -…"
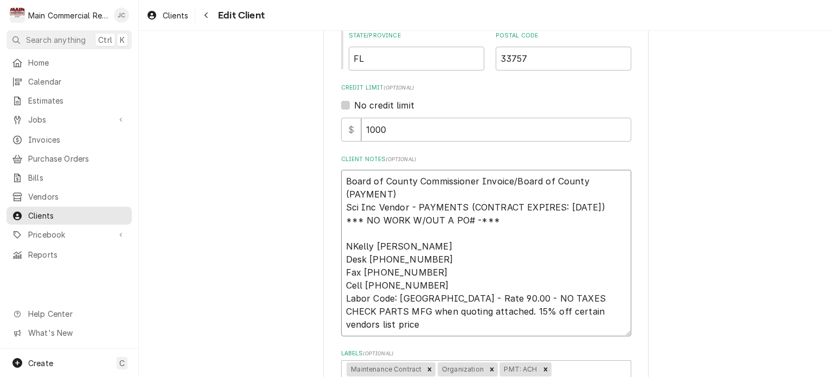
type textarea "x"
type textarea "Board of County Commissioner Invoice/Board of County (PAYMENT) Sci Inc Vendor -…"
type textarea "x"
type textarea "Board of County Commissioner Invoice/Board of County (PAYMENT) Sci Inc Vendor -…"
type textarea "x"
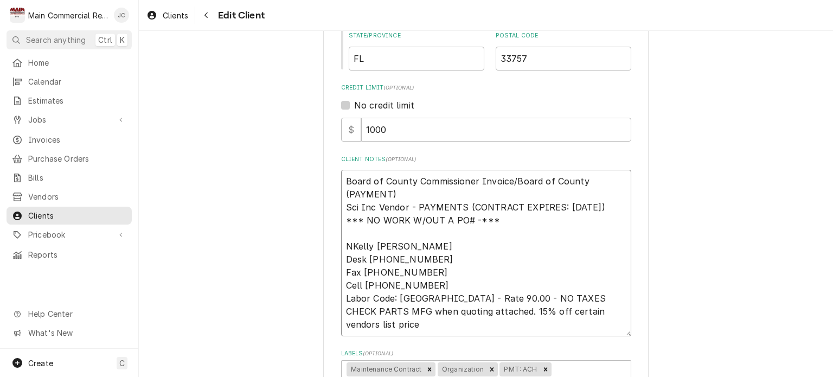
type textarea "Board of County Commissioner Invoice/Board of County (PAYMENT) Sci Inc Vendor -…"
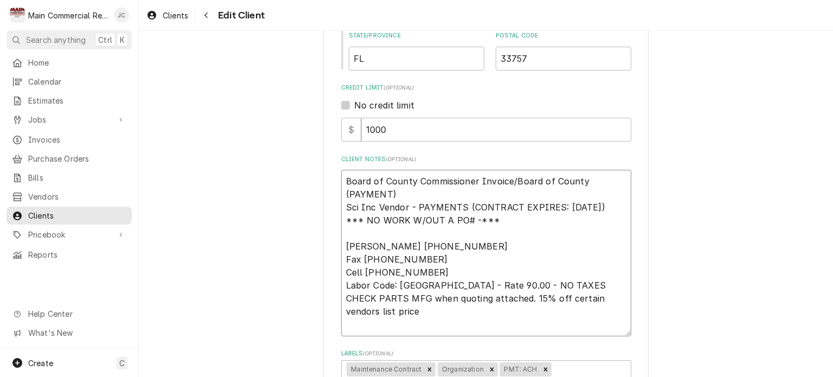
type textarea "x"
type textarea "Board of County Commissioner Invoice/Board of County (PAYMENT) Sci Inc Vendor -…"
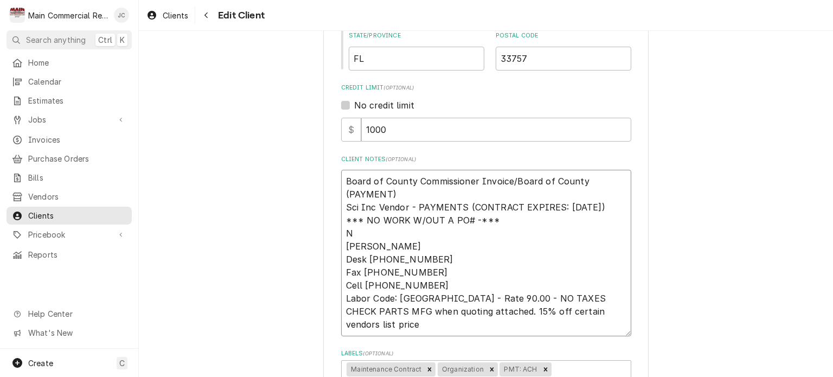
type textarea "x"
type textarea "Board of County Commissioner Invoice/Board of County (PAYMENT) Sci Inc Vendor -…"
type textarea "x"
type textarea "Board of County Commissioner Invoice/Board of County (PAYMENT) Sci Inc Vendor -…"
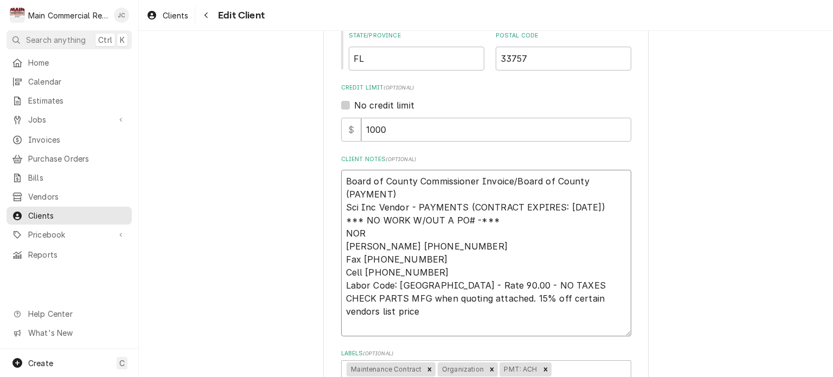
type textarea "x"
type textarea "Board of County Commissioner Invoice/Board of County (PAYMENT) Sci Inc Vendor -…"
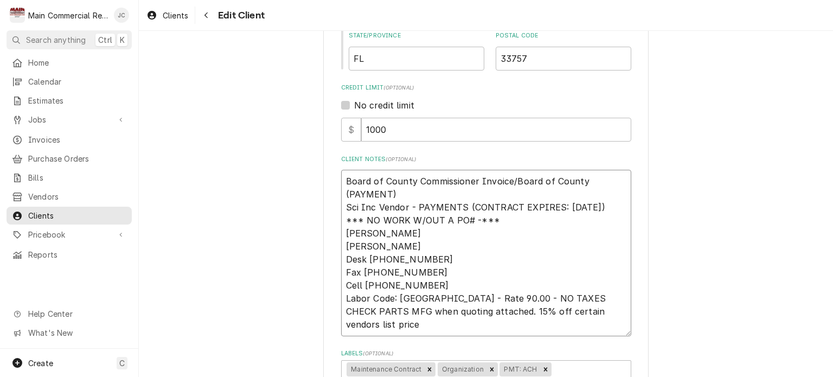
type textarea "x"
type textarea "Board of County Commissioner Invoice/Board of County (PAYMENT) Sci Inc Vendor -…"
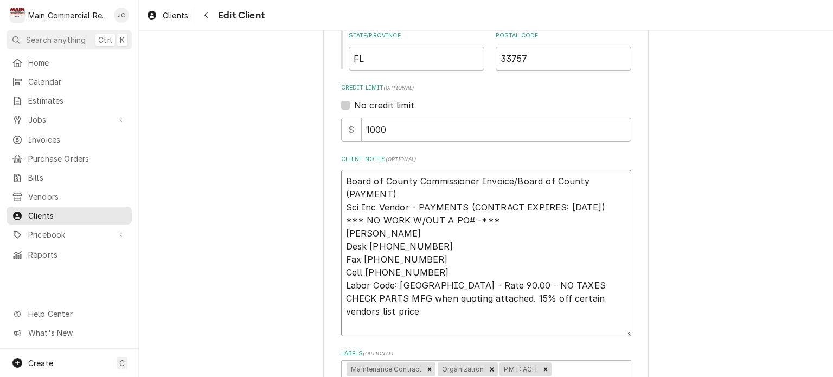
type textarea "x"
type textarea "Board of County Commissioner Invoice/Board of County (PAYMENT) Sci Inc Vendor -…"
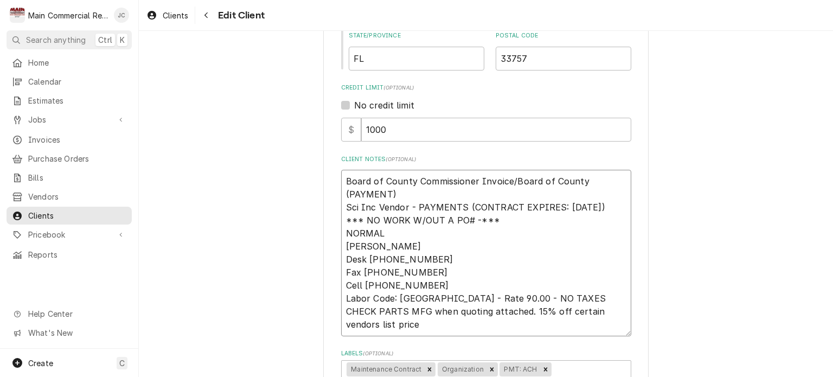
type textarea "x"
type textarea "Board of County Commissioner Invoice/Board of County (PAYMENT) Sci Inc Vendor -…"
type textarea "x"
type textarea "Board of County Commissioner Invoice/Board of County (PAYMENT) Sci Inc Vendor -…"
type textarea "x"
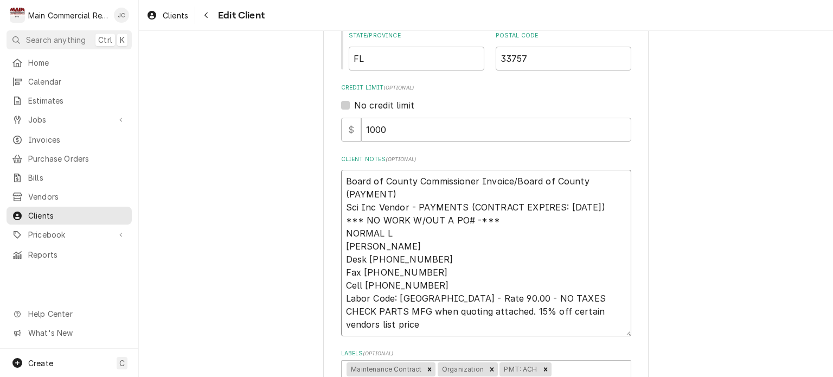
type textarea "Board of County Commissioner Invoice/Board of County (PAYMENT) Sci Inc Vendor -…"
type textarea "x"
type textarea "Board of County Commissioner Invoice/Board of County (PAYMENT) Sci Inc Vendor -…"
type textarea "x"
type textarea "Board of County Commissioner Invoice/Board of County (PAYMENT) Sci Inc Vendor -…"
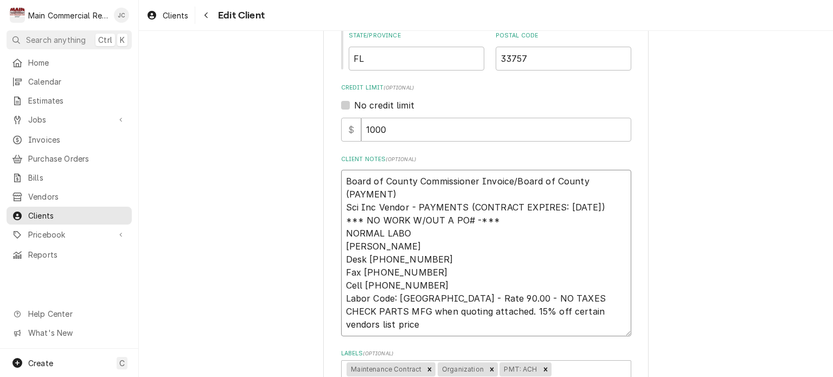
type textarea "x"
type textarea "Board of County Commissioner Invoice/Board of County (PAYMENT) Sci Inc Vendor -…"
type textarea "x"
type textarea "Board of County Commissioner Invoice/Board of County (PAYMENT) Sci Inc Vendor -…"
type textarea "x"
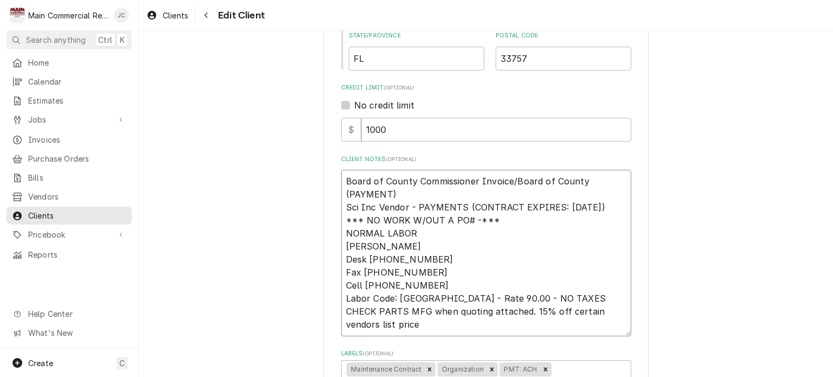
type textarea "Board of County Commissioner Invoice/Board of County (PAYMENT) Sci Inc Vendor -…"
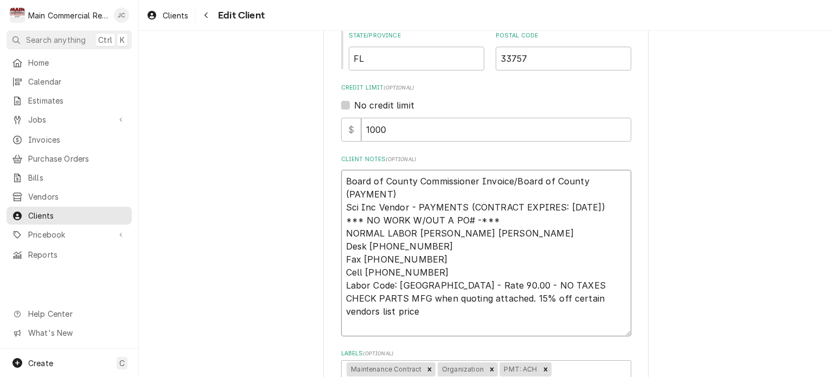
type textarea "x"
type textarea "Board of County Commissioner Invoice/Board of County (PAYMENT) Sci Inc Vendor -…"
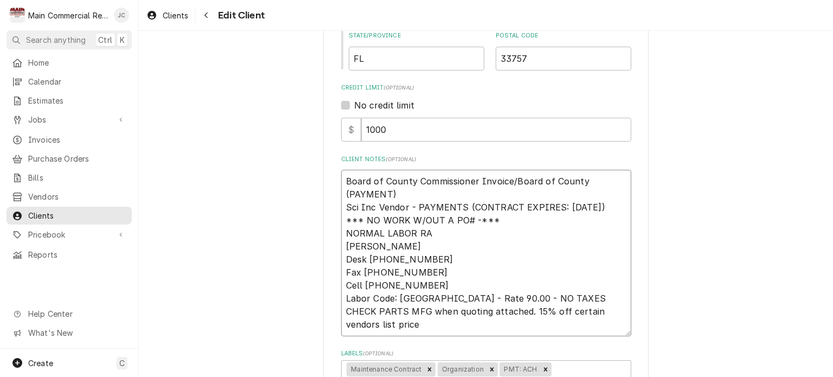
type textarea "x"
type textarea "Board of County Commissioner Invoice/Board of County (PAYMENT) Sci Inc Vendor -…"
type textarea "x"
type textarea "Board of County Commissioner Invoice/Board of County (PAYMENT) Sci Inc Vendor -…"
type textarea "x"
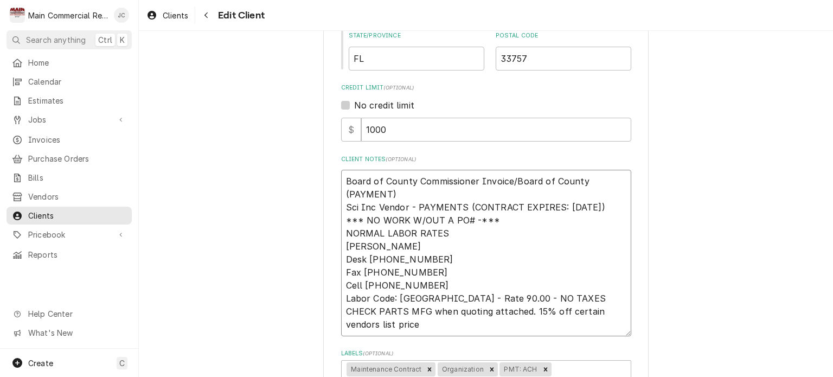
type textarea "Board of County Commissioner Invoice/Board of County (PAYMENT) Sci Inc Vendor -…"
type textarea "x"
type textarea "Board of County Commissioner Invoice/Board of County (PAYMENT) Sci Inc Vendor -…"
type textarea "x"
type textarea "Board of County Commissioner Invoice/Board of County (PAYMENT) Sci Inc Vendor -…"
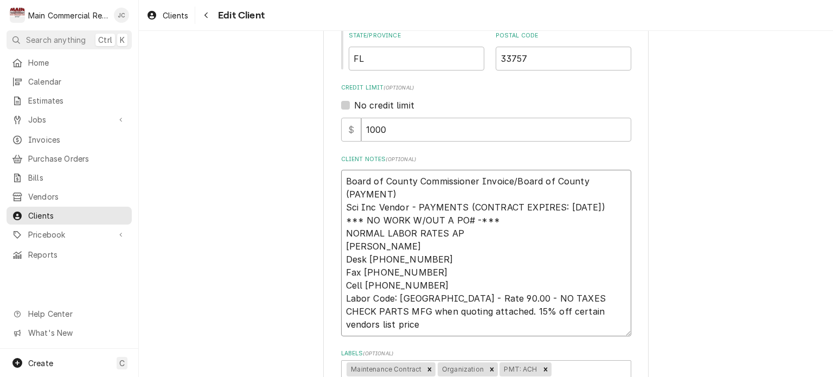
type textarea "x"
type textarea "Board of County Commissioner Invoice/Board of County (PAYMENT) Sci Inc Vendor -…"
type textarea "x"
type textarea "Board of County Commissioner Invoice/Board of County (PAYMENT) Sci Inc Vendor -…"
type textarea "x"
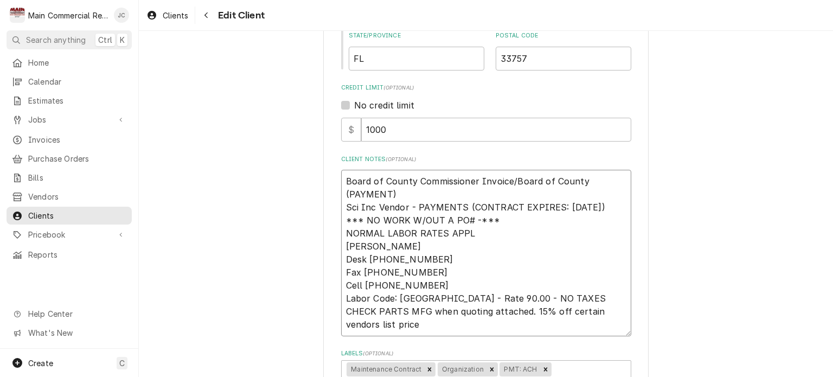
type textarea "Board of County Commissioner Invoice/Board of County (PAYMENT) Sci Inc Vendor -…"
type textarea "x"
type textarea "Board of County Commissioner Invoice/Board of County (PAYMENT) Sci Inc Vendor -…"
type textarea "x"
type textarea "Board of County Commissioner Invoice/Board of County (PAYMENT) Sci Inc Vendor -…"
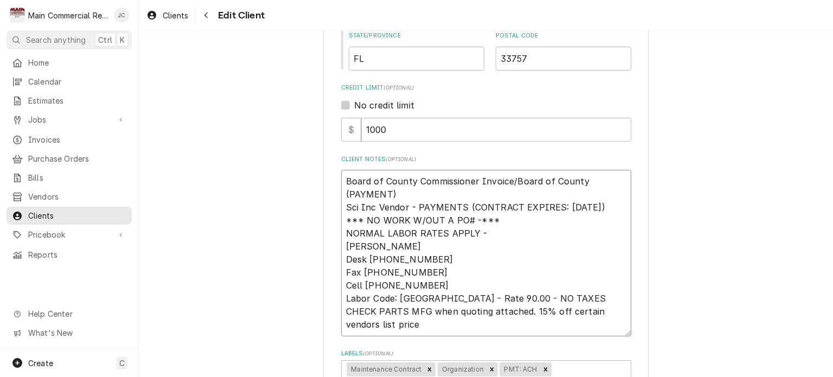
type textarea "x"
type textarea "Board of County Commissioner Invoice/Board of County (PAYMENT) Sci Inc Vendor -…"
type textarea "x"
type textarea "Board of County Commissioner Invoice/Board of County (PAYMENT) Sci Inc Vendor -…"
type textarea "x"
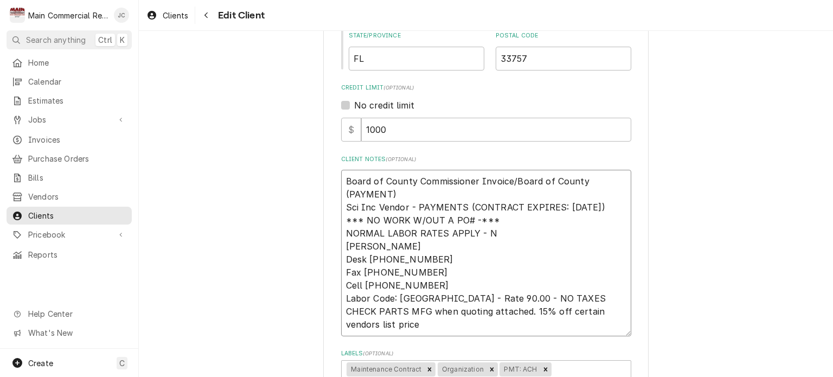
type textarea "Board of County Commissioner Invoice/Board of County (PAYMENT) Sci Inc Vendor -…"
type textarea "x"
type textarea "Board of County Commissioner Invoice/Board of County (PAYMENT) Sci Inc Vendor -…"
type textarea "x"
type textarea "Board of County Commissioner Invoice/Board of County (PAYMENT) Sci Inc Vendor -…"
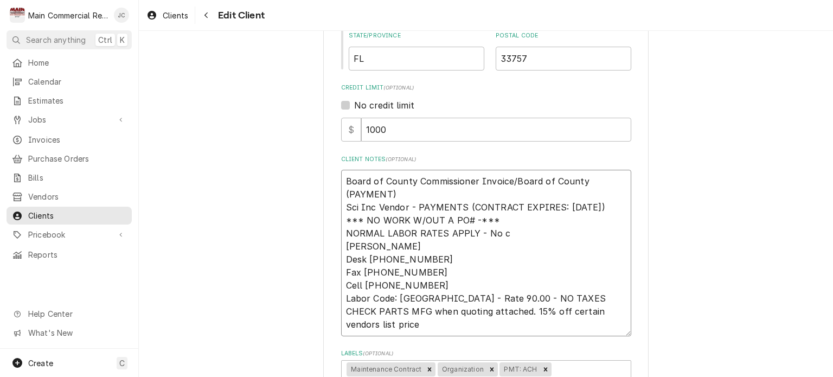
type textarea "x"
type textarea "Board of County Commissioner Invoice/Board of County (PAYMENT) Sci Inc Vendor -…"
type textarea "x"
type textarea "Board of County Commissioner Invoice/Board of County (PAYMENT) Sci Inc Vendor -…"
type textarea "x"
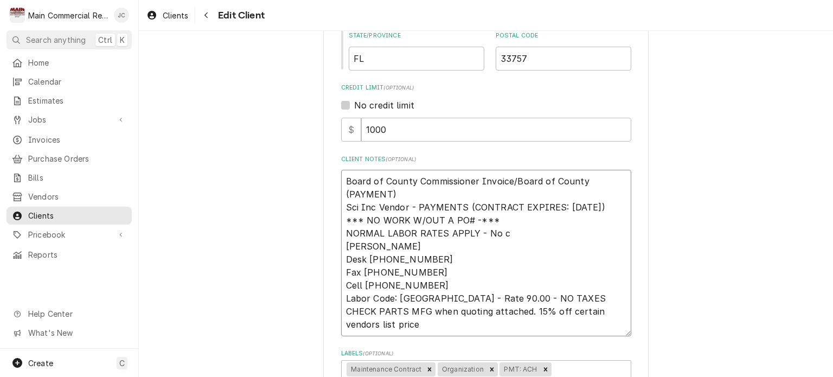
type textarea "Board of County Commissioner Invoice/Board of County (PAYMENT) Sci Inc Vendor -…"
type textarea "x"
type textarea "Board of County Commissioner Invoice/Board of County (PAYMENT) Sci Inc Vendor -…"
type textarea "x"
type textarea "Board of County Commissioner Invoice/Board of County (PAYMENT) Sci Inc Vendor -…"
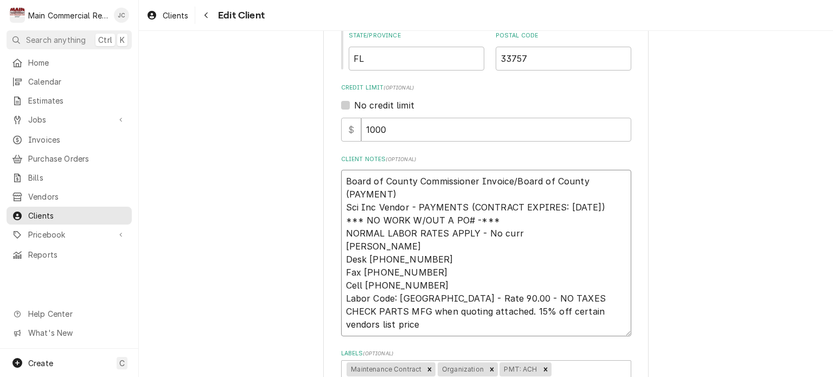
type textarea "x"
type textarea "Board of County Commissioner Invoice/Board of County (PAYMENT) Sci Inc Vendor -…"
type textarea "x"
type textarea "Board of County Commissioner Invoice/Board of County (PAYMENT) Sci Inc Vendor -…"
type textarea "x"
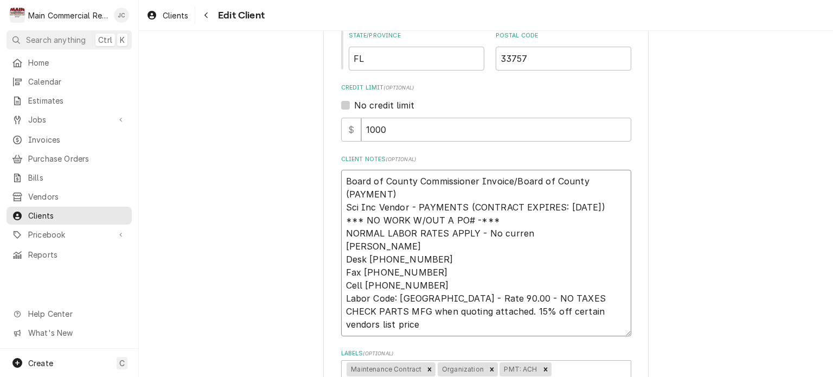
type textarea "Board of County Commissioner Invoice/Board of County (PAYMENT) Sci Inc Vendor -…"
type textarea "x"
type textarea "Board of County Commissioner Invoice/Board of County (PAYMENT) Sci Inc Vendor -…"
type textarea "x"
type textarea "Board of County Commissioner Invoice/Board of County (PAYMENT) Sci Inc Vendor -…"
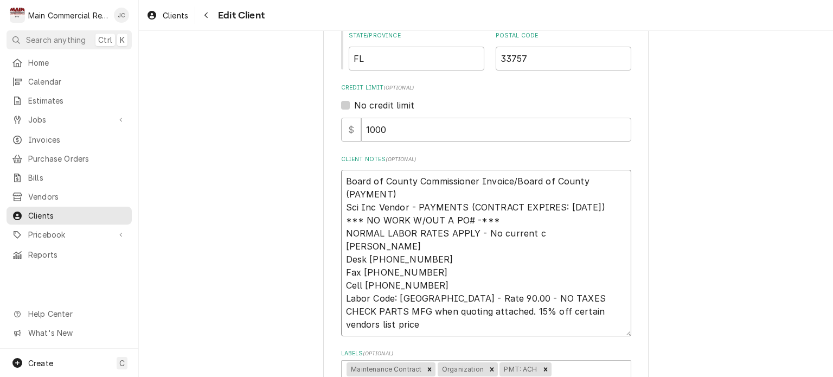
type textarea "x"
type textarea "Board of County Commissioner Invoice/Board of County (PAYMENT) Sci Inc Vendor -…"
type textarea "x"
type textarea "Board of County Commissioner Invoice/Board of County (PAYMENT) Sci Inc Vendor -…"
type textarea "x"
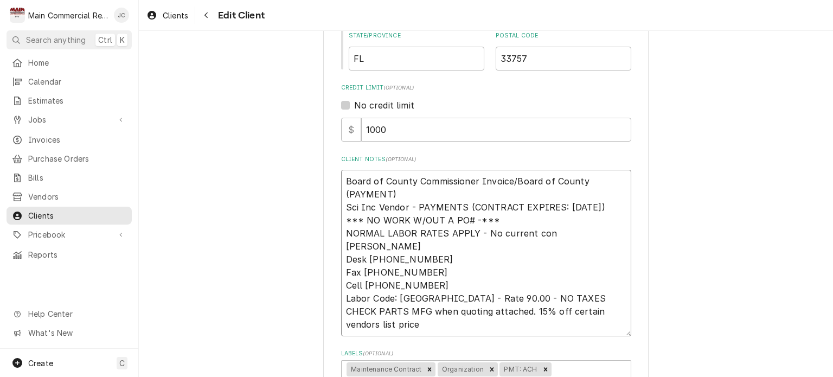
type textarea "Board of County Commissioner Invoice/Board of County (PAYMENT) Sci Inc Vendor -…"
type textarea "x"
type textarea "Board of County Commissioner Invoice/Board of County (PAYMENT) Sci Inc Vendor -…"
type textarea "x"
type textarea "Board of County Commissioner Invoice/Board of County (PAYMENT) Sci Inc Vendor -…"
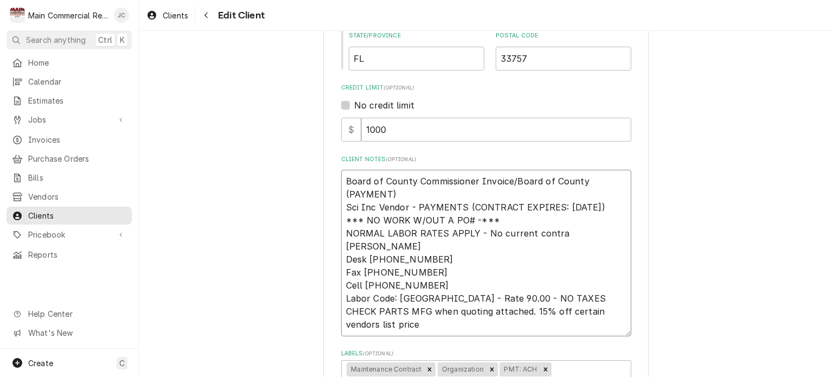
type textarea "x"
type textarea "Board of County Commissioner Invoice/Board of County (PAYMENT) Sci Inc Vendor -…"
type textarea "x"
type textarea "Board of County Commissioner Invoice/Board of County (PAYMENT) Sci Inc Vendor -…"
type textarea "x"
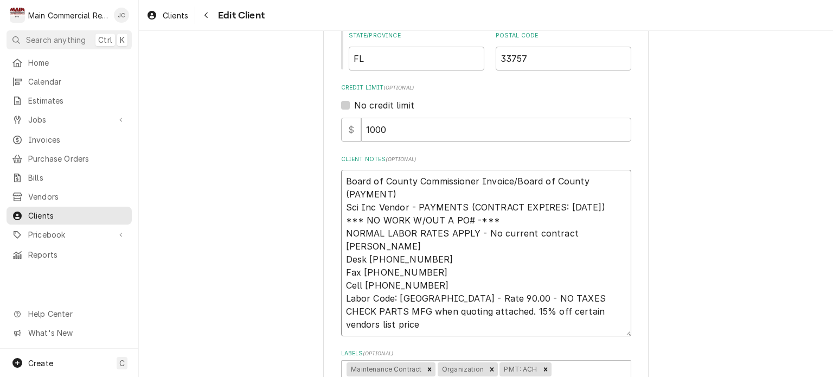
type textarea "Board of County Commissioner Invoice/Board of County (PAYMENT) Sci Inc Vendor -…"
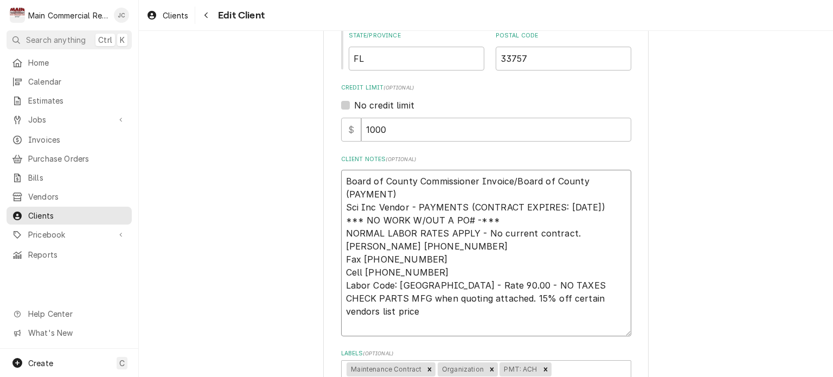
click at [400, 212] on textarea "Board of County Commissioner Invoice/Board of County (PAYMENT) Sci Inc Vendor -…" at bounding box center [486, 253] width 290 height 166
type textarea "x"
type textarea "Board of County Commissioner Invoice/Board of County (PAYMENT) Sci Inc Vendor -…"
type textarea "x"
type textarea "Board of County Commissioner Invoice/Board of County (PAYMENT) Sci Inc Vendor P…"
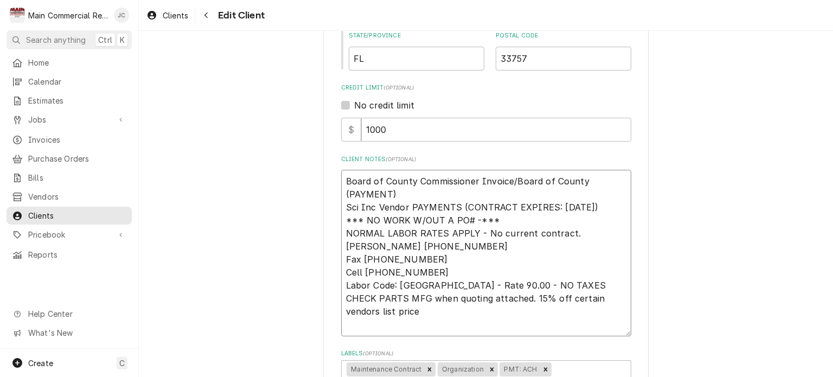
type textarea "x"
type textarea "Board of County Commissioner Invoice/Board of County (PAYMENT) Sci Inc VendorPA…"
type textarea "x"
type textarea "Board of County Commissioner Invoice/Board of County (PAYMENT) Sci Inc VendoPAY…"
type textarea "x"
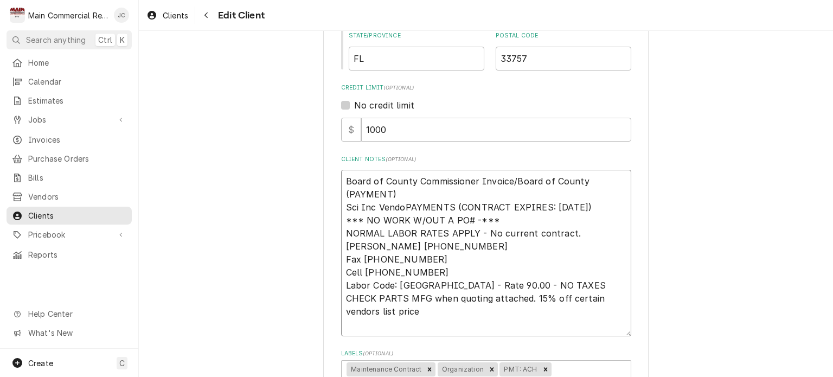
type textarea "Board of County Commissioner Invoice/Board of County (PAYMENT) Sci Inc VendPAYM…"
type textarea "x"
type textarea "Board of County Commissioner Invoice/Board of County (PAYMENT) Sci Inc VenPAYME…"
type textarea "x"
type textarea "Board of County Commissioner Invoice/Board of County (PAYMENT) Sci Inc VePAYMEN…"
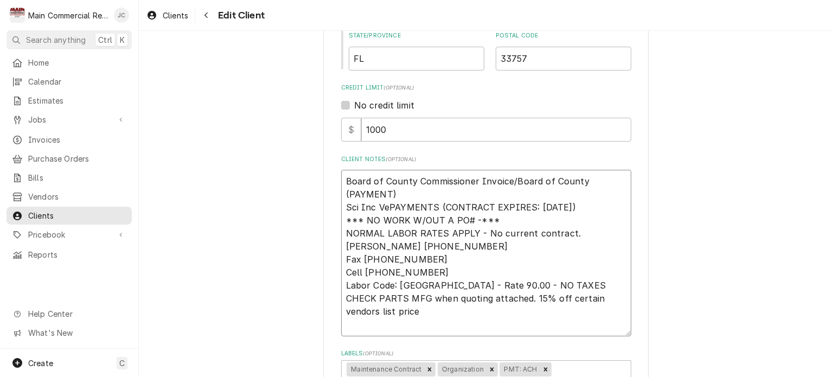
type textarea "x"
type textarea "Board of County Commissioner Invoice/Board of County (PAYMENT) Sci Inc VPAYMENT…"
type textarea "x"
type textarea "Board of County Commissioner Invoice/Board of County (PAYMENT) Sci Inc PAYMENTS…"
type textarea "x"
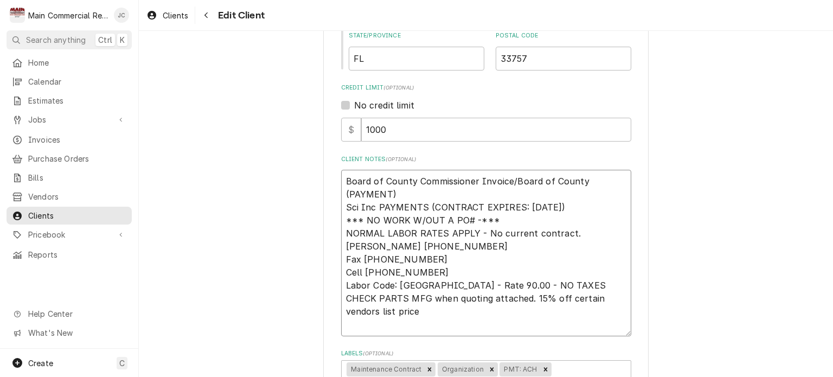
type textarea "Board of County Commissioner Invoice/Board of County (PAYMENT) Sci IncPAYMENTS …"
type textarea "x"
type textarea "Board of County Commissioner Invoice/Board of County (PAYMENT) Sci InPAYMENTS (…"
click at [383, 207] on textarea "Board of County Commissioner Invoice/Board of County (PAYMENT) PAYMENTS (CONTRA…" at bounding box center [486, 253] width 290 height 166
click at [424, 207] on textarea "Board of County Commissioner Invoice/Board of County (PAYMENT) CONTRACT EXPIRES…" at bounding box center [486, 253] width 290 height 166
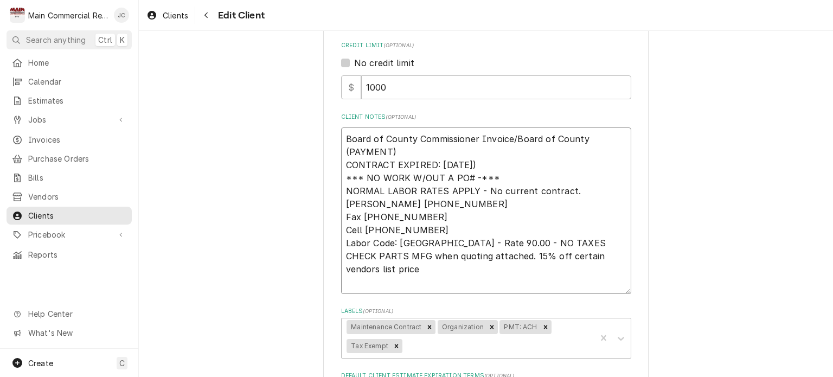
scroll to position [478, 0]
click at [520, 257] on textarea "Board of County Commissioner Invoice/Board of County (PAYMENT) CONTRACT EXPIRED…" at bounding box center [486, 210] width 290 height 166
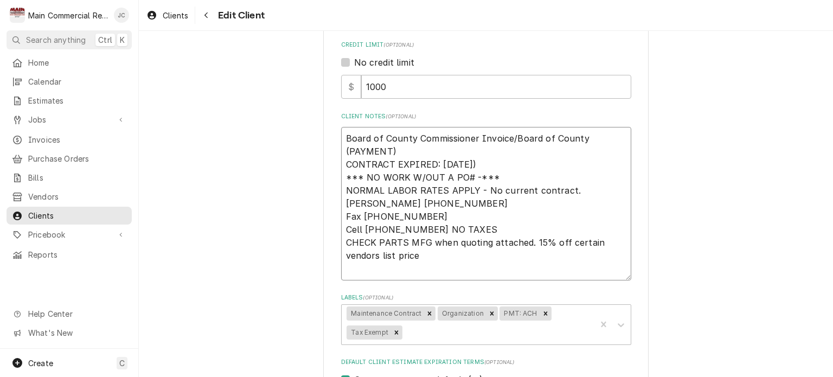
click at [441, 273] on textarea "Board of County Commissioner Invoice/Board of County (PAYMENT) CONTRACT EXPIRED…" at bounding box center [486, 203] width 290 height 153
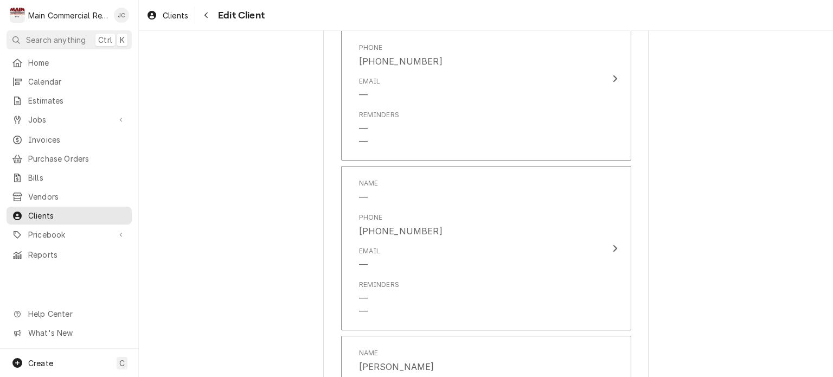
scroll to position [2534, 0]
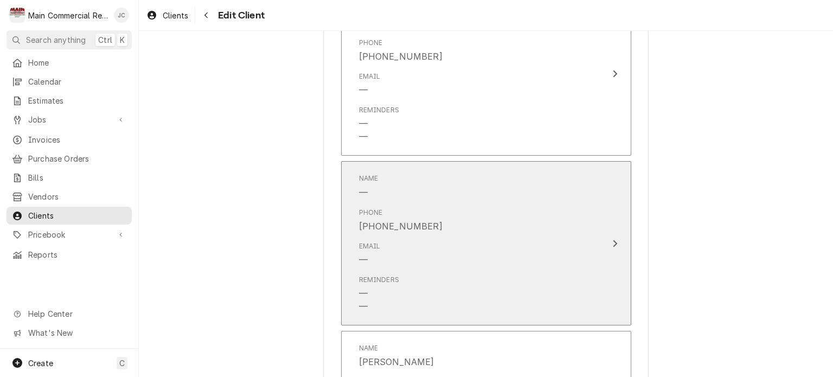
click at [600, 220] on button "Name — Phone (727) 742-0987 Email — Reminders — —" at bounding box center [486, 243] width 290 height 164
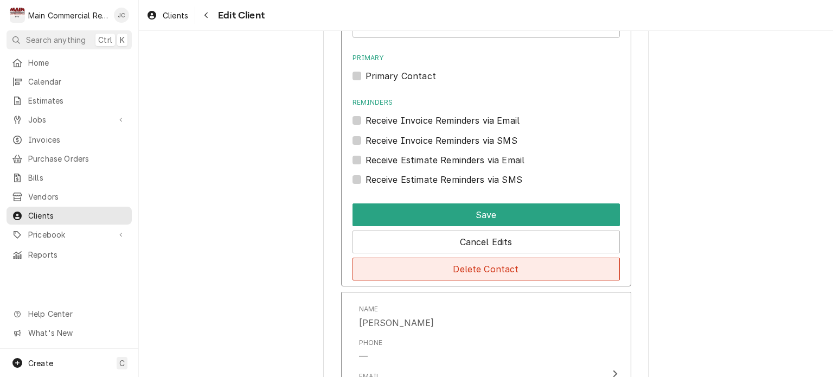
click at [498, 270] on button "Delete Contact" at bounding box center [486, 269] width 267 height 23
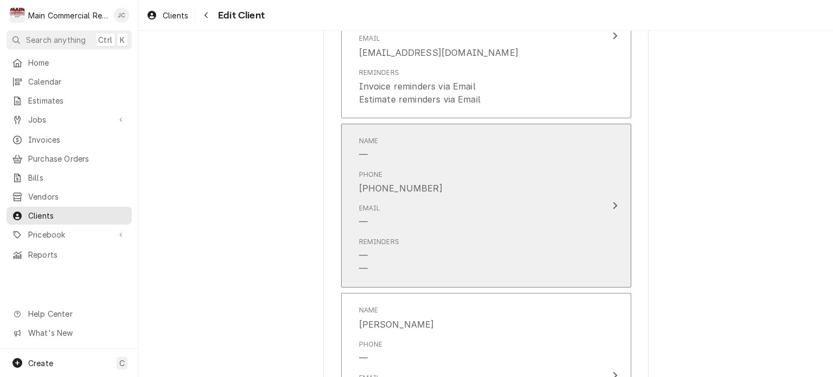
click at [599, 208] on button "Name — Phone (727) 453-6700 Email — Reminders — —" at bounding box center [486, 206] width 290 height 164
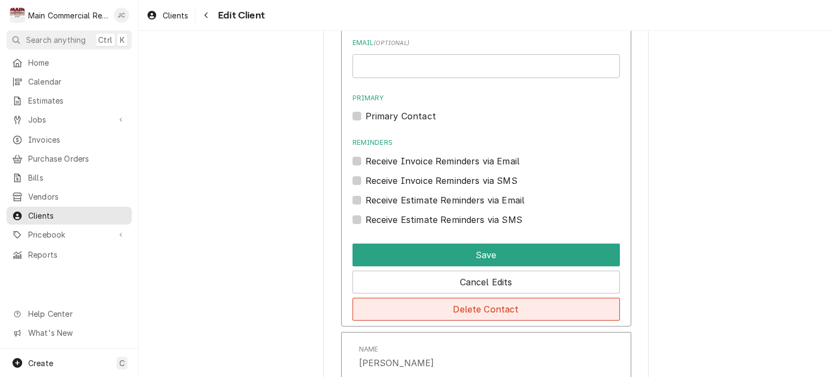
click at [491, 317] on button "Delete Contact" at bounding box center [486, 309] width 267 height 23
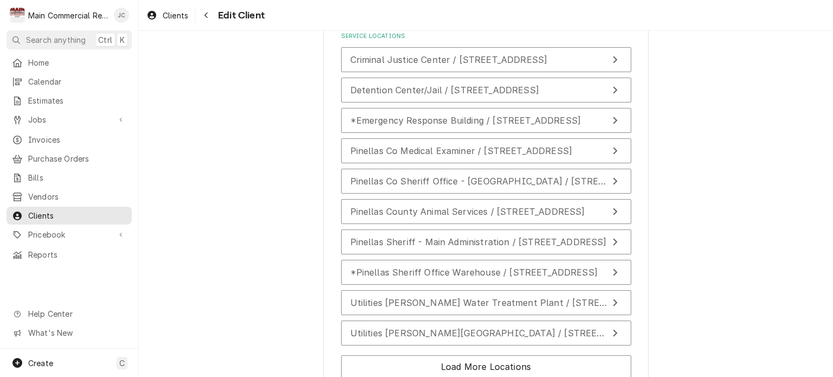
scroll to position [4836, 0]
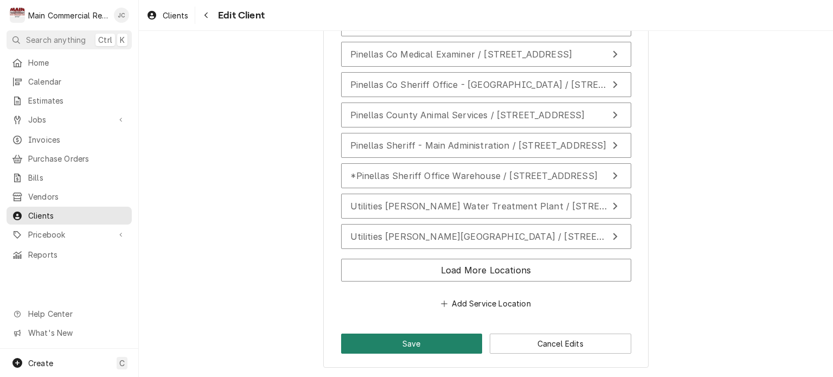
click at [404, 344] on button "Save" at bounding box center [412, 344] width 142 height 20
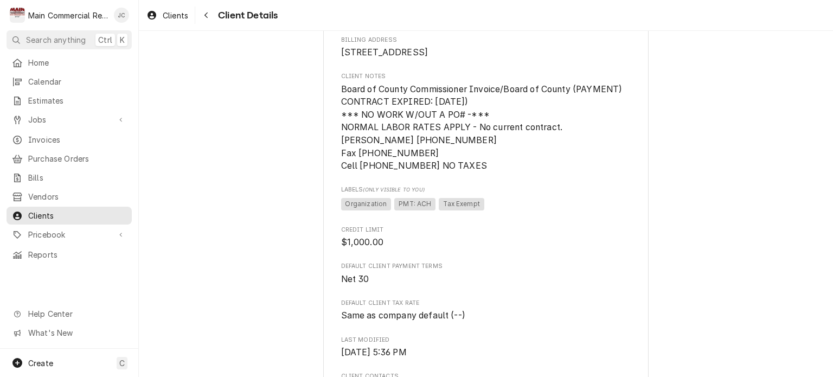
scroll to position [129, 0]
